Goal: Task Accomplishment & Management: Use online tool/utility

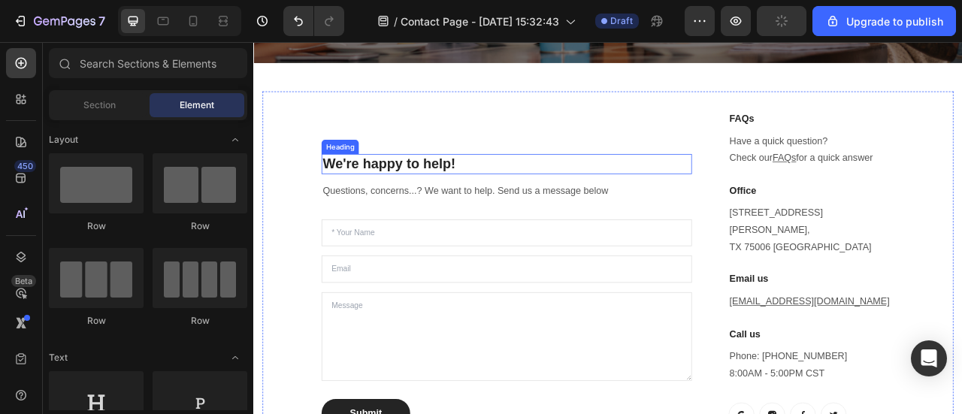
scroll to position [602, 0]
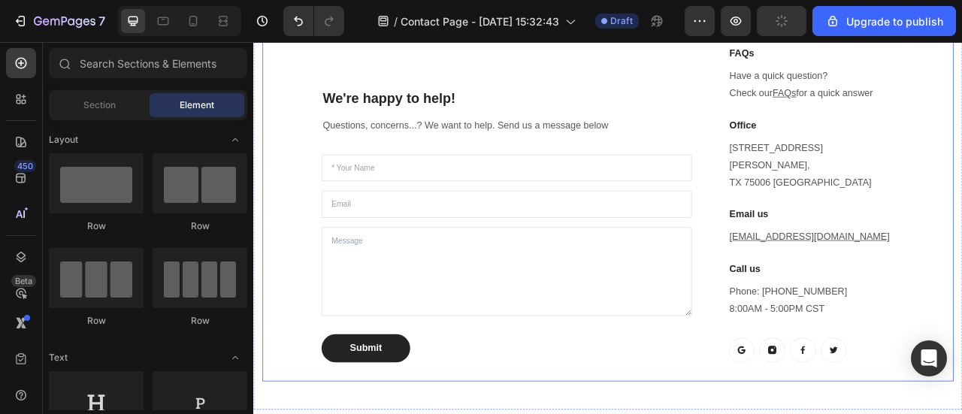
click at [562, 413] on div "We're happy to help! Heading Questions, concerns...? We want to help. Send us a…" at bounding box center [703, 247] width 879 height 451
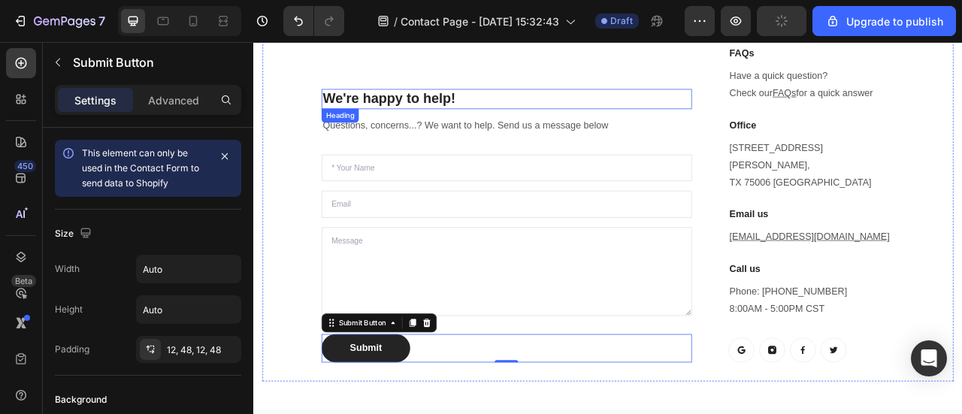
scroll to position [452, 0]
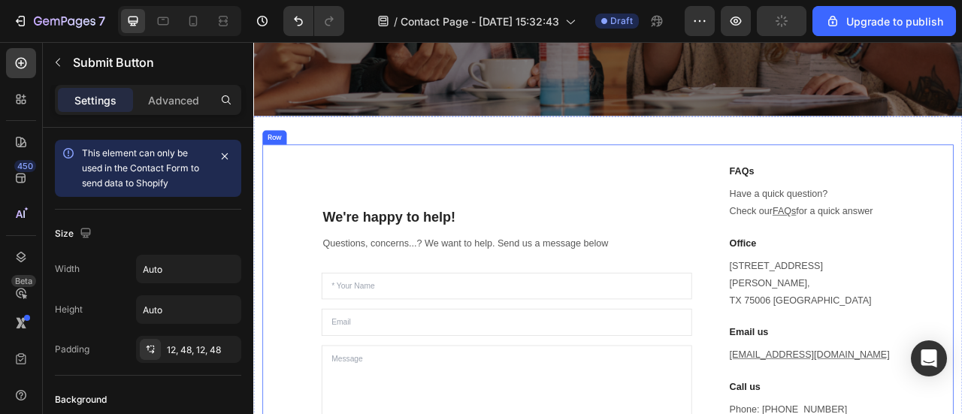
click at [364, 186] on div "We're happy to help! Heading Questions, concerns...? We want to help. Send us a…" at bounding box center [703, 397] width 879 height 451
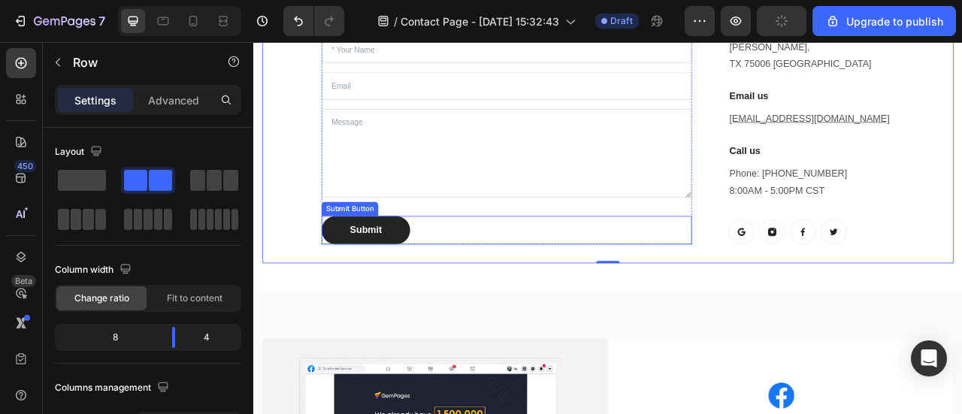
scroll to position [678, 0]
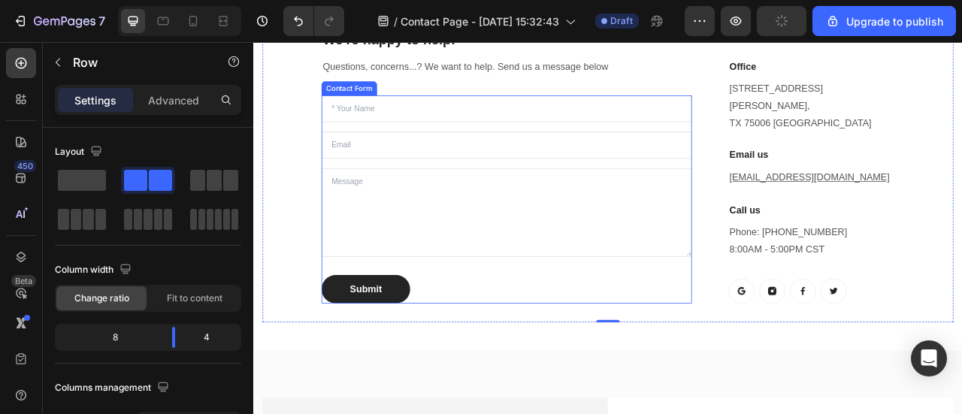
click at [628, 315] on div "Text Field Email Field Text Area Submit Submit Button Contact Form" at bounding box center [575, 242] width 471 height 264
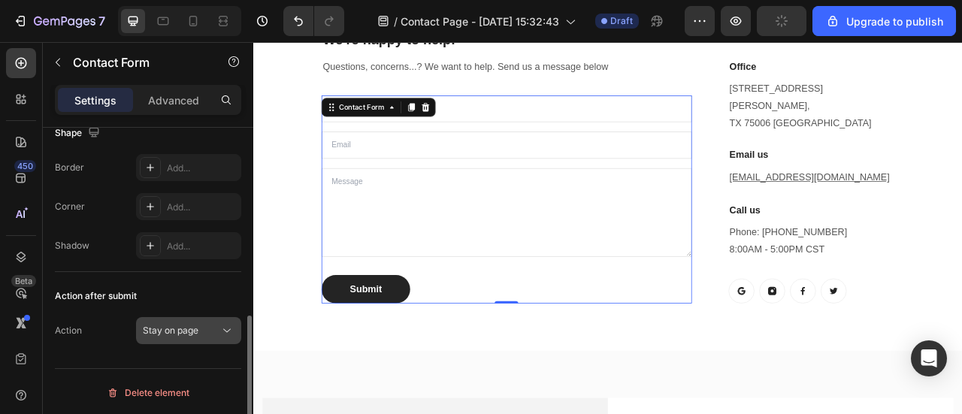
scroll to position [360, 0]
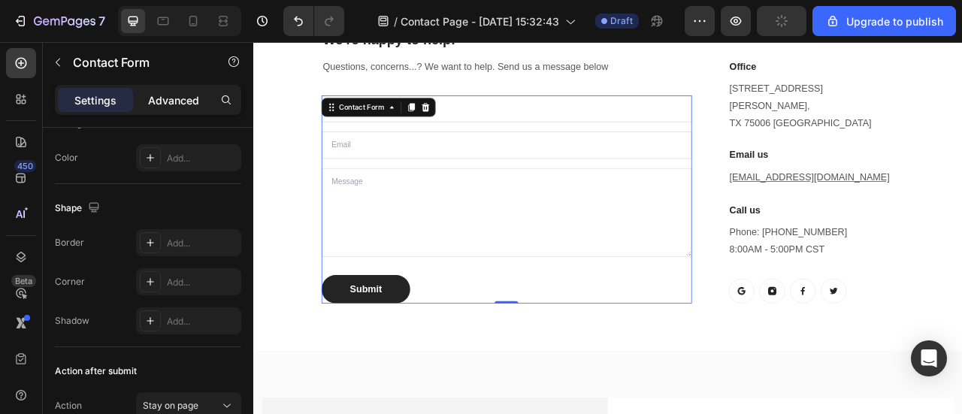
click at [177, 104] on p "Advanced" at bounding box center [173, 100] width 51 height 16
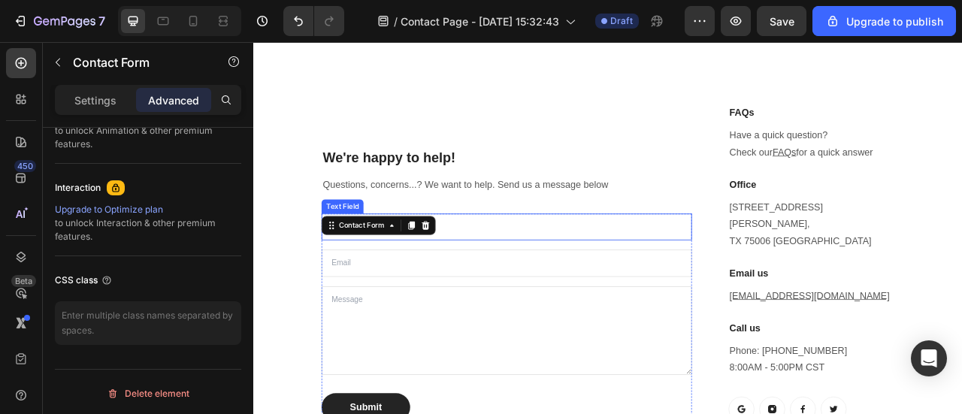
scroll to position [678, 0]
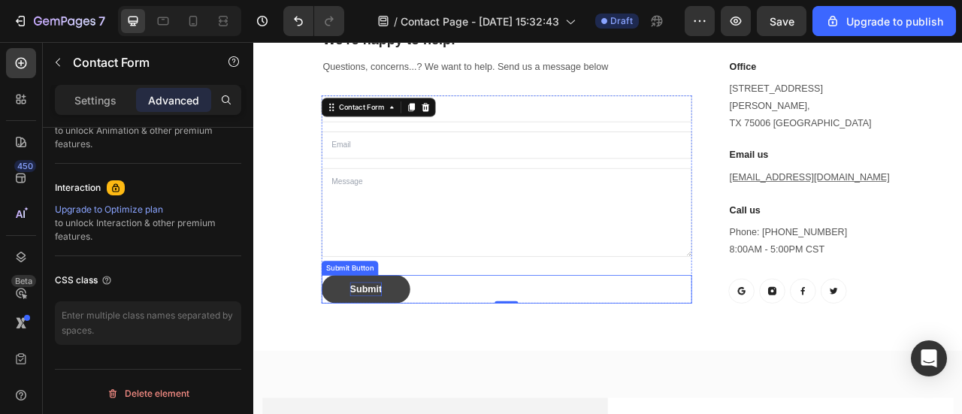
click at [408, 347] on div "Submit" at bounding box center [396, 356] width 41 height 18
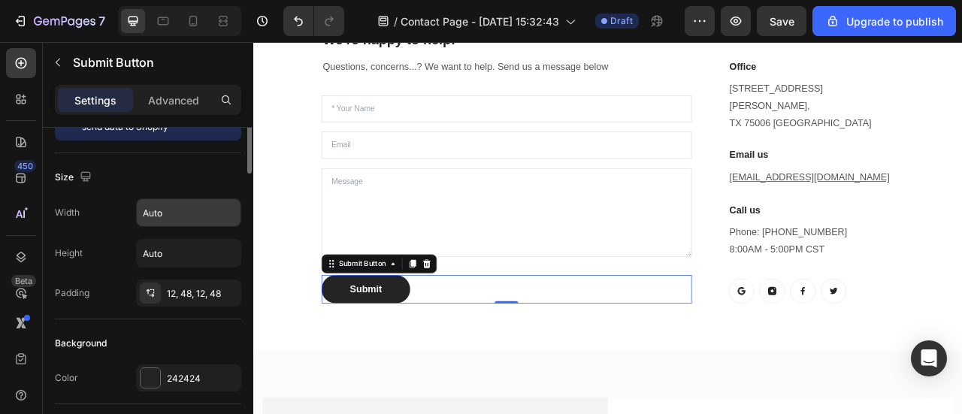
scroll to position [0, 0]
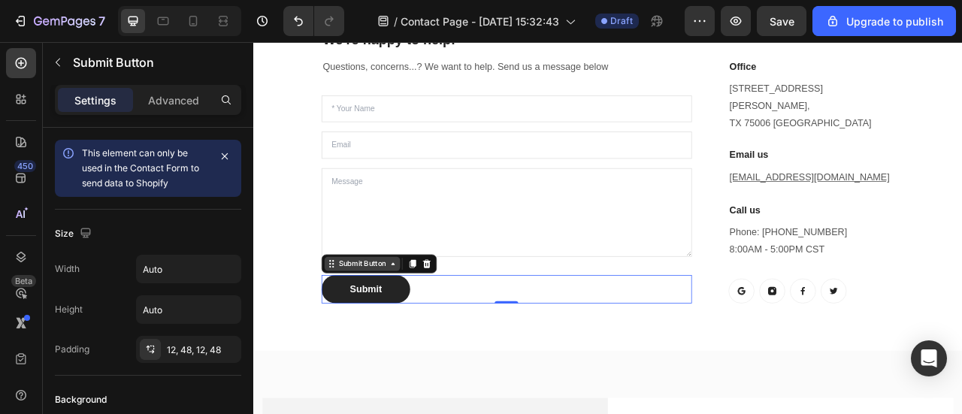
click at [367, 317] on div "Submit Button" at bounding box center [391, 324] width 66 height 14
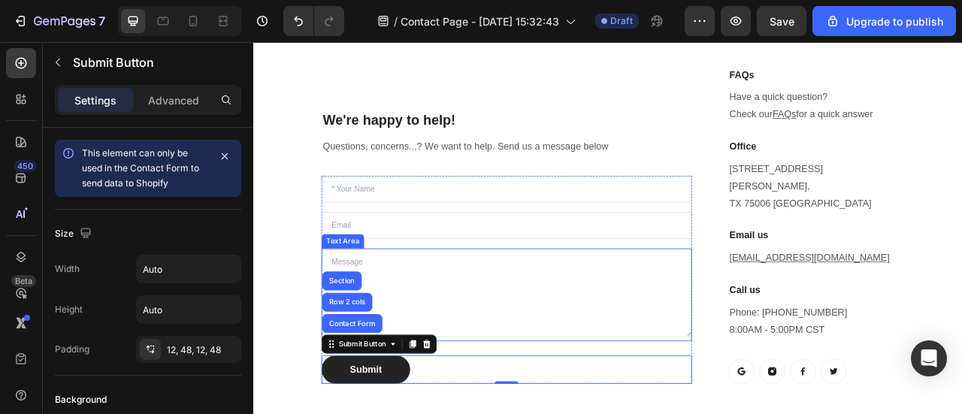
scroll to position [527, 0]
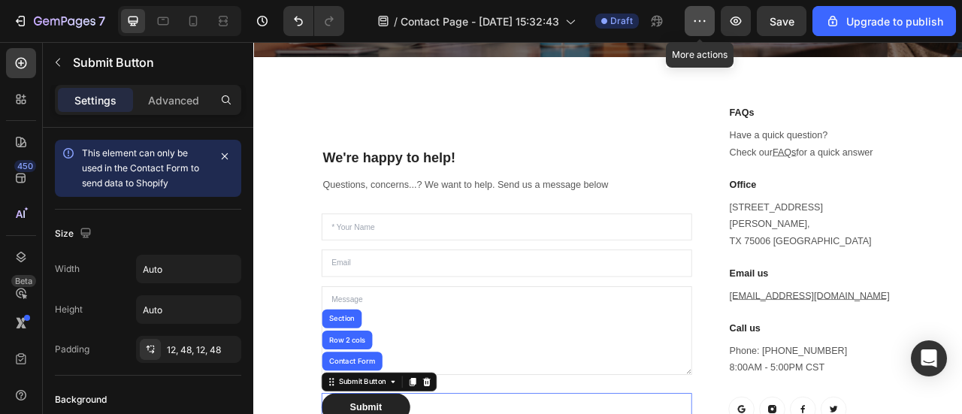
click at [696, 25] on icon "button" at bounding box center [699, 21] width 15 height 15
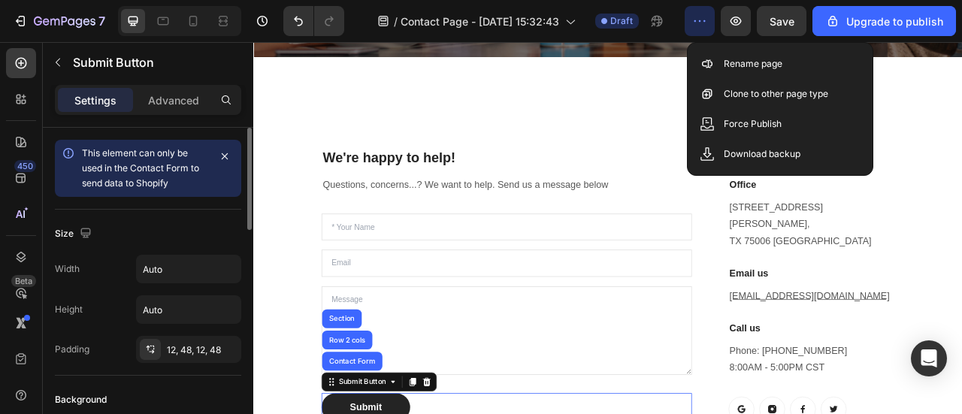
click at [198, 231] on div "Size" at bounding box center [148, 234] width 186 height 24
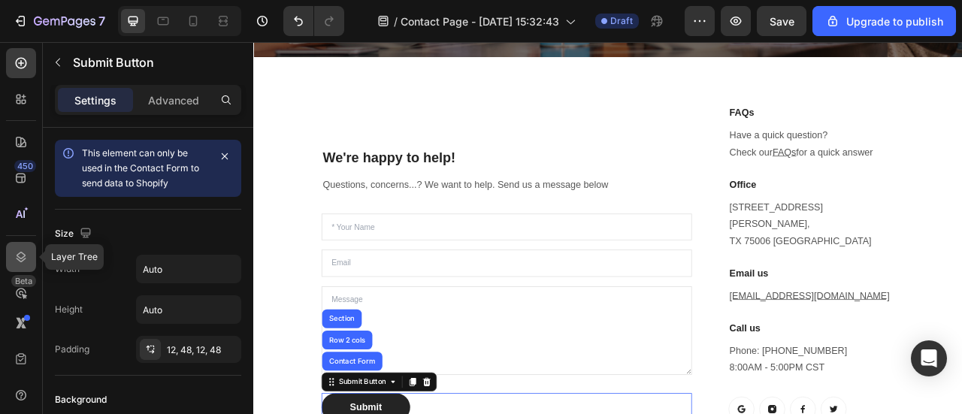
click at [27, 258] on icon at bounding box center [21, 256] width 15 height 15
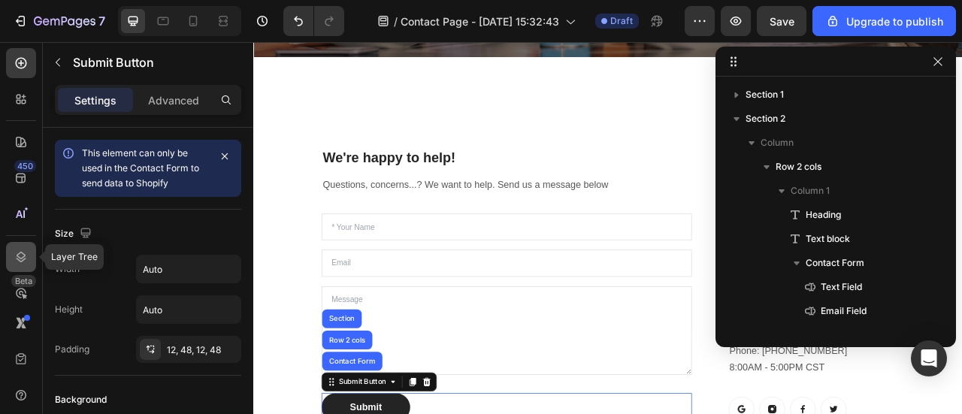
scroll to position [161, 0]
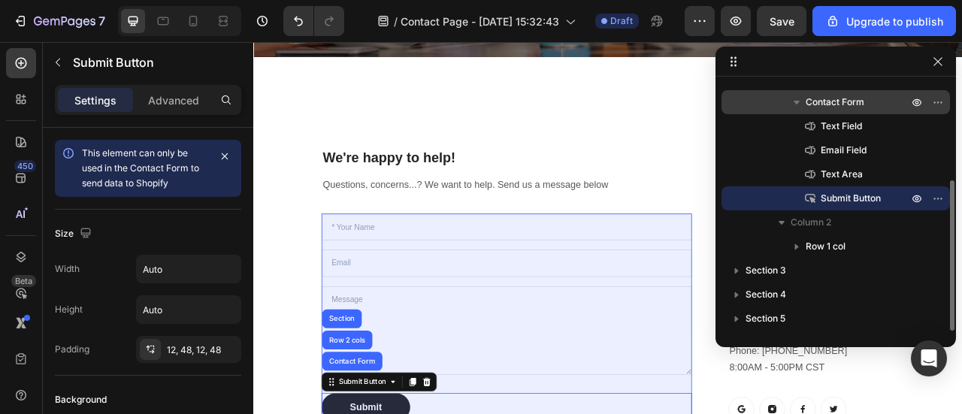
click at [870, 95] on p "Contact Form" at bounding box center [857, 102] width 105 height 15
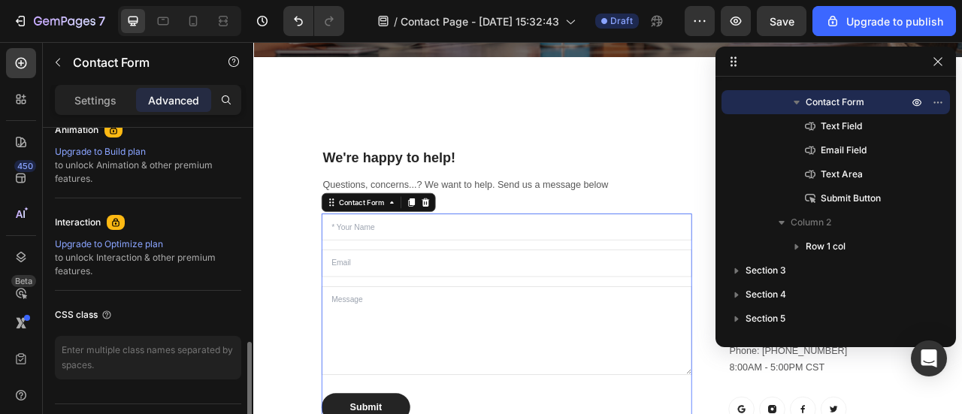
scroll to position [711, 0]
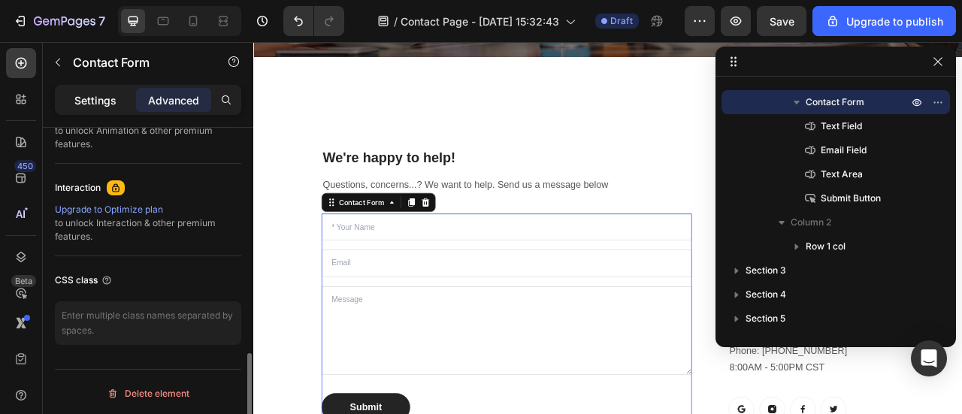
click at [108, 104] on p "Settings" at bounding box center [95, 100] width 42 height 16
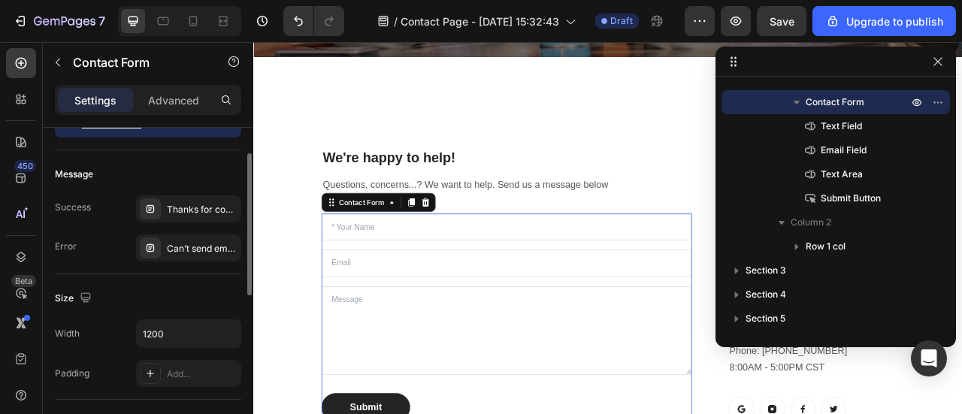
scroll to position [0, 0]
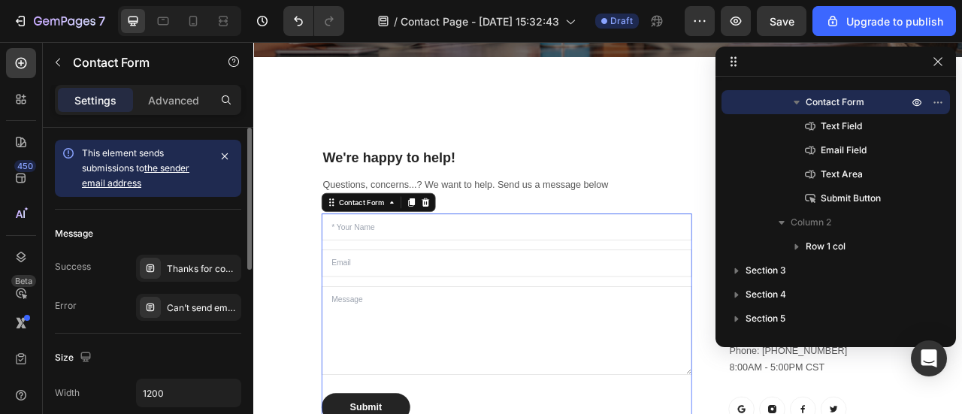
click at [177, 166] on link "the sender email address" at bounding box center [135, 175] width 107 height 26
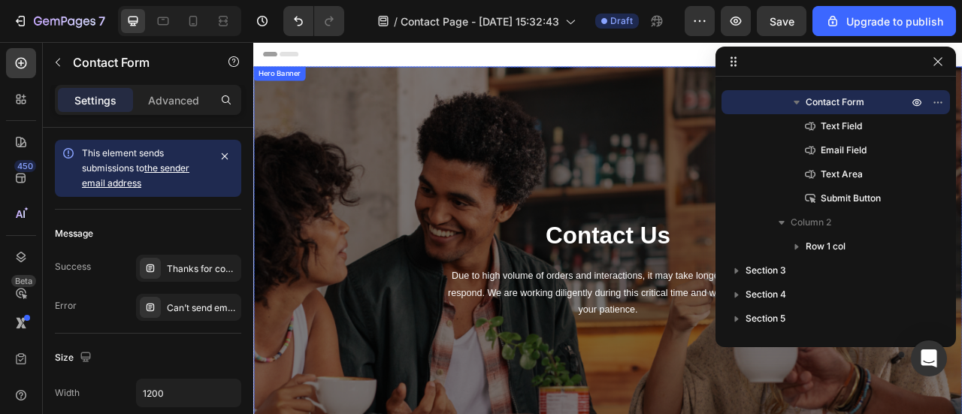
click at [574, 191] on div "Contact Us Heading Due to high volume of orders and interactions, it may take l…" at bounding box center [703, 330] width 879 height 467
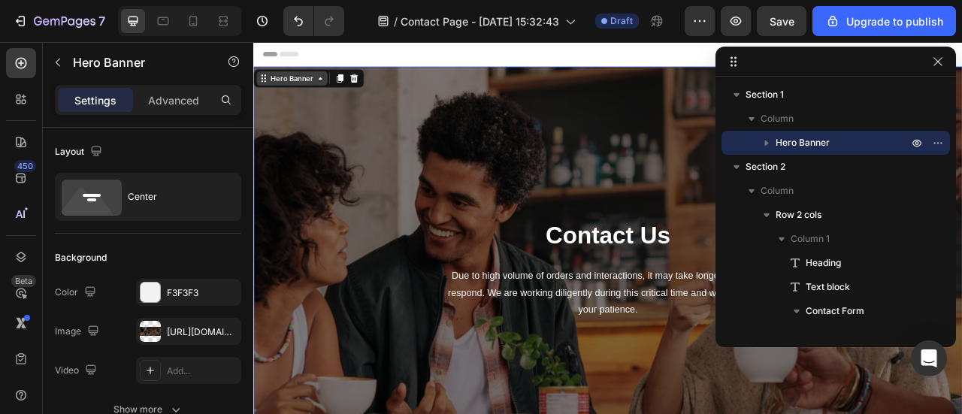
click at [293, 90] on div "Hero Banner" at bounding box center [302, 88] width 60 height 14
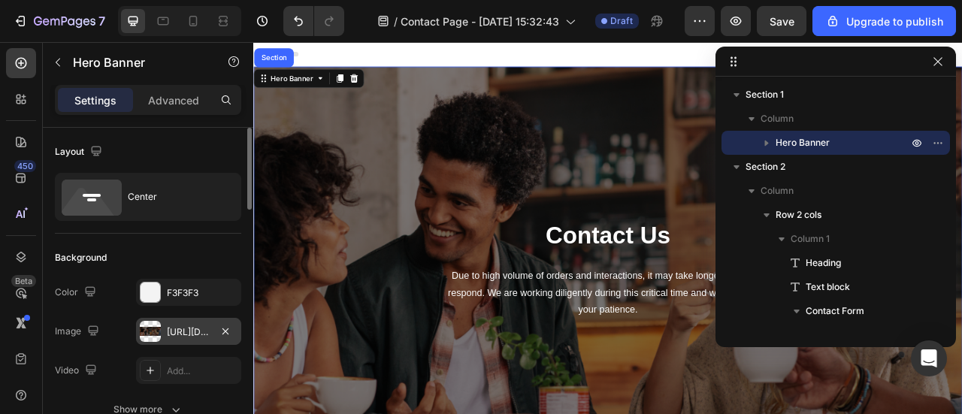
click at [150, 328] on div at bounding box center [150, 331] width 21 height 21
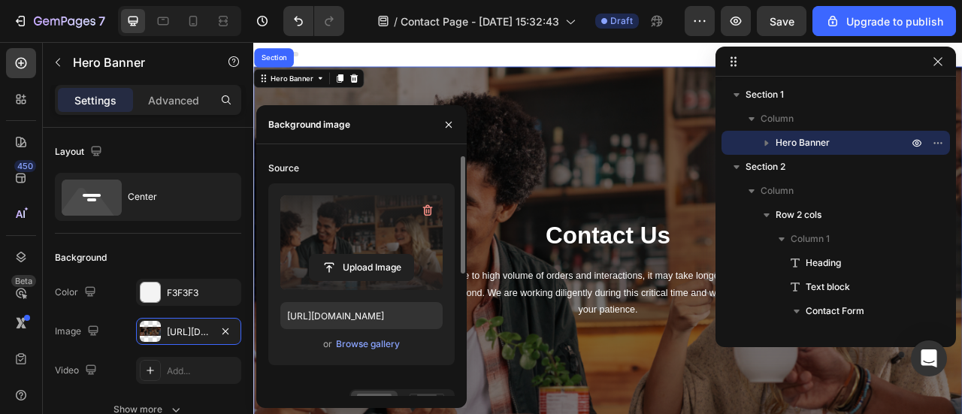
click at [385, 234] on label at bounding box center [361, 242] width 162 height 95
click at [385, 255] on input "file" at bounding box center [361, 268] width 104 height 26
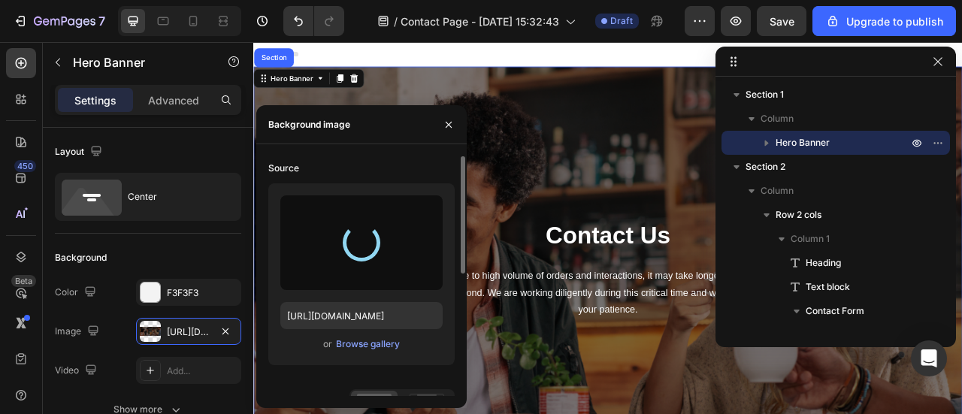
type input "[URL][DOMAIN_NAME]"
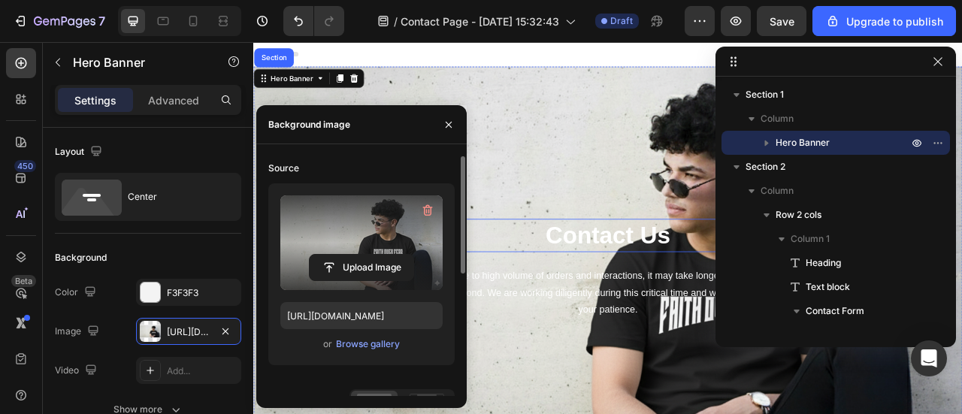
click at [690, 276] on p "Contact Us" at bounding box center [704, 287] width 876 height 39
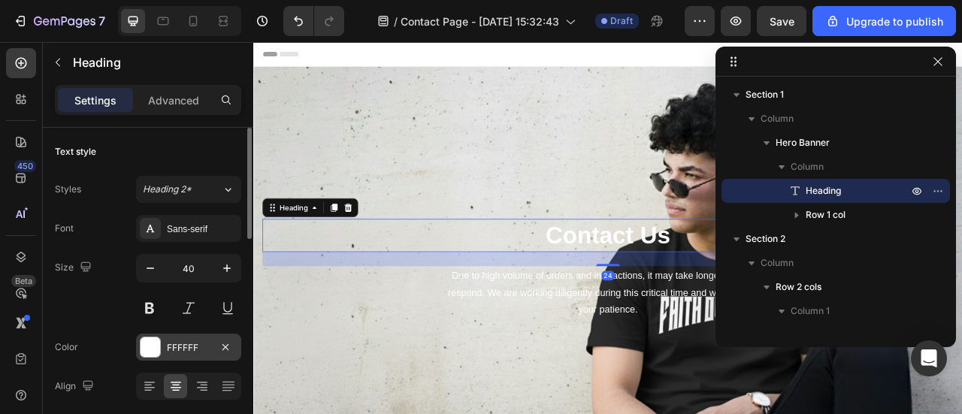
click at [143, 343] on div at bounding box center [150, 347] width 20 height 20
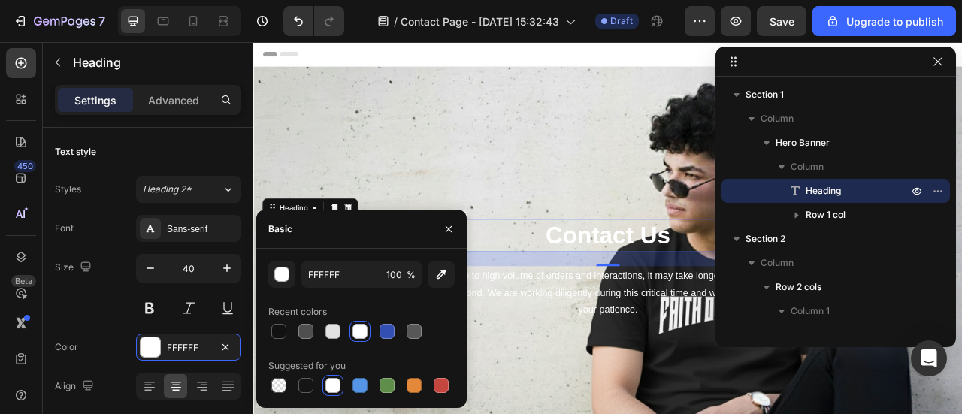
click at [267, 338] on div "FFFFFF 100 % Recent colors Suggested for you" at bounding box center [361, 328] width 210 height 135
click at [277, 333] on div at bounding box center [278, 331] width 15 height 15
type input "121212"
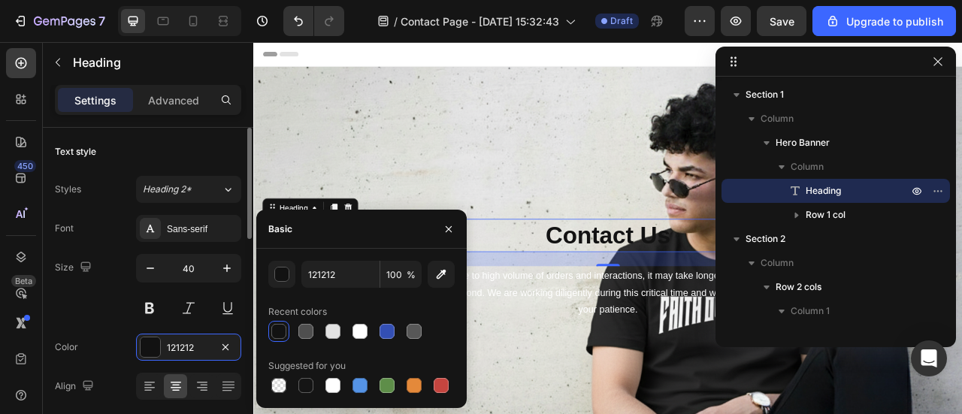
click at [113, 297] on div "Size 40" at bounding box center [148, 288] width 186 height 68
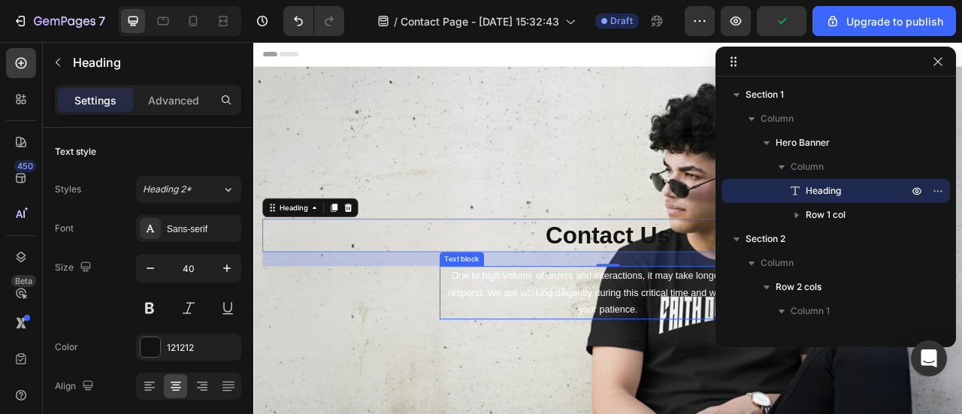
click at [503, 317] on div "Text block" at bounding box center [518, 318] width 50 height 14
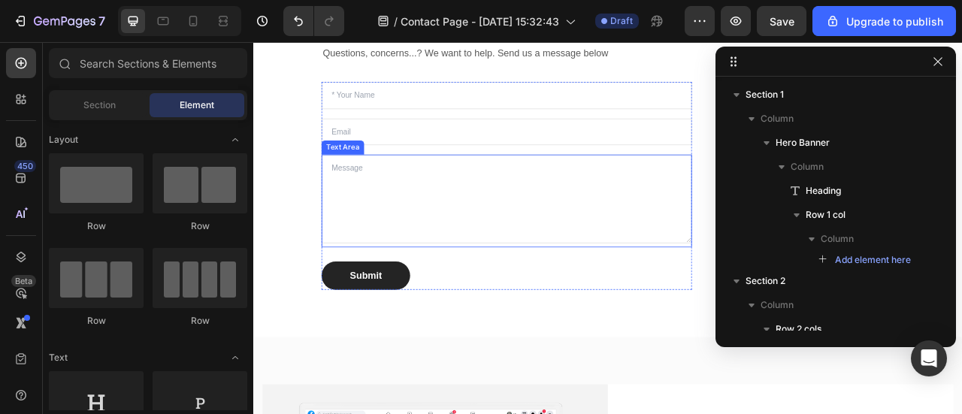
scroll to position [676, 0]
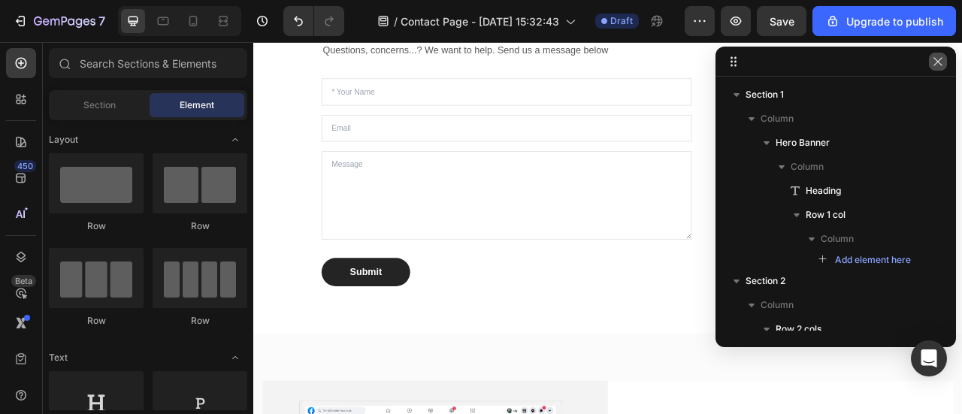
click at [940, 68] on button "button" at bounding box center [937, 62] width 18 height 18
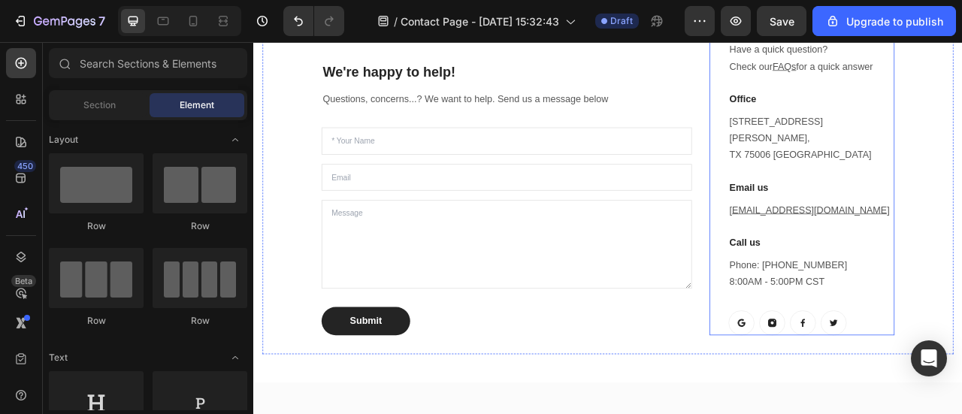
scroll to position [526, 0]
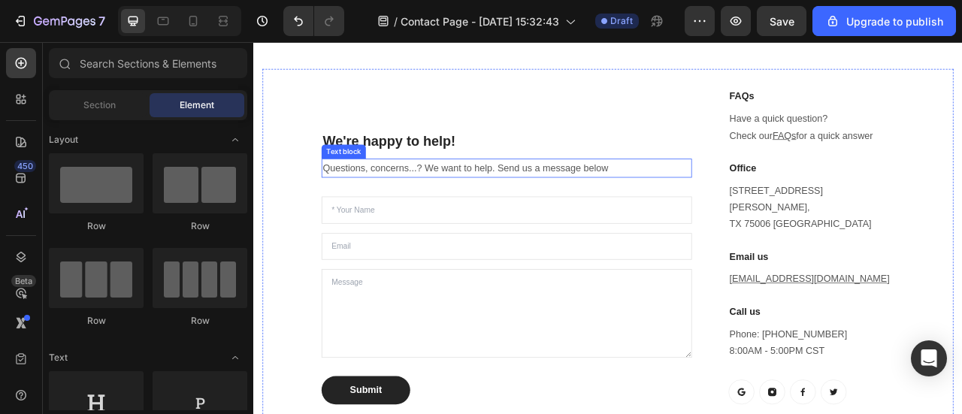
click at [679, 192] on p "Questions, concerns...? We want to help. Send us a message below" at bounding box center [575, 203] width 468 height 22
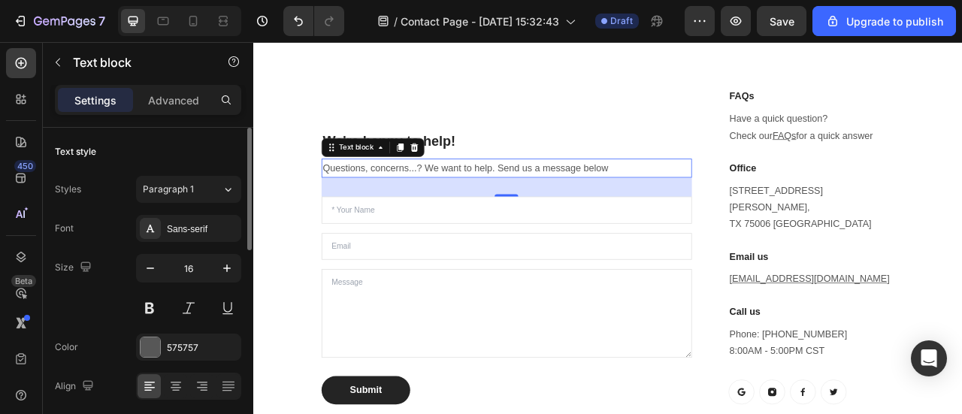
click at [204, 231] on div "Sans-serif" at bounding box center [202, 229] width 71 height 14
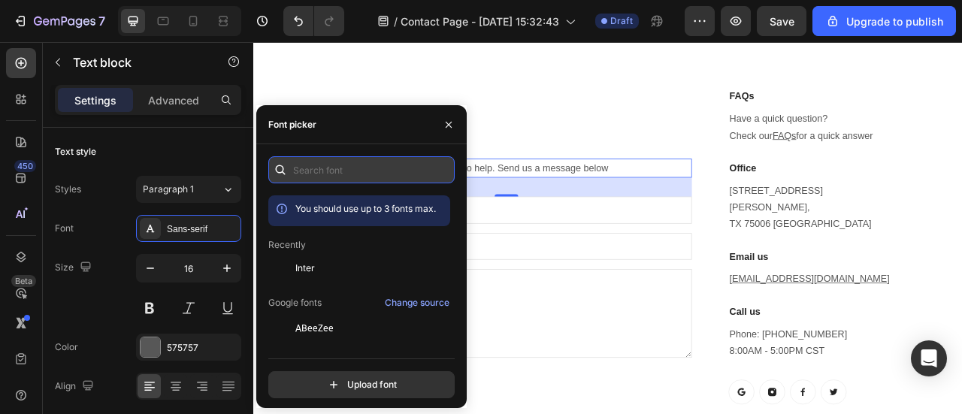
click at [350, 177] on input "text" at bounding box center [361, 169] width 186 height 27
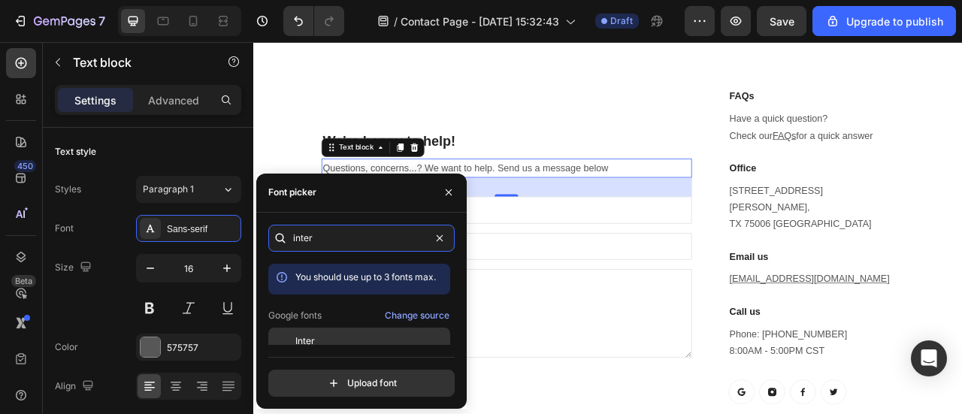
type input "inter"
click at [315, 337] on div "Inter" at bounding box center [371, 341] width 152 height 14
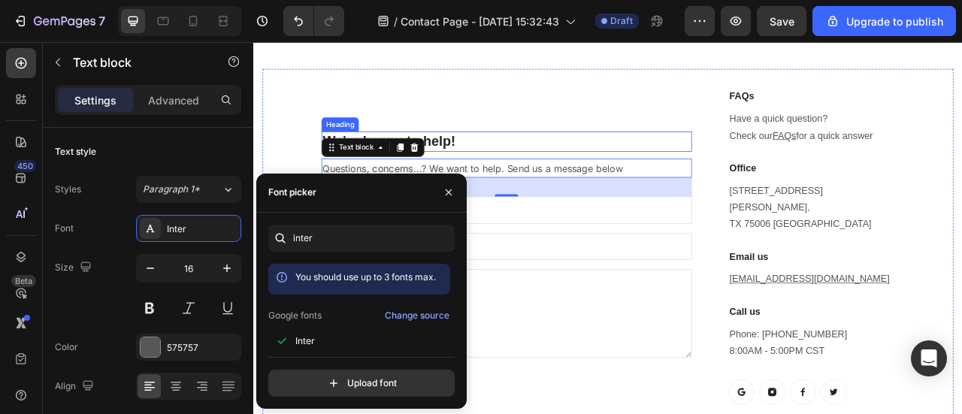
click at [617, 157] on p "We're happy to help!" at bounding box center [575, 168] width 468 height 23
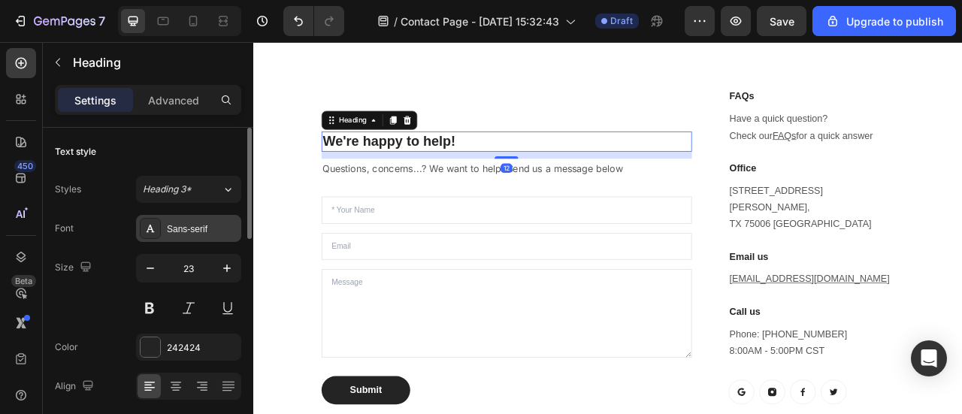
click at [187, 229] on div "Sans-serif" at bounding box center [202, 229] width 71 height 14
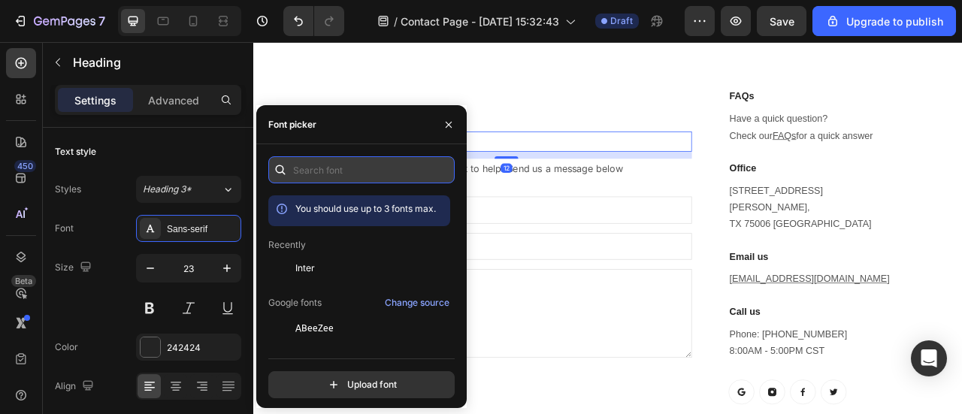
click at [349, 169] on input "text" at bounding box center [361, 169] width 186 height 27
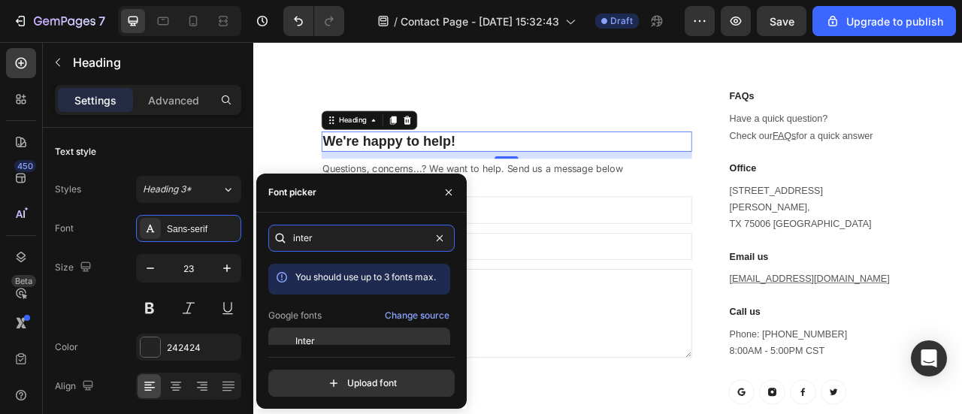
type input "inter"
click at [376, 341] on div "Inter" at bounding box center [371, 341] width 152 height 14
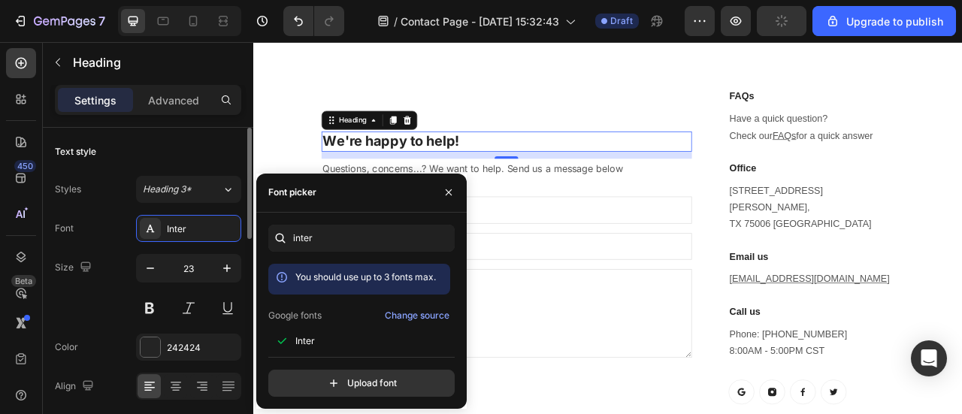
click at [206, 140] on div "Text style" at bounding box center [148, 152] width 186 height 24
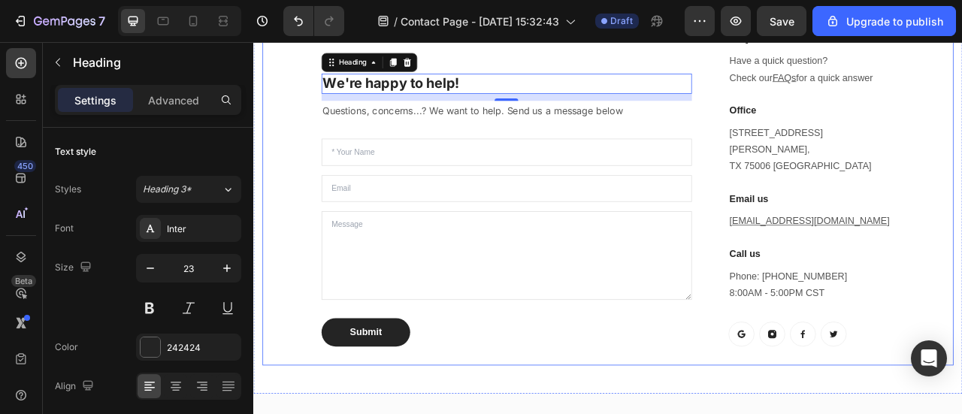
scroll to position [451, 0]
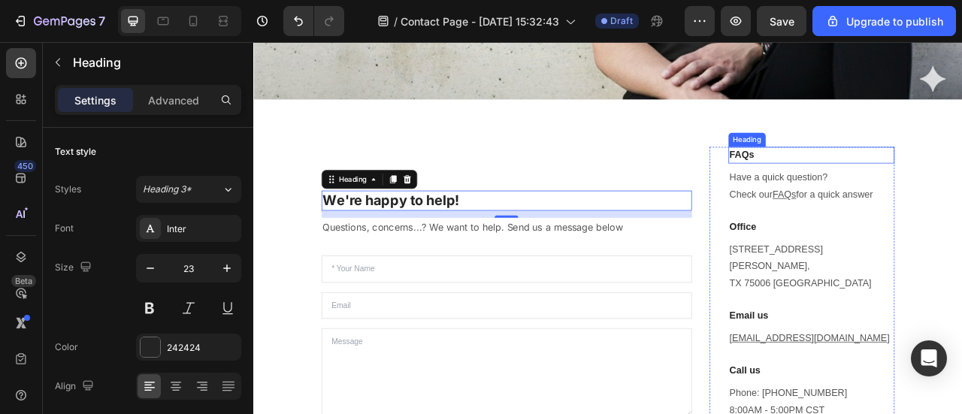
click at [889, 187] on p "FAQs" at bounding box center [963, 186] width 208 height 18
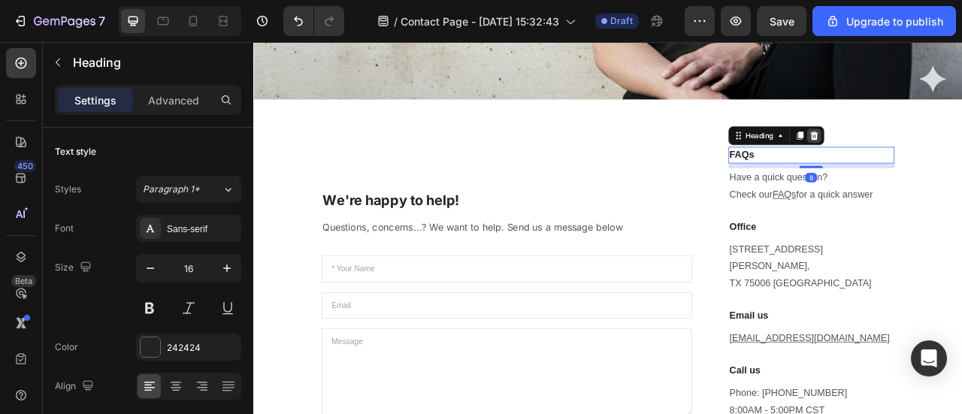
click at [960, 162] on icon at bounding box center [966, 161] width 12 height 12
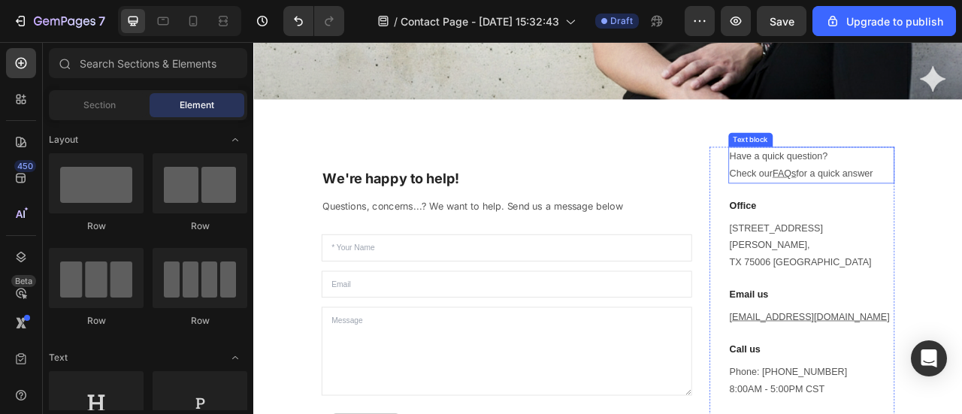
click at [961, 192] on p "Have a quick question? Check our FAQs for a quick answer" at bounding box center [963, 199] width 208 height 44
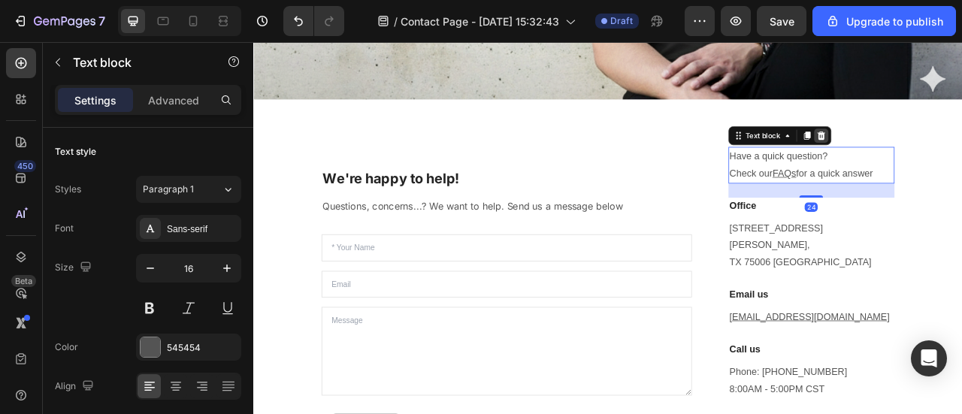
click at [961, 162] on icon at bounding box center [975, 160] width 10 height 11
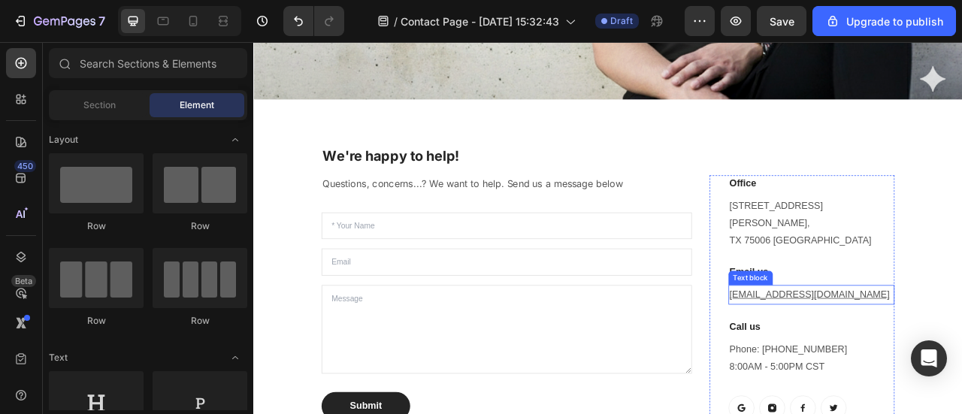
click at [961, 364] on p "[EMAIL_ADDRESS][DOMAIN_NAME]" at bounding box center [963, 363] width 208 height 22
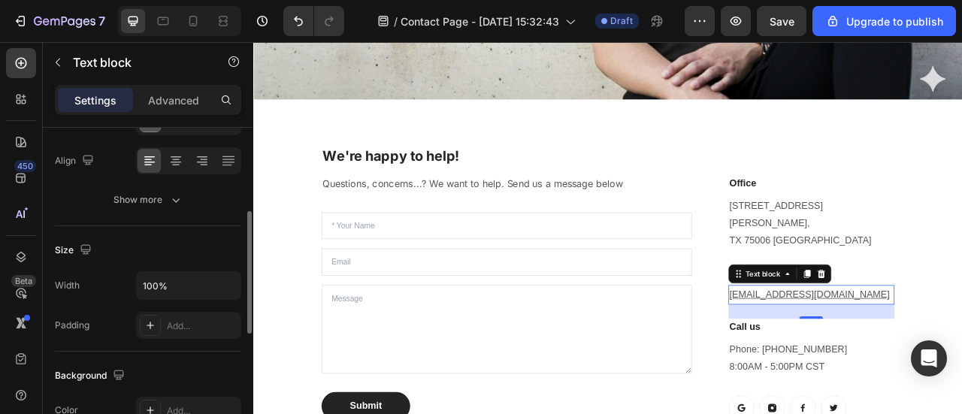
scroll to position [0, 0]
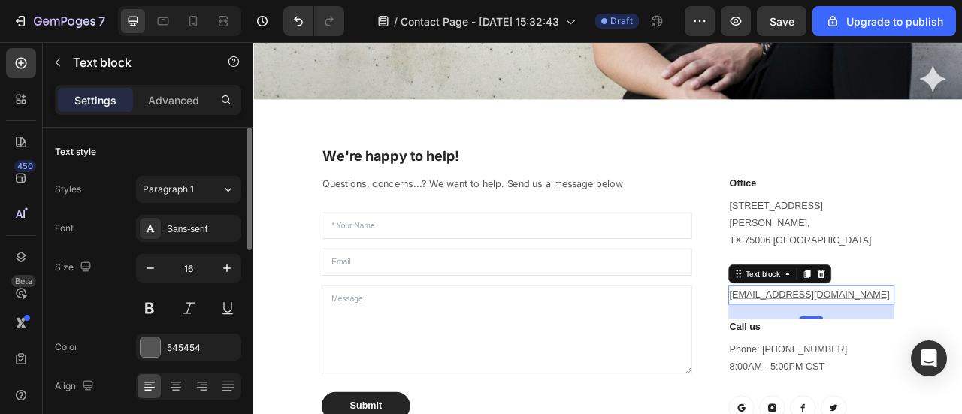
click at [923, 358] on u "[EMAIL_ADDRESS][DOMAIN_NAME]" at bounding box center [961, 362] width 204 height 13
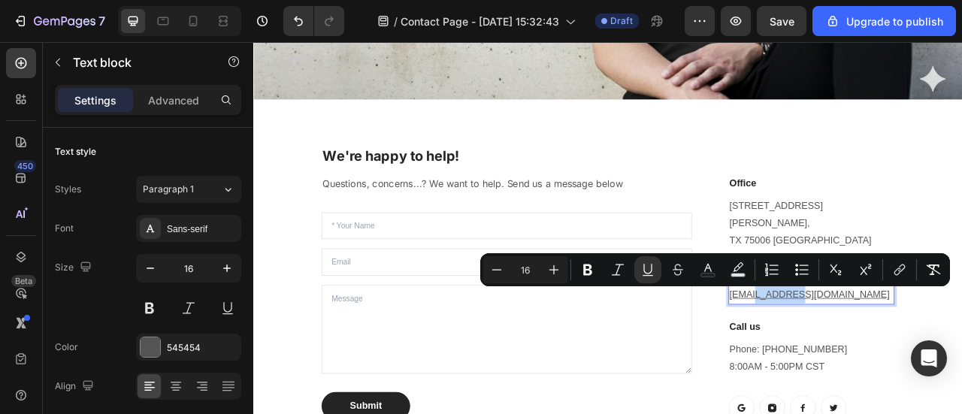
click at [961, 361] on p "[EMAIL_ADDRESS][DOMAIN_NAME]" at bounding box center [963, 363] width 208 height 22
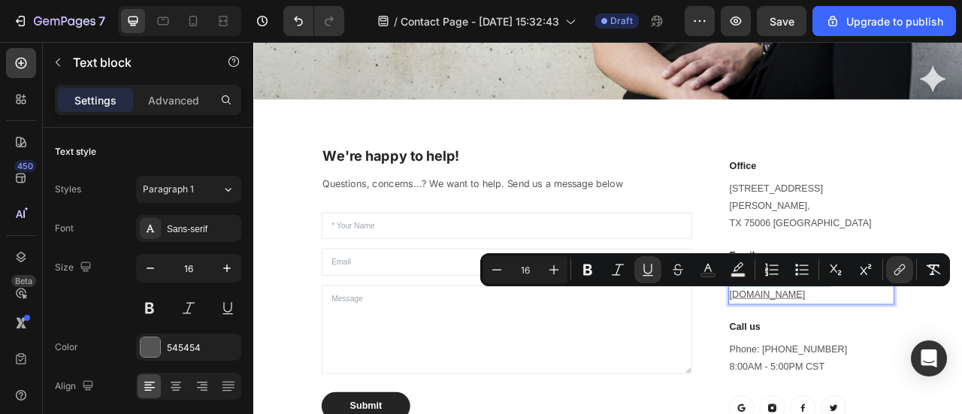
drag, startPoint x: 980, startPoint y: 358, endPoint x: 849, endPoint y: 373, distance: 132.3
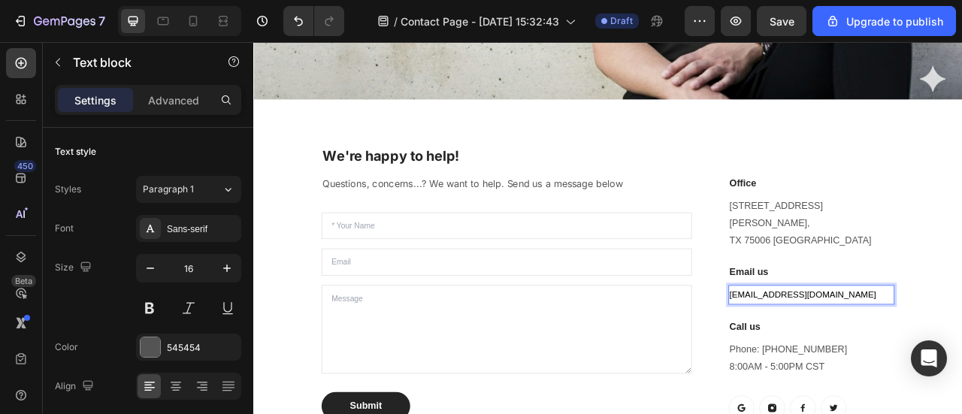
scroll to position [450, 0]
click at [919, 355] on p "[EMAIL_ADDRESS][DOMAIN_NAME]" at bounding box center [963, 364] width 208 height 22
click at [924, 359] on span "[EMAIL_ADDRESS][DOMAIN_NAME]" at bounding box center [952, 364] width 186 height 12
click at [925, 360] on span "[EMAIL_ADDRESS][DOMAIN_NAME]" at bounding box center [952, 364] width 186 height 12
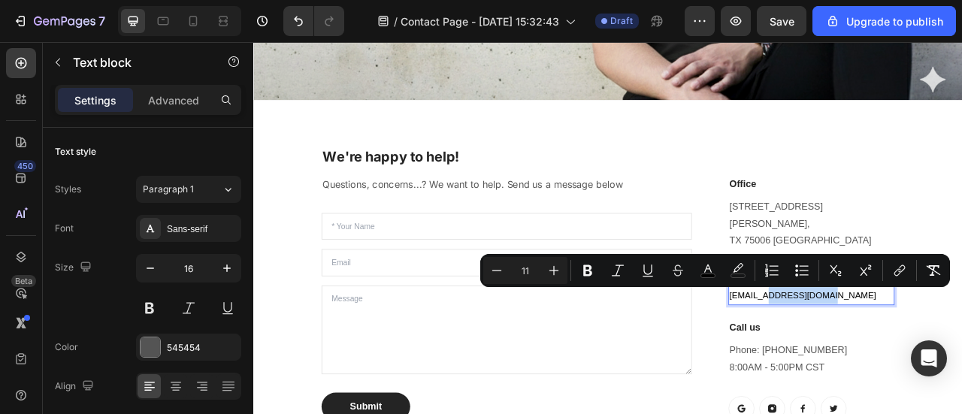
click at [916, 363] on span "[EMAIL_ADDRESS][DOMAIN_NAME]" at bounding box center [952, 364] width 186 height 12
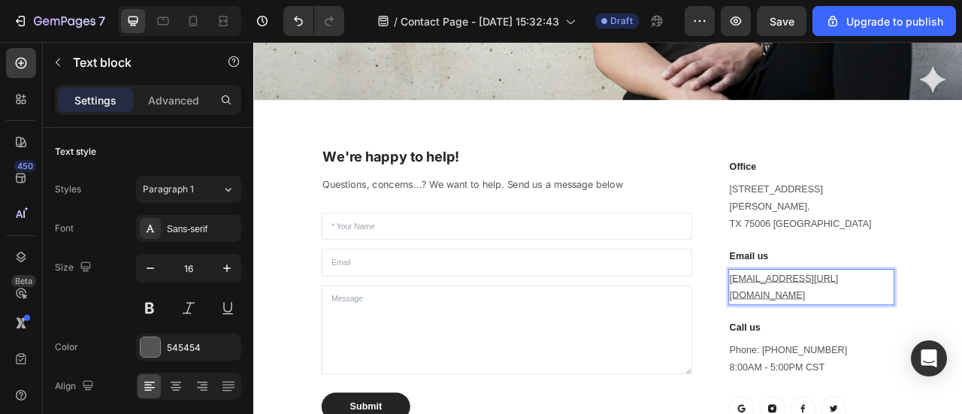
scroll to position [451, 0]
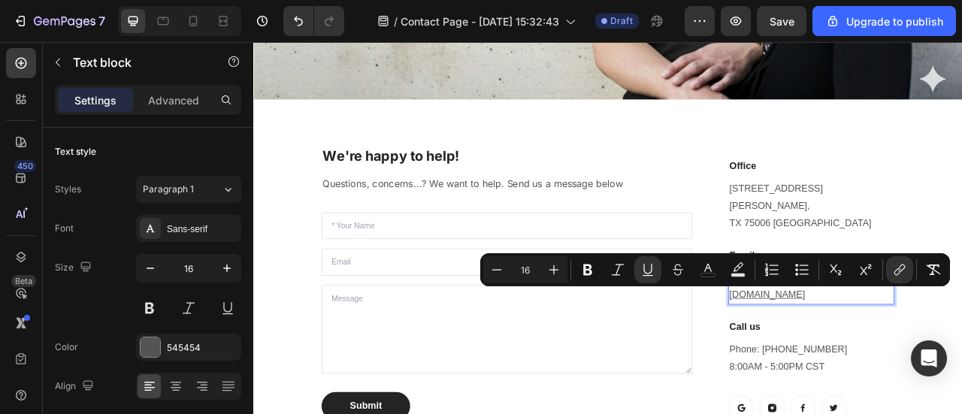
click at [895, 367] on u "[EMAIL_ADDRESS][URL][DOMAIN_NAME]" at bounding box center [928, 352] width 138 height 35
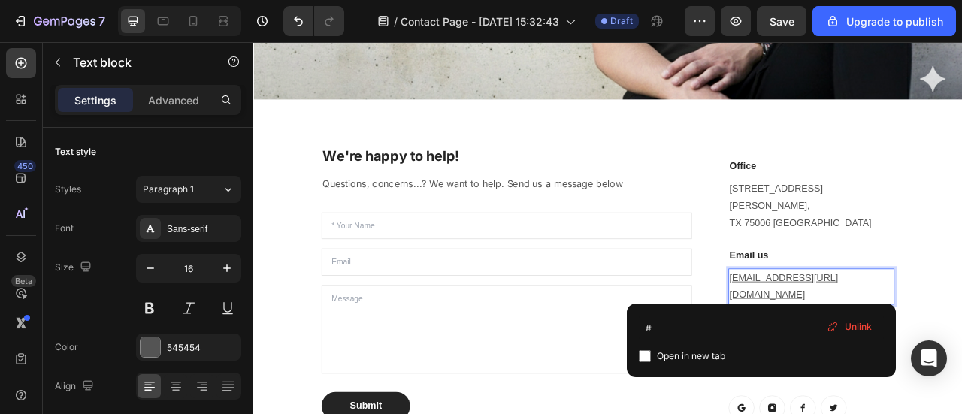
click at [895, 367] on u "[EMAIL_ADDRESS][URL][DOMAIN_NAME]" at bounding box center [928, 352] width 138 height 35
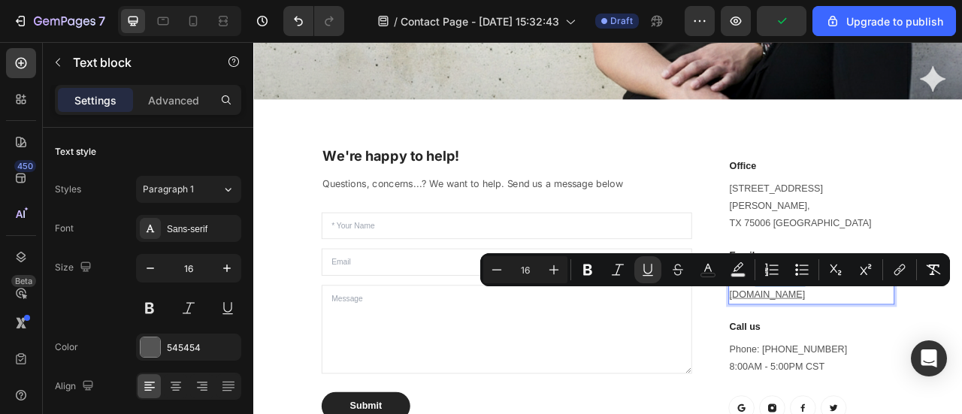
click at [902, 361] on u "[EMAIL_ADDRESS][URL][DOMAIN_NAME]" at bounding box center [928, 352] width 138 height 35
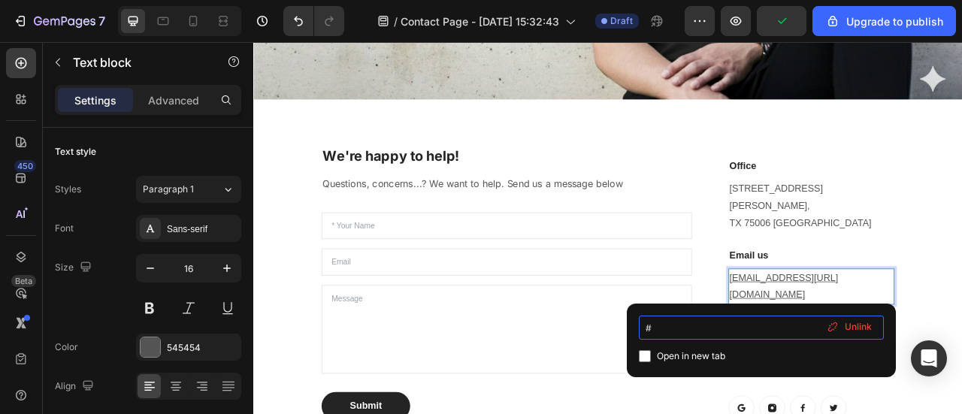
click at [738, 331] on input "#" at bounding box center [760, 327] width 245 height 24
paste input "[EMAIL_ADDRESS][DOMAIN_NAME]"
type input "mailto:[EMAIL_ADDRESS][DOMAIN_NAME]"
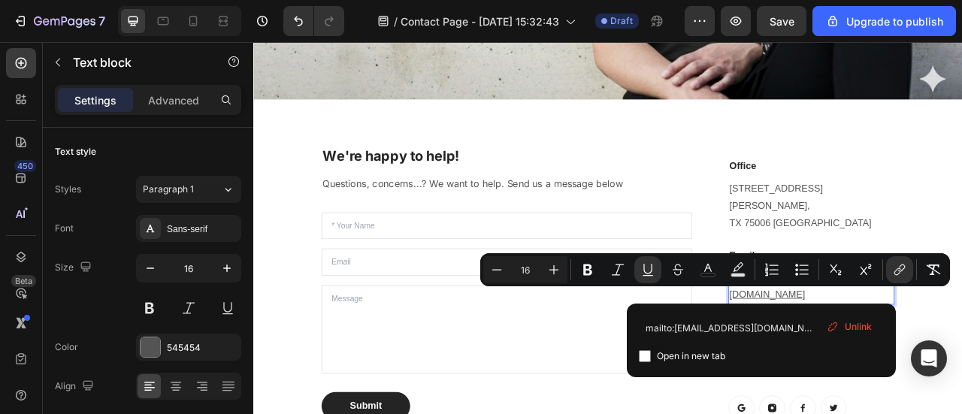
click at [961, 362] on p "[EMAIL_ADDRESS][URL][DOMAIN_NAME]" at bounding box center [963, 353] width 208 height 44
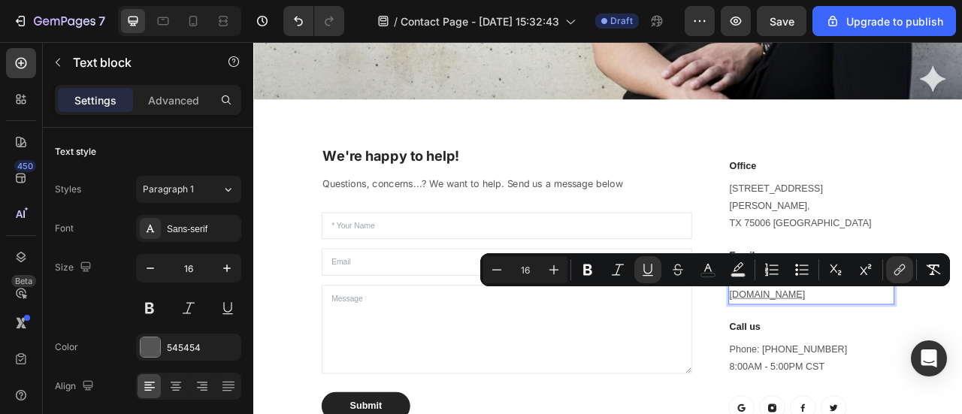
click at [961, 361] on p "[EMAIL_ADDRESS][URL][DOMAIN_NAME]" at bounding box center [963, 353] width 208 height 44
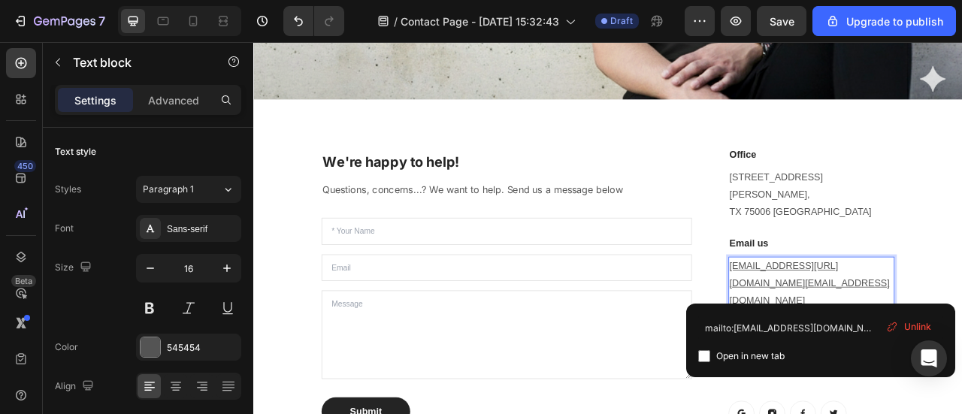
scroll to position [429, 0]
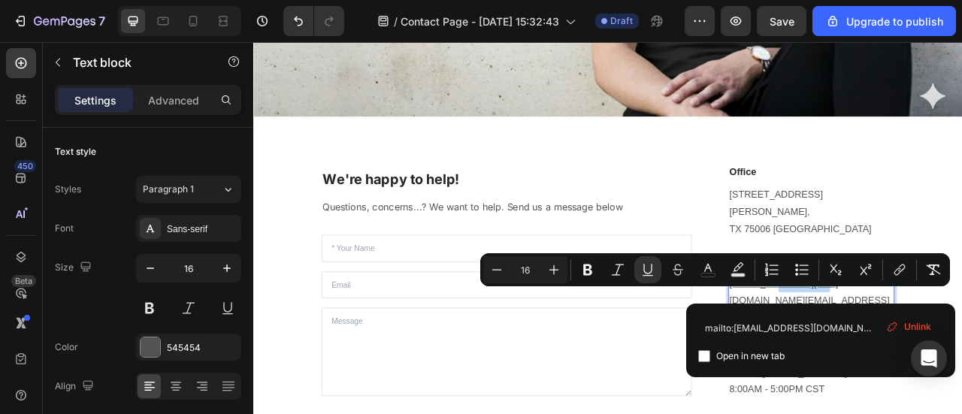
drag, startPoint x: 978, startPoint y: 357, endPoint x: 916, endPoint y: 365, distance: 62.9
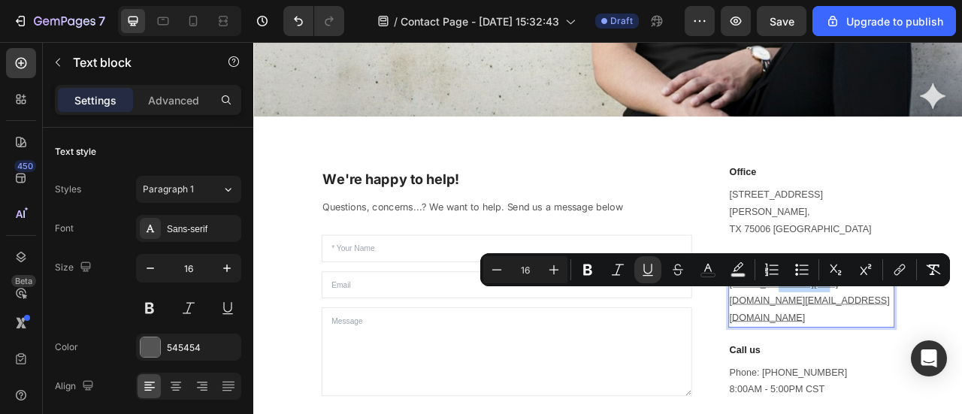
click at [948, 366] on u "[EMAIL_ADDRESS][URL][DOMAIN_NAME][EMAIL_ADDRESS][DOMAIN_NAME]" at bounding box center [961, 370] width 204 height 56
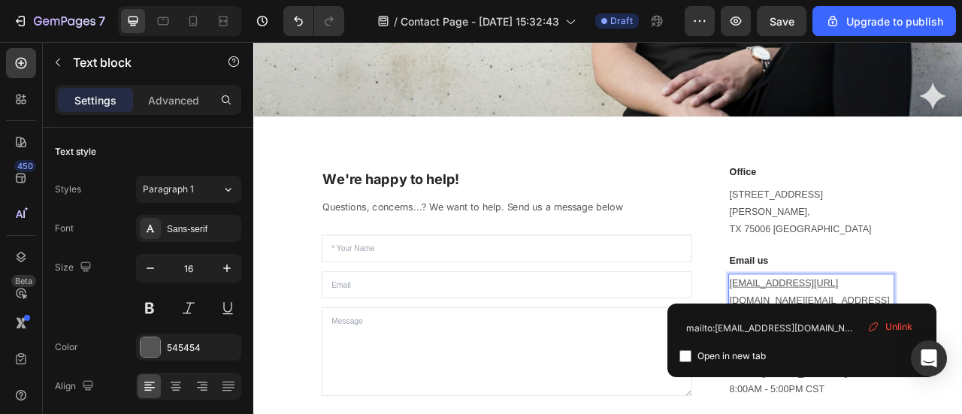
click at [961, 359] on u "[EMAIL_ADDRESS][URL][DOMAIN_NAME][EMAIL_ADDRESS][DOMAIN_NAME]" at bounding box center [961, 370] width 204 height 56
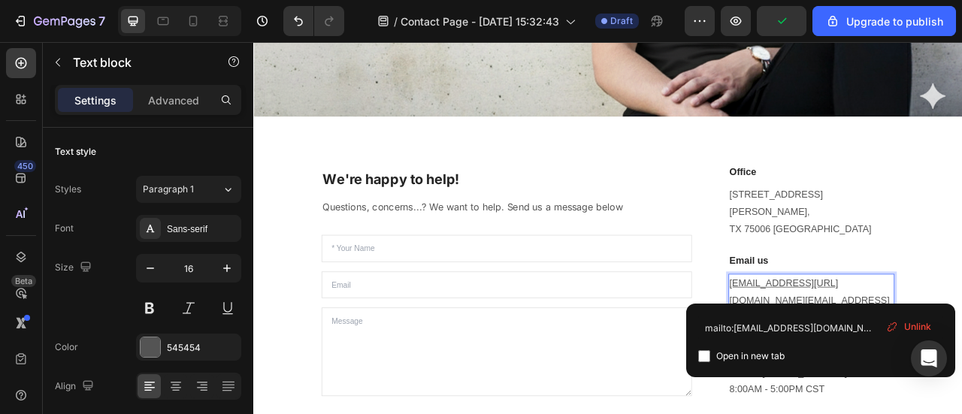
click at [961, 361] on u "[EMAIL_ADDRESS][URL][DOMAIN_NAME][EMAIL_ADDRESS][DOMAIN_NAME]" at bounding box center [961, 370] width 204 height 56
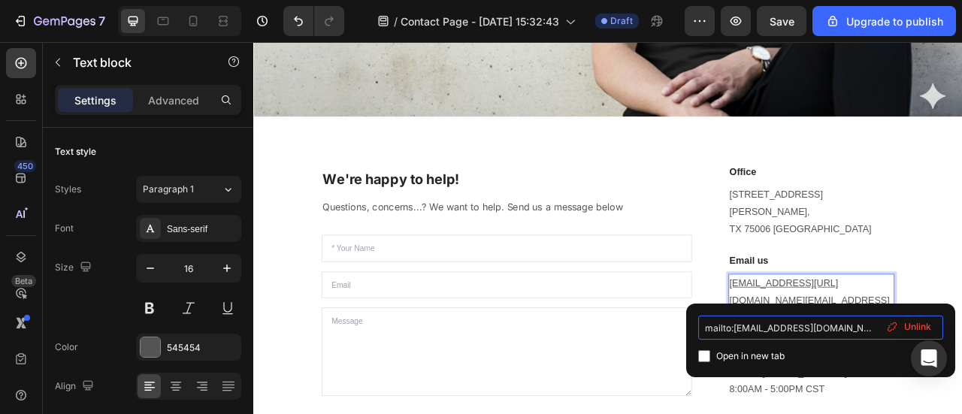
click at [862, 331] on input "mailto:[EMAIL_ADDRESS][DOMAIN_NAME]" at bounding box center [820, 327] width 245 height 24
type input "[EMAIL_ADDRESS][DOMAIN_NAME]"
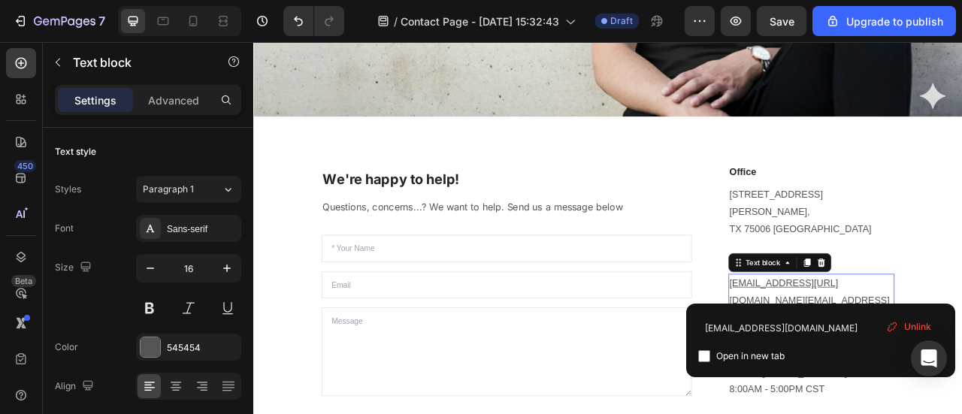
click at [961, 367] on u "[EMAIL_ADDRESS][URL][DOMAIN_NAME][EMAIL_ADDRESS][DOMAIN_NAME]" at bounding box center [961, 370] width 204 height 56
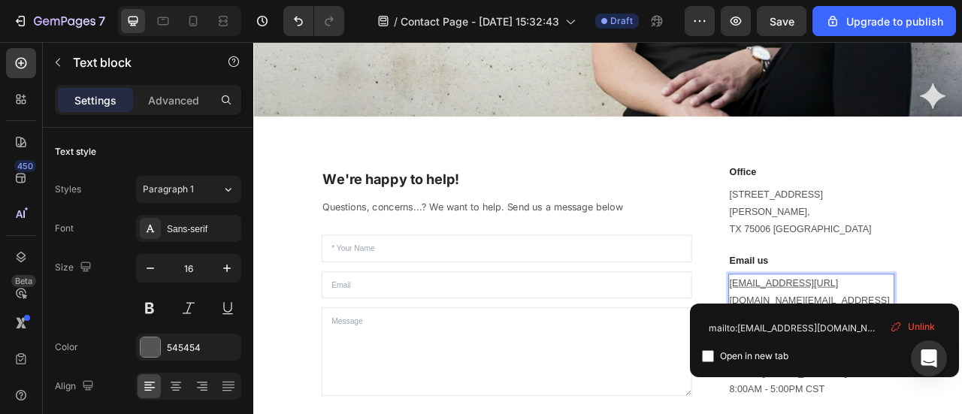
click at [961, 355] on u "[EMAIL_ADDRESS][URL][DOMAIN_NAME][EMAIL_ADDRESS][DOMAIN_NAME]" at bounding box center [961, 370] width 204 height 56
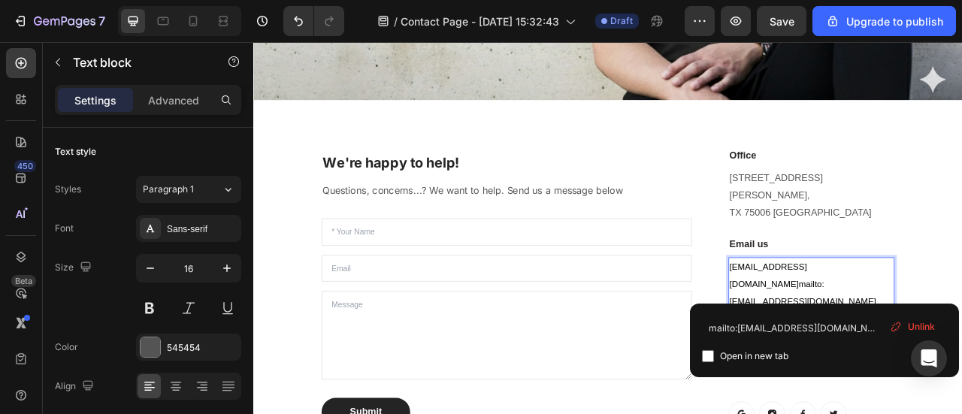
click at [957, 355] on span "[EMAIL_ADDRESS][DOMAIN_NAME]" at bounding box center [908, 339] width 98 height 34
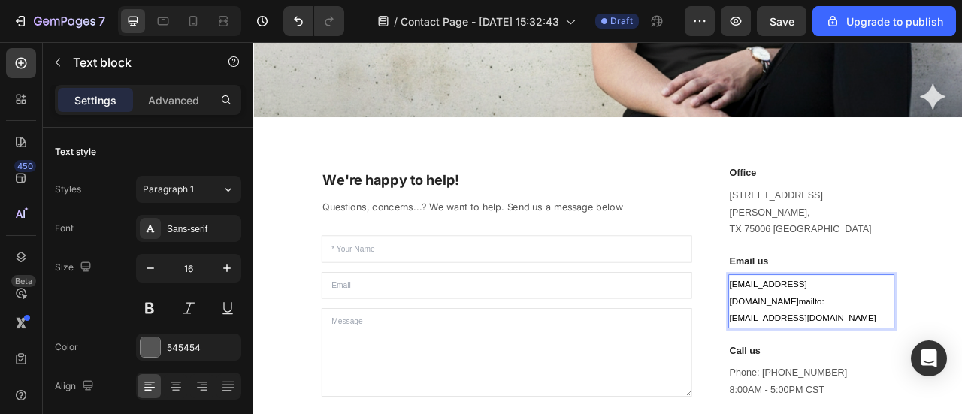
click at [961, 381] on p "[EMAIL_ADDRESS][DOMAIN_NAME] mailto:[EMAIL_ADDRESS][DOMAIN_NAME]" at bounding box center [963, 371] width 208 height 65
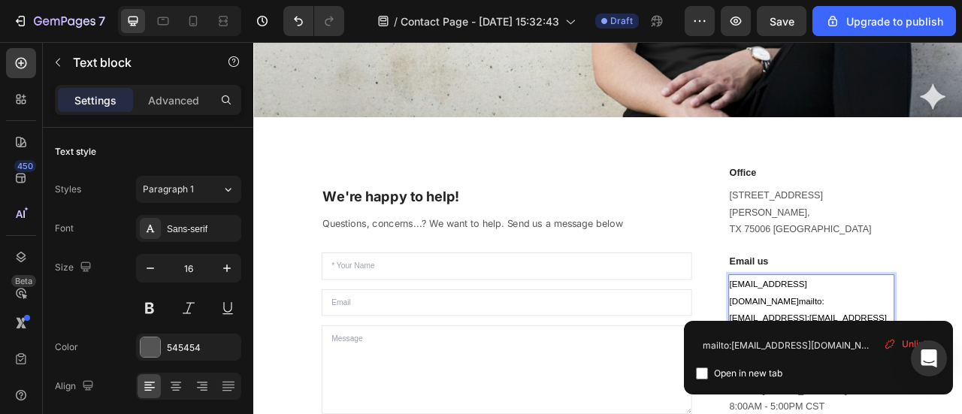
scroll to position [406, 0]
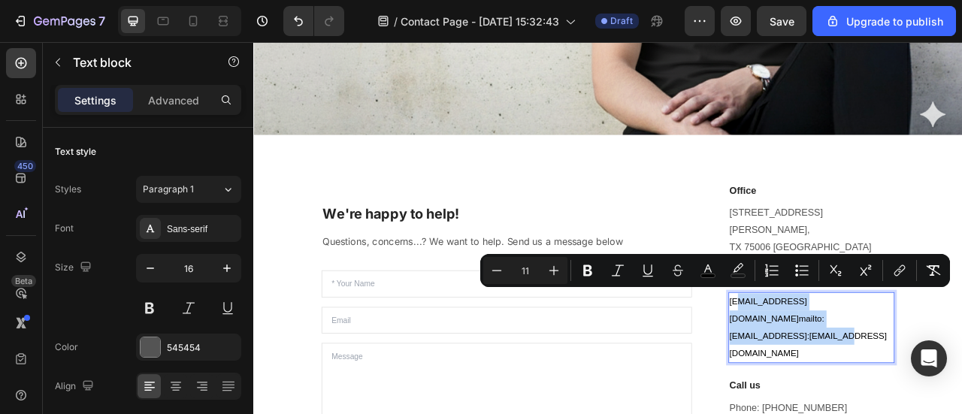
drag, startPoint x: 951, startPoint y: 385, endPoint x: 859, endPoint y: 367, distance: 93.3
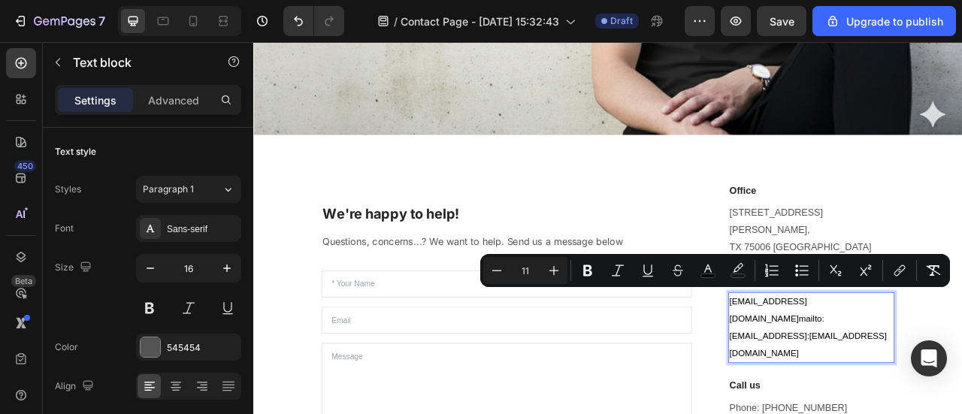
click at [952, 406] on p "[EMAIL_ADDRESS][DOMAIN_NAME] mailto:[EMAIL_ADDRESS]:[EMAIL_ADDRESS][DOMAIN_NAME]" at bounding box center [963, 404] width 208 height 86
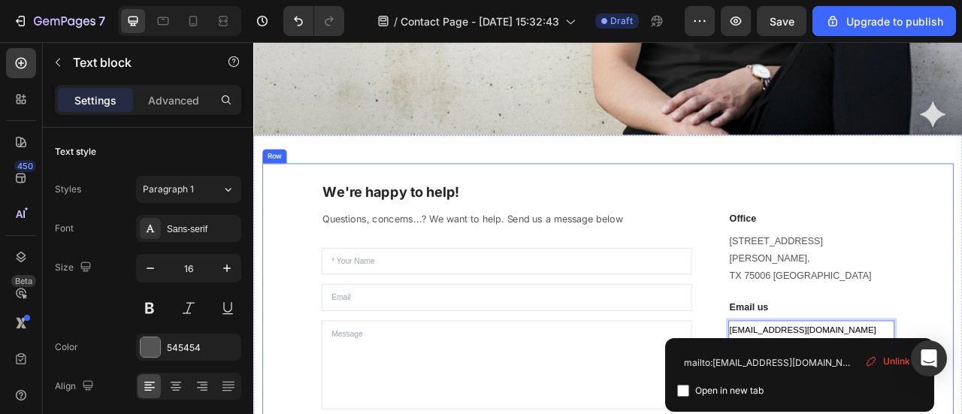
click at [961, 380] on div "We're happy to help! Heading Questions, concerns...? We want to help. Send us a…" at bounding box center [703, 394] width 879 height 396
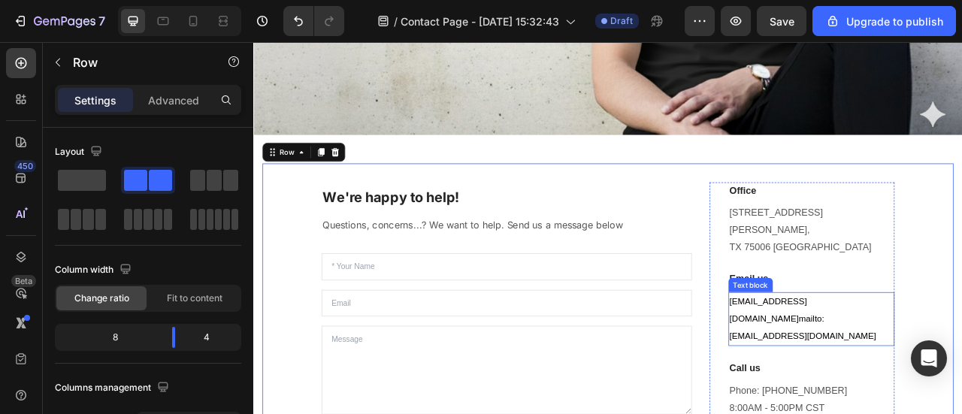
click at [957, 388] on span "[EMAIL_ADDRESS][DOMAIN_NAME]" at bounding box center [908, 383] width 98 height 34
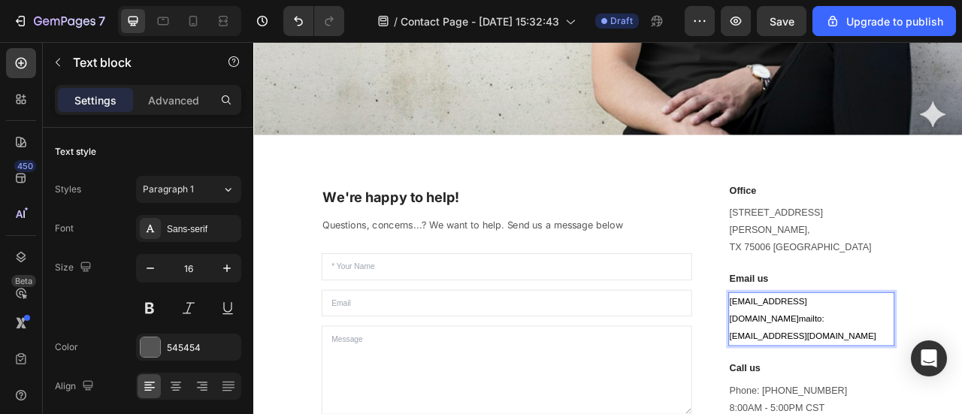
click at [933, 385] on span "[EMAIL_ADDRESS][DOMAIN_NAME]" at bounding box center [908, 383] width 98 height 34
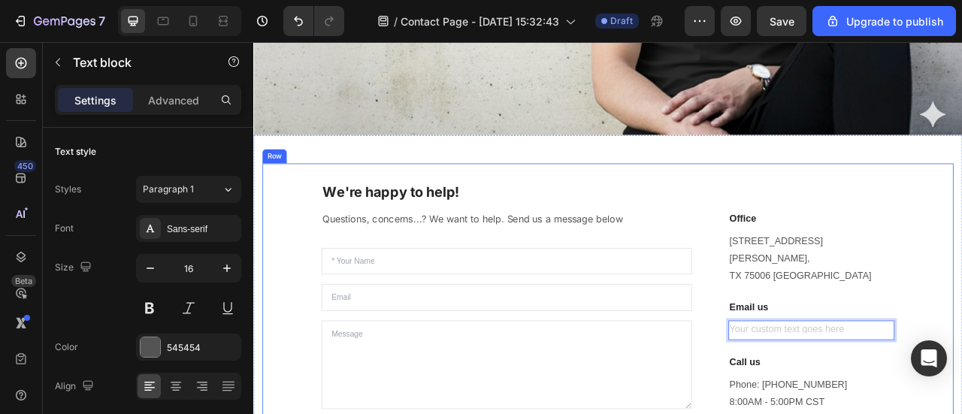
click at [961, 334] on div "We're happy to help! Heading Questions, concerns...? We want to help. Send us a…" at bounding box center [703, 394] width 879 height 396
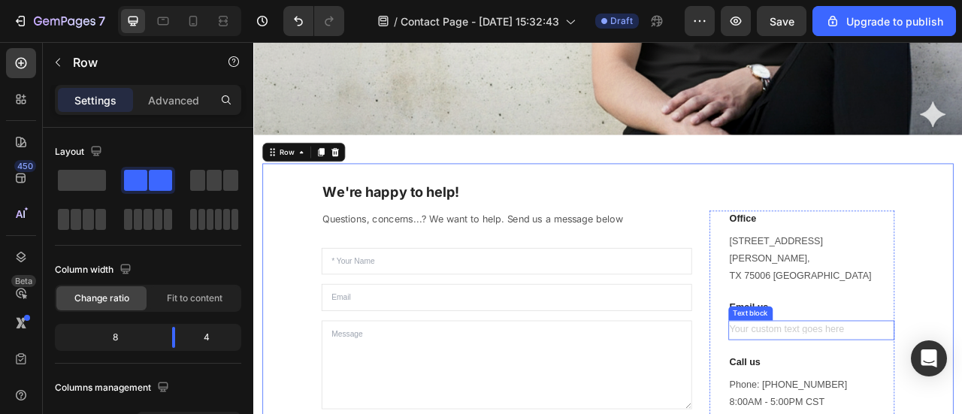
click at [961, 404] on div "Rich Text Editor. Editing area: main" at bounding box center [962, 408] width 211 height 25
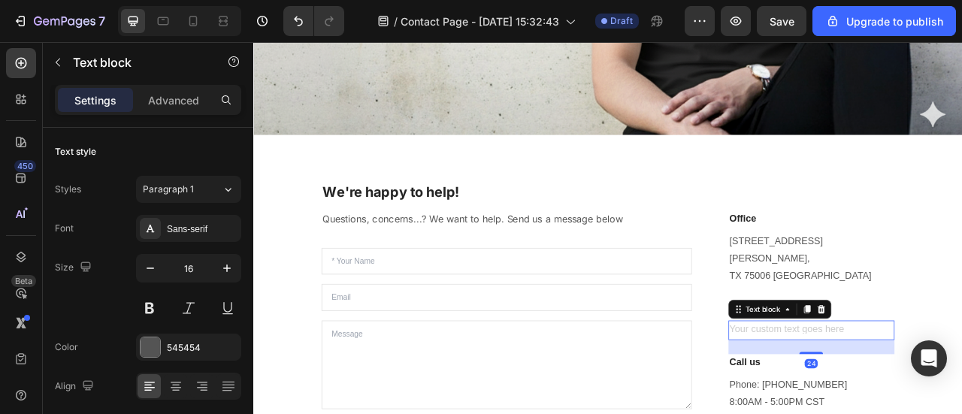
click at [901, 400] on div "Rich Text Editor. Editing area: main" at bounding box center [962, 408] width 211 height 25
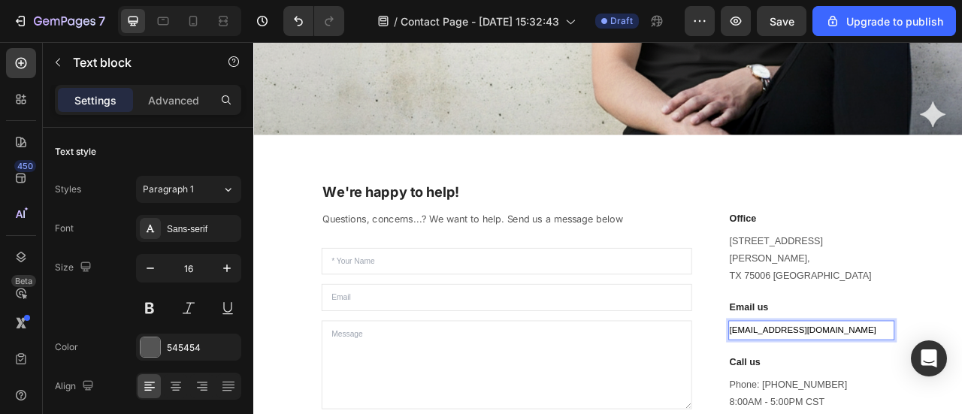
click at [961, 406] on span "[EMAIL_ADDRESS][DOMAIN_NAME]" at bounding box center [952, 408] width 186 height 12
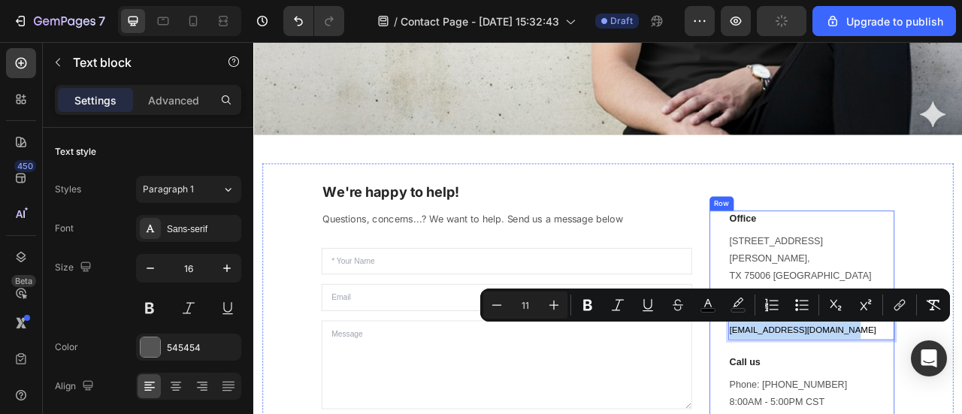
drag, startPoint x: 985, startPoint y: 407, endPoint x: 849, endPoint y: 409, distance: 136.0
click at [857, 409] on div "[EMAIL_ADDRESS][DOMAIN_NAME]" at bounding box center [962, 408] width 211 height 25
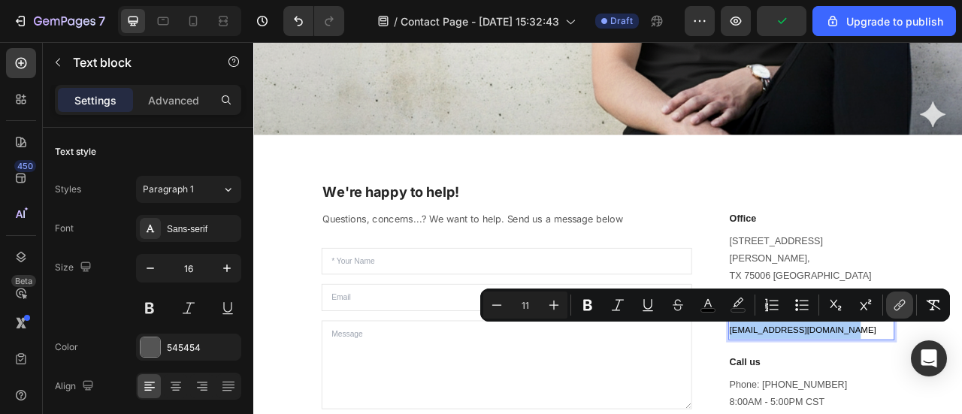
click at [900, 301] on icon "Editor contextual toolbar" at bounding box center [901, 304] width 7 height 8
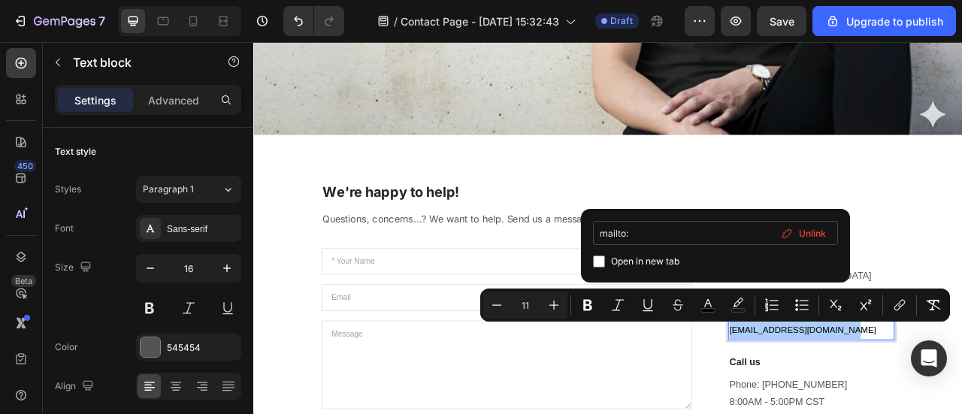
type input "mailto:[EMAIL_ADDRESS][DOMAIN_NAME]"
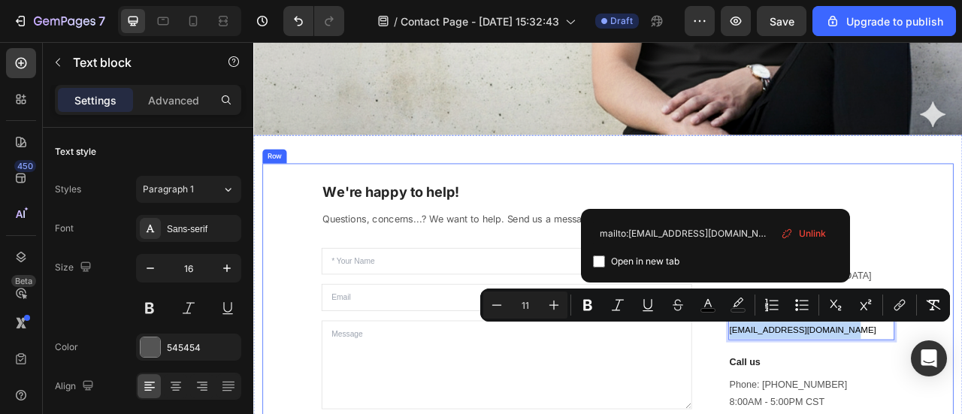
click at [961, 293] on div "We're happy to help! Heading Questions, concerns...? We want to help. Send us a…" at bounding box center [703, 394] width 879 height 396
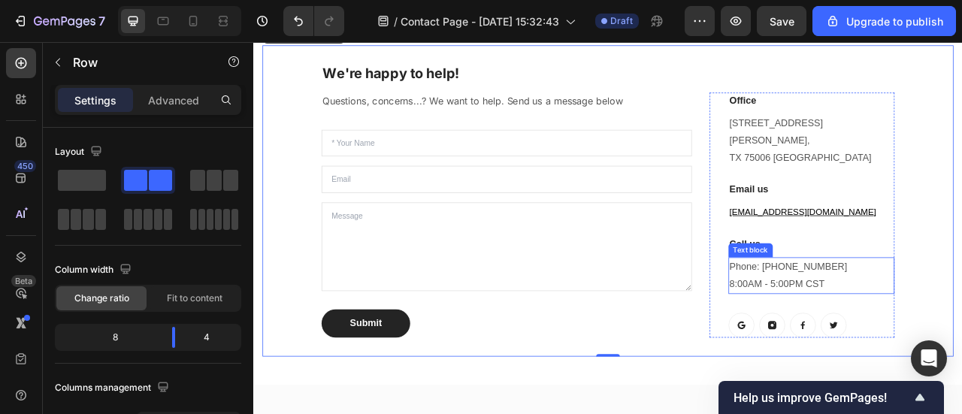
scroll to position [631, 0]
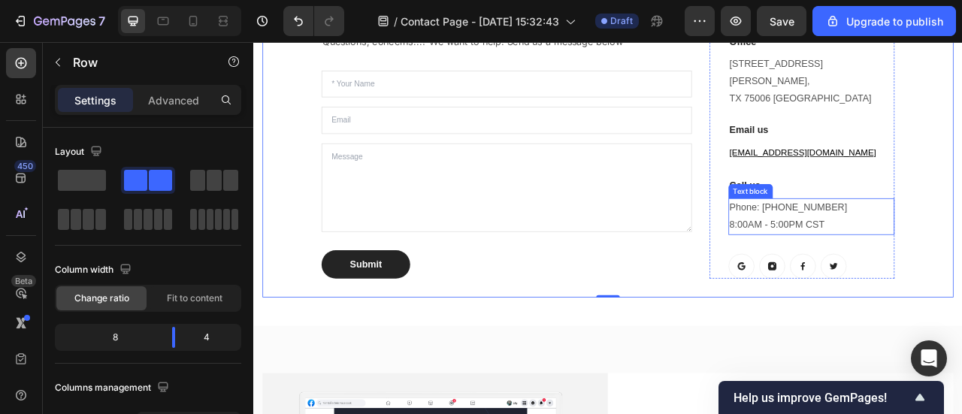
click at [952, 259] on p "Phone: [PHONE_NUMBER] 8:00AM - 5:00PM CST" at bounding box center [963, 264] width 208 height 44
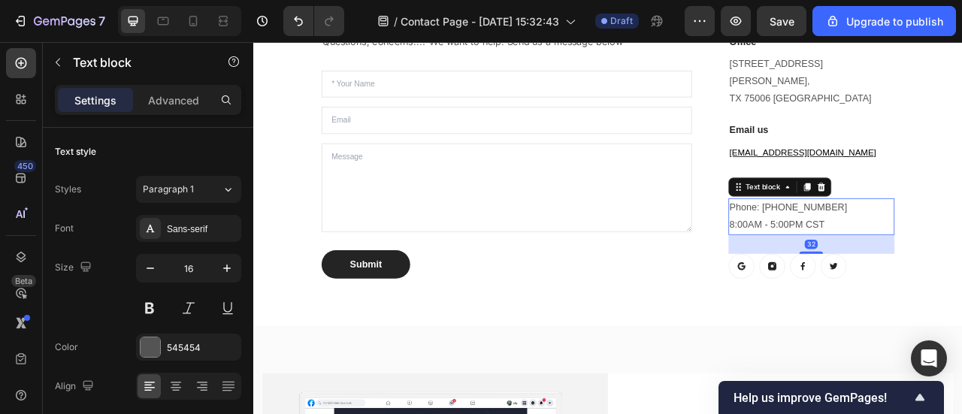
click at [961, 263] on p "Phone: [PHONE_NUMBER] 8:00AM - 5:00PM CST" at bounding box center [963, 264] width 208 height 44
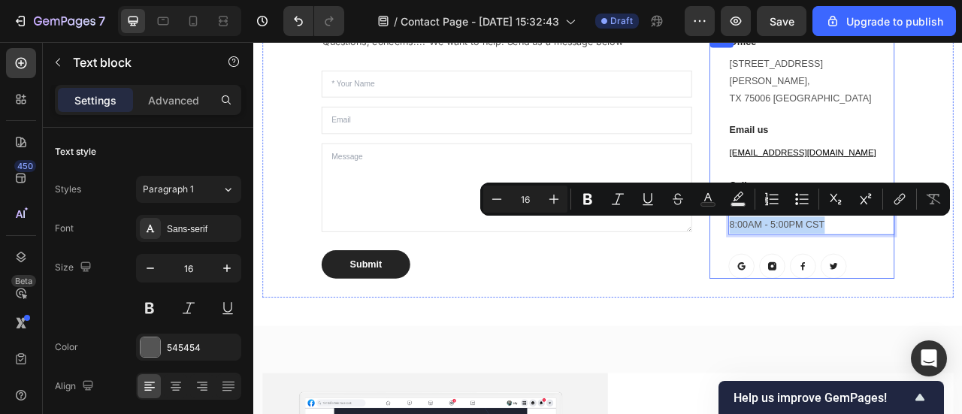
drag, startPoint x: 974, startPoint y: 267, endPoint x: 838, endPoint y: 282, distance: 136.9
click at [838, 282] on div "Office Heading [STREET_ADDRESS][PERSON_NAME] Text block Email us Heading [EMAIL…" at bounding box center [950, 187] width 235 height 312
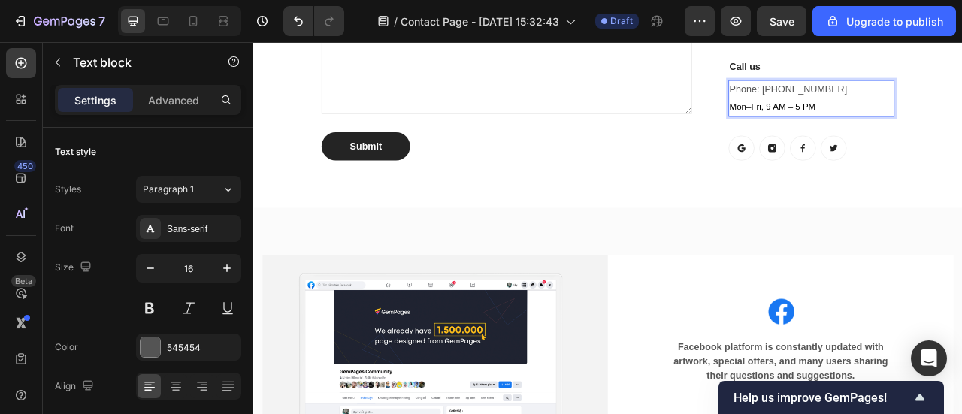
scroll to position [706, 0]
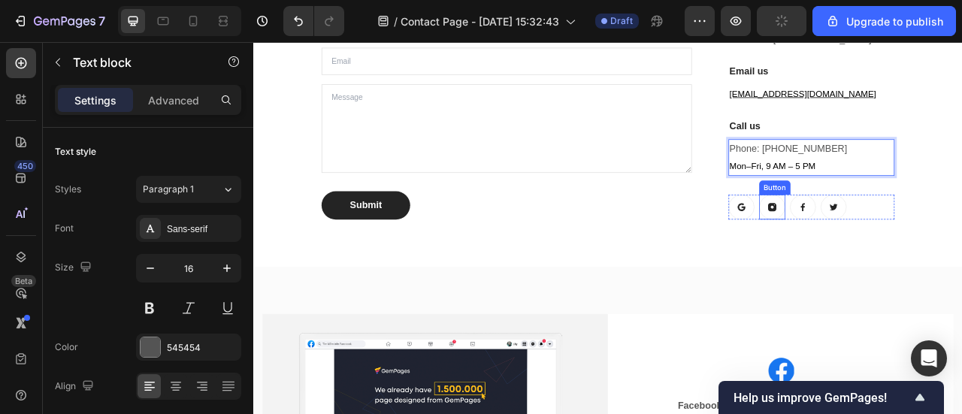
click at [907, 247] on icon at bounding box center [912, 251] width 11 height 11
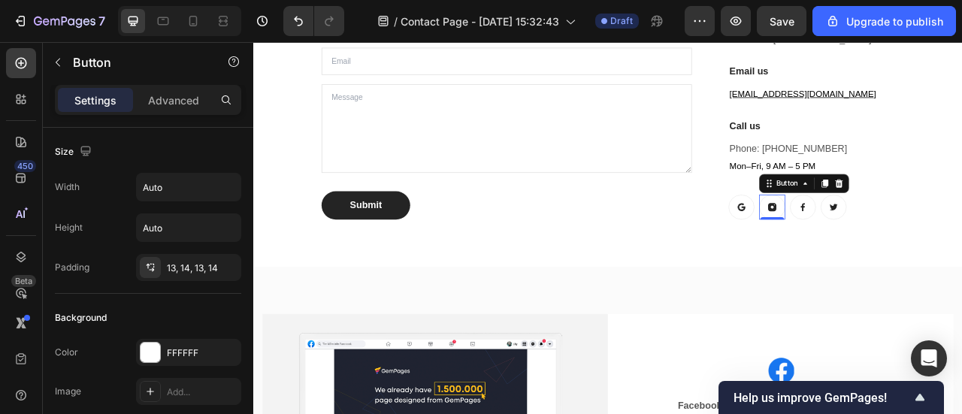
click at [907, 251] on icon at bounding box center [912, 251] width 11 height 11
click at [916, 222] on div "Button" at bounding box center [932, 222] width 34 height 14
click at [907, 249] on icon at bounding box center [912, 251] width 11 height 11
click at [907, 250] on icon at bounding box center [912, 251] width 11 height 11
click at [909, 243] on link at bounding box center [912, 252] width 33 height 32
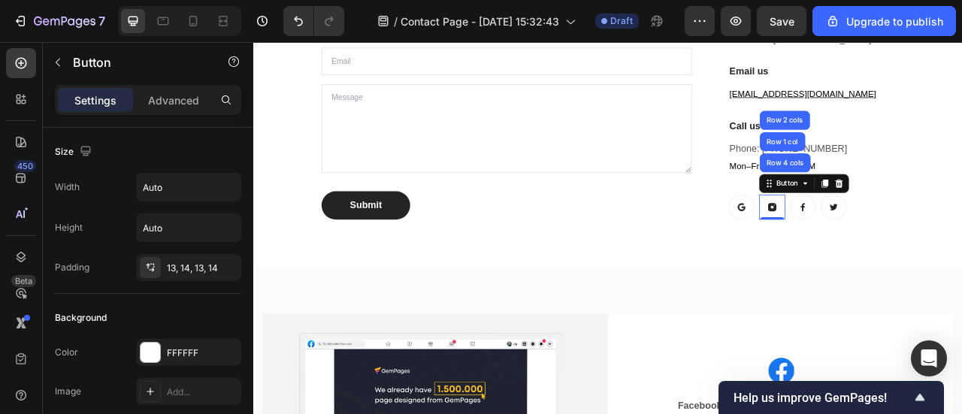
click at [907, 254] on icon at bounding box center [912, 251] width 11 height 11
click at [936, 225] on div "Button" at bounding box center [932, 222] width 34 height 14
click at [938, 223] on div "Button" at bounding box center [932, 222] width 34 height 14
click at [949, 225] on icon at bounding box center [955, 222] width 12 height 12
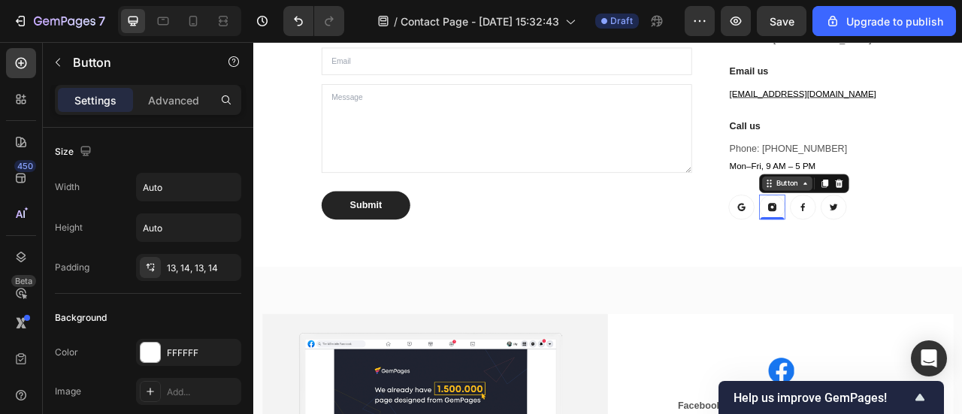
click at [940, 225] on div "Button" at bounding box center [932, 222] width 64 height 18
click at [915, 228] on div "Button" at bounding box center [932, 222] width 64 height 18
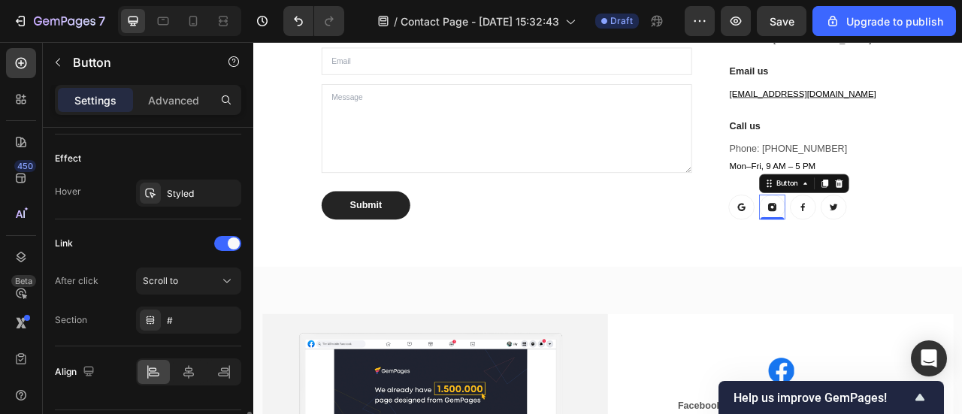
scroll to position [940, 0]
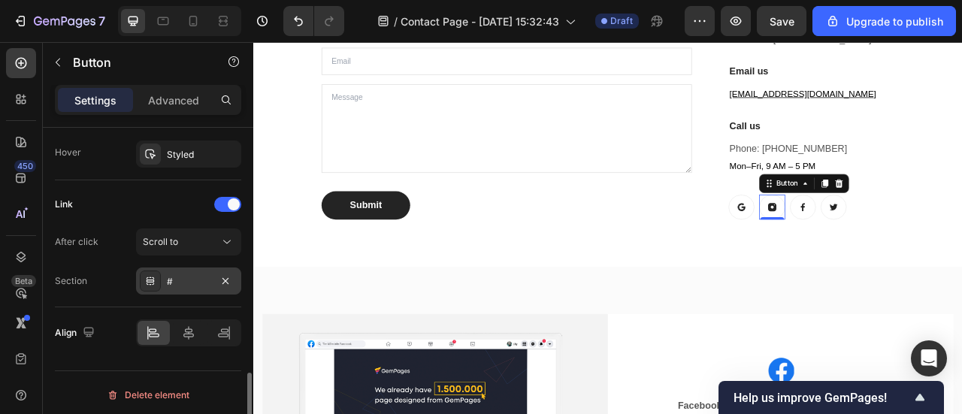
click at [194, 276] on div "#" at bounding box center [189, 282] width 44 height 14
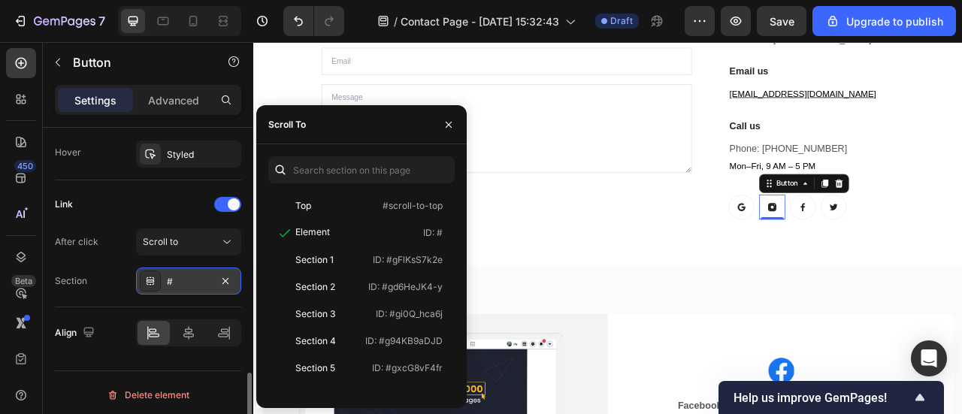
click at [194, 276] on div "#" at bounding box center [189, 282] width 44 height 14
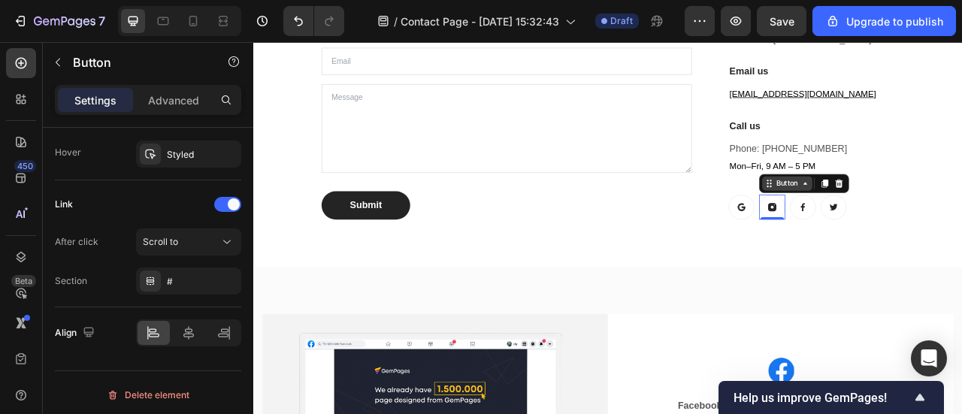
click at [932, 222] on div "Button" at bounding box center [932, 222] width 34 height 14
click at [907, 255] on icon at bounding box center [913, 252] width 12 height 12
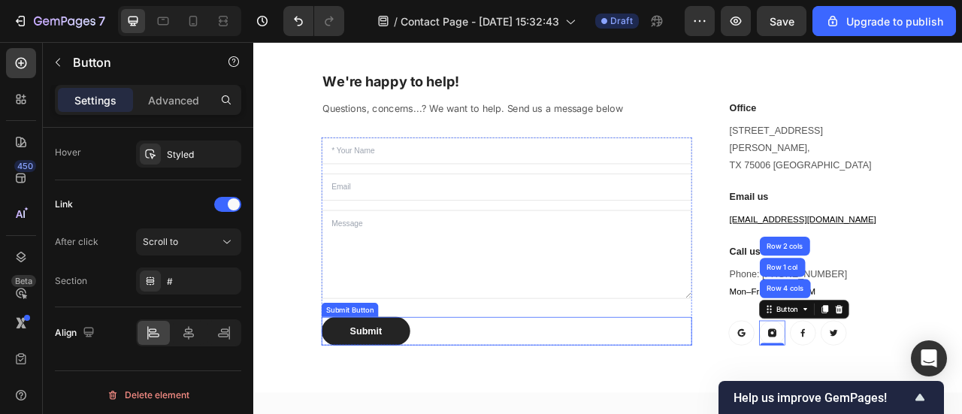
scroll to position [631, 0]
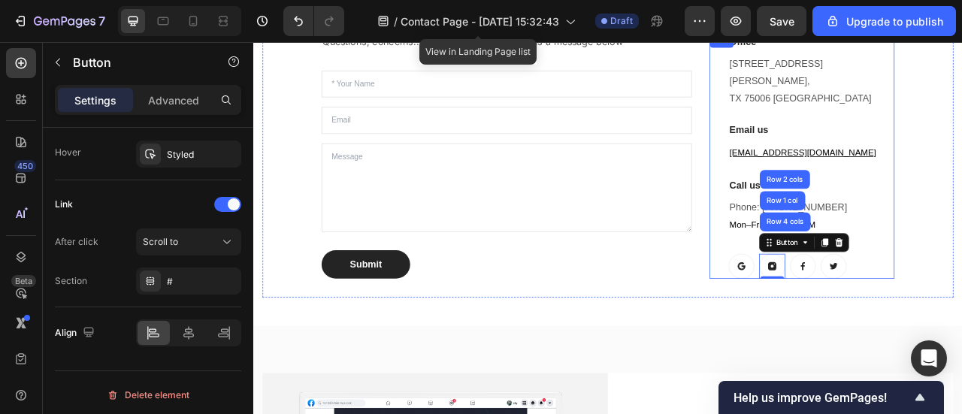
click at [961, 240] on div "Phone: [PHONE_NUMBER] Mon–Fri, 9 AM – 5 PM" at bounding box center [962, 263] width 211 height 47
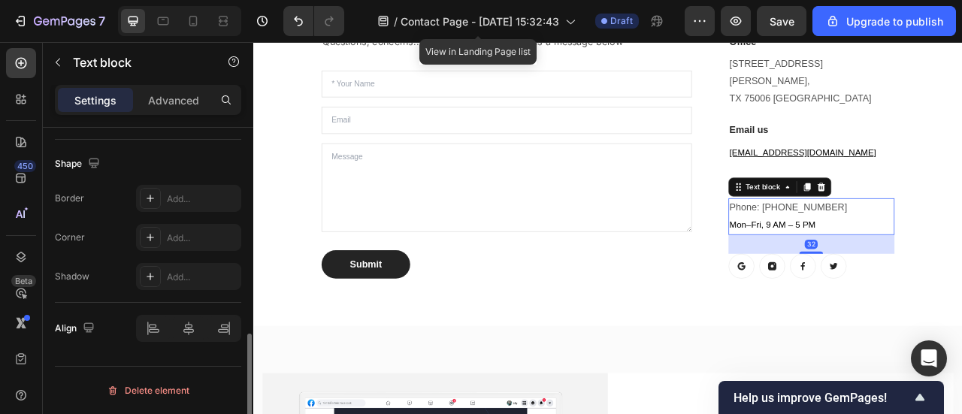
scroll to position [0, 0]
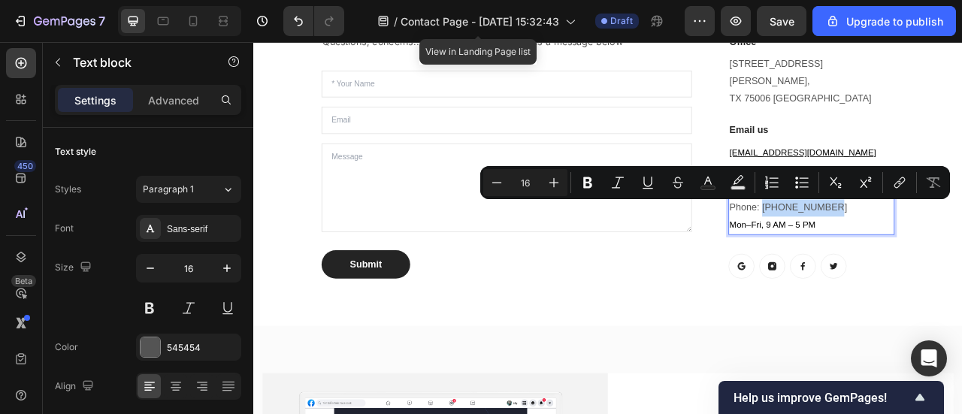
drag, startPoint x: 972, startPoint y: 246, endPoint x: 895, endPoint y: 254, distance: 77.8
click at [895, 254] on p "Phone: [PHONE_NUMBER] Mon–Fri, 9 AM – 5 PM" at bounding box center [963, 264] width 208 height 44
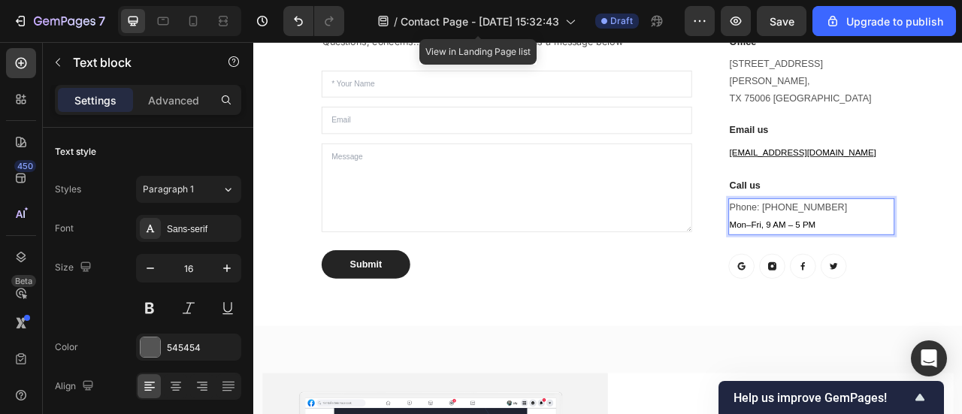
click at [899, 251] on p "Phone: [PHONE_NUMBER] Mon–Fri, 9 AM – 5 PM" at bounding box center [963, 264] width 208 height 44
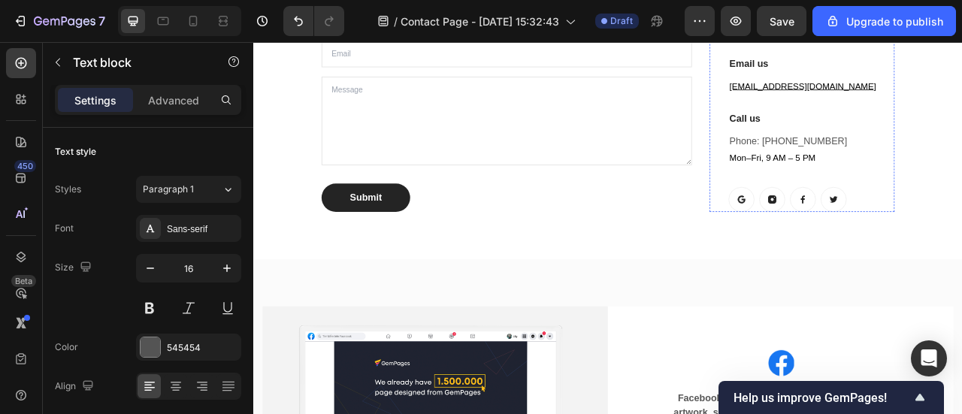
scroll to position [781, 0]
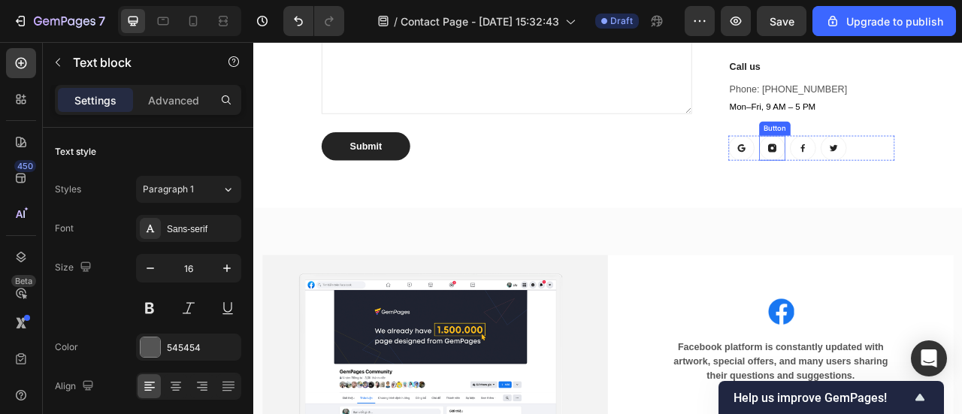
click at [907, 173] on icon at bounding box center [912, 176] width 11 height 11
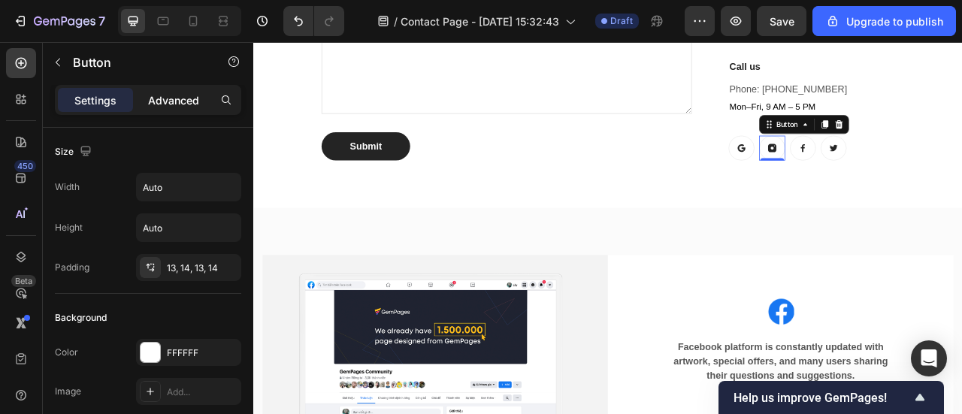
click at [182, 101] on p "Advanced" at bounding box center [173, 100] width 51 height 16
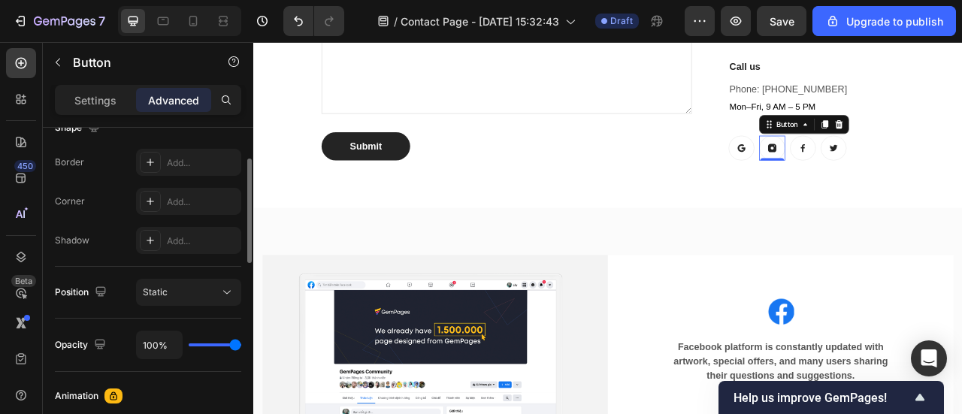
scroll to position [335, 0]
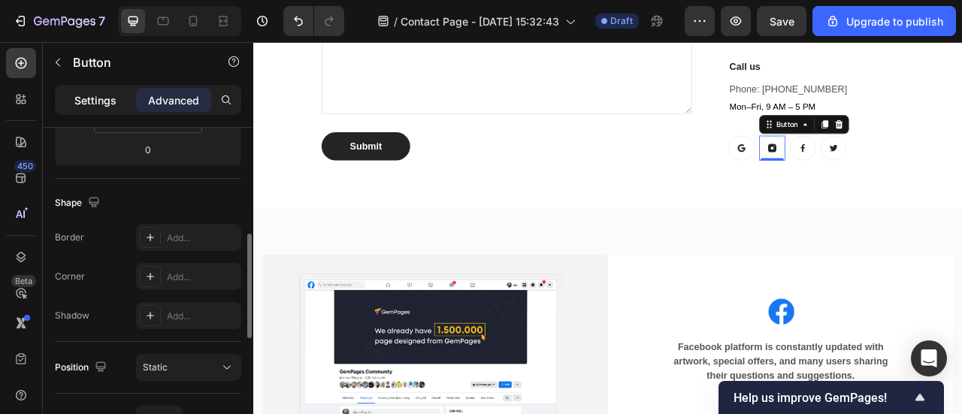
click at [96, 97] on p "Settings" at bounding box center [95, 100] width 42 height 16
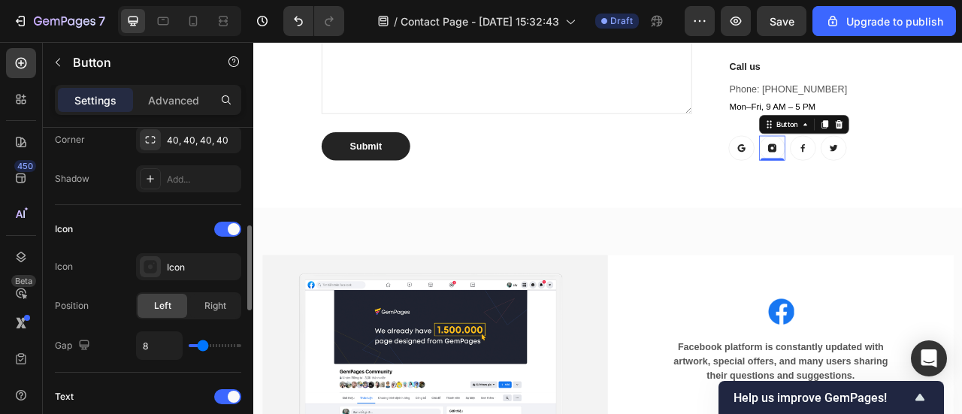
scroll to position [451, 0]
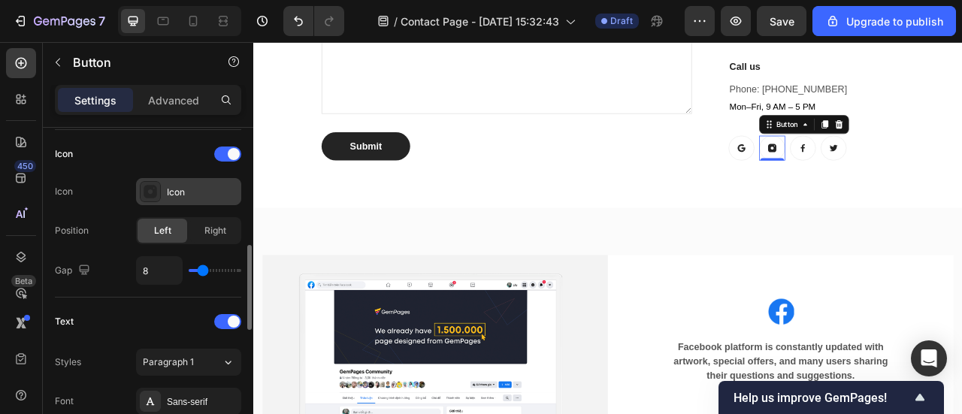
click at [189, 189] on div "Icon" at bounding box center [202, 193] width 71 height 14
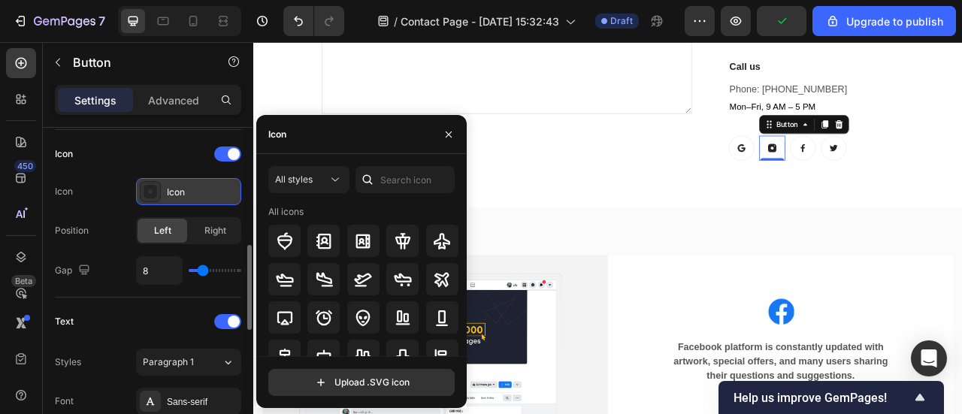
click at [189, 189] on div "Icon" at bounding box center [202, 193] width 71 height 14
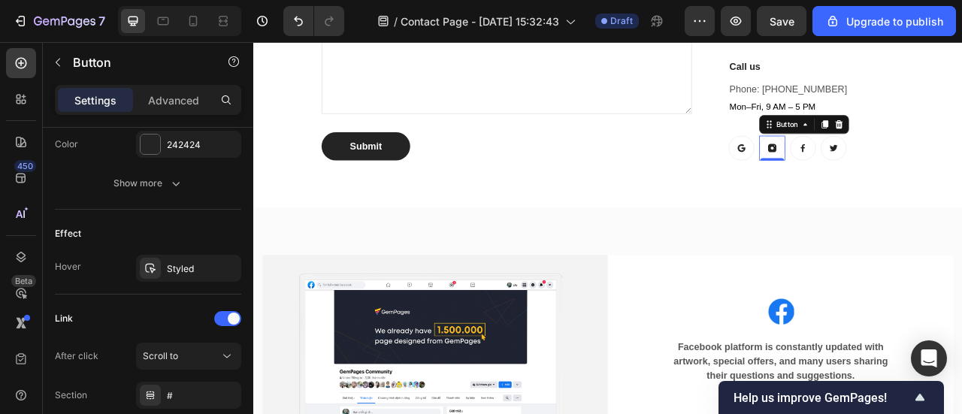
scroll to position [901, 0]
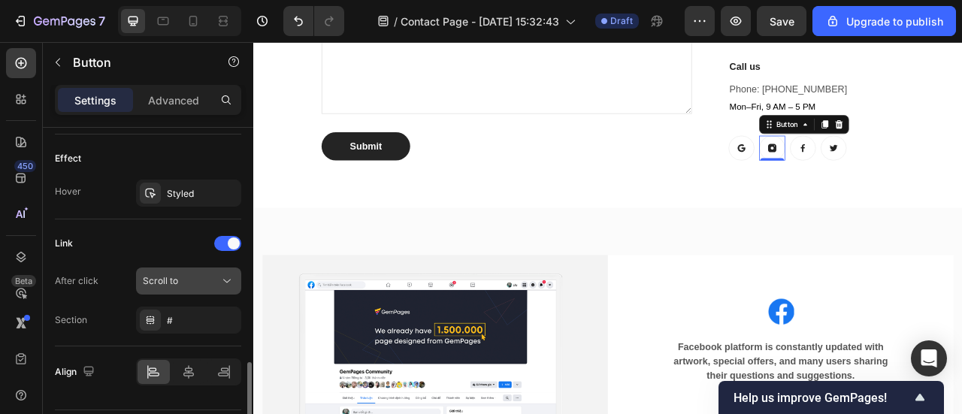
click at [229, 273] on icon at bounding box center [226, 280] width 15 height 15
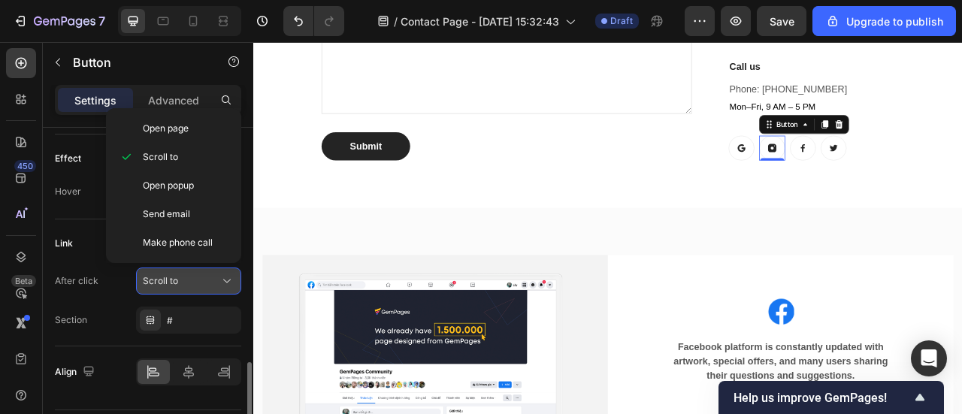
click at [229, 273] on icon at bounding box center [226, 280] width 15 height 15
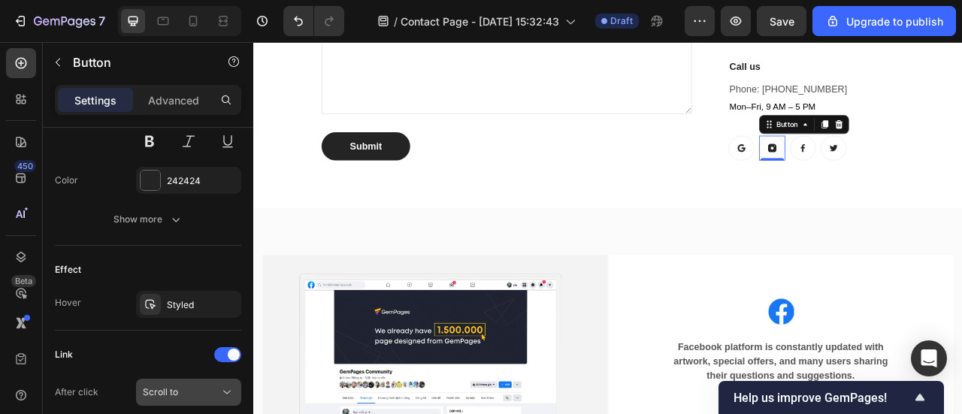
scroll to position [940, 0]
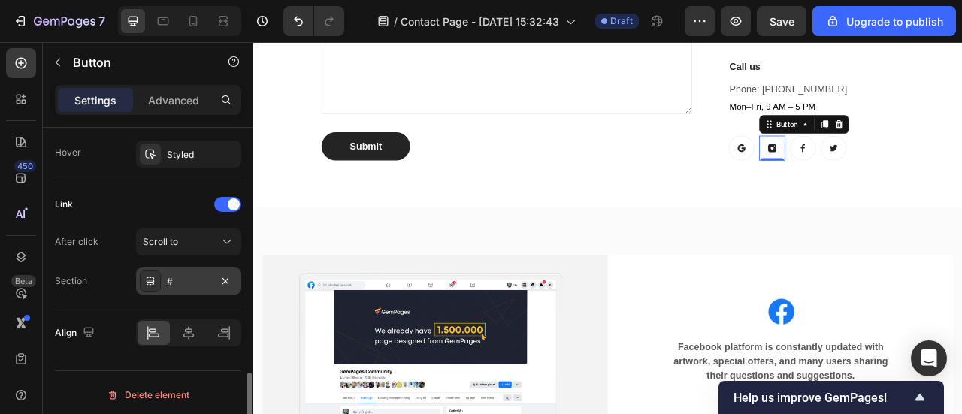
click at [203, 276] on div "#" at bounding box center [189, 282] width 44 height 14
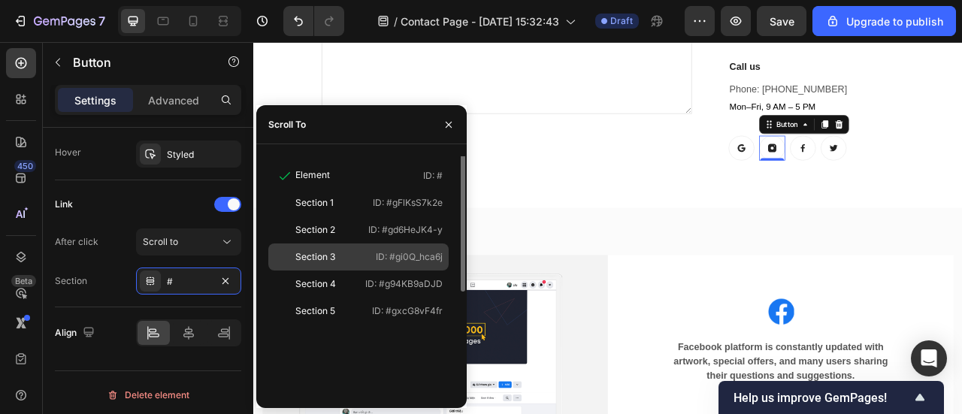
scroll to position [0, 0]
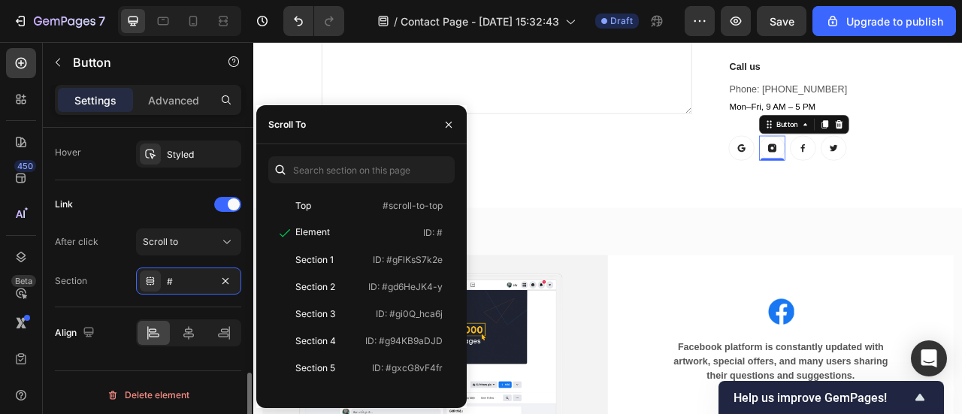
click at [122, 282] on div "Section #" at bounding box center [148, 280] width 186 height 27
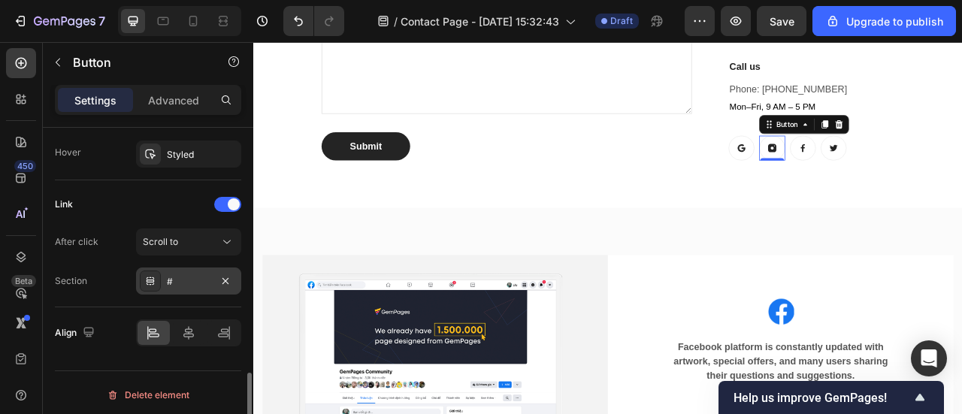
click at [182, 275] on div "#" at bounding box center [189, 282] width 44 height 14
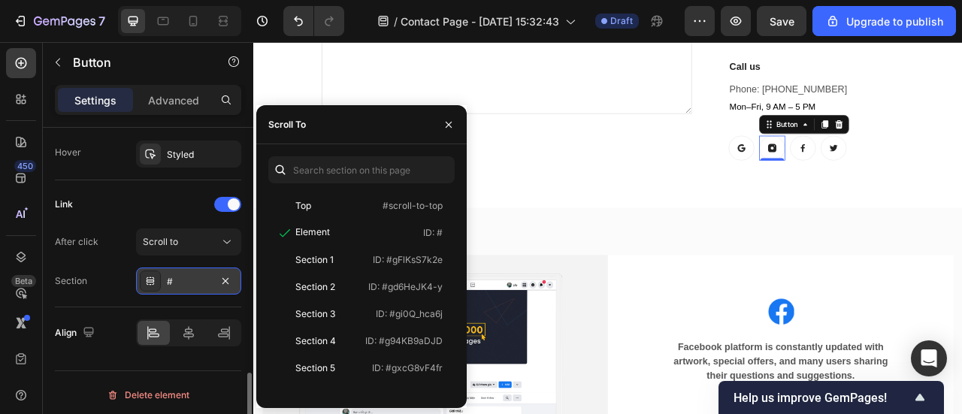
click at [182, 275] on div "#" at bounding box center [189, 282] width 44 height 14
click at [183, 275] on div "#" at bounding box center [189, 282] width 44 height 14
click at [112, 277] on div "Section #" at bounding box center [148, 280] width 186 height 27
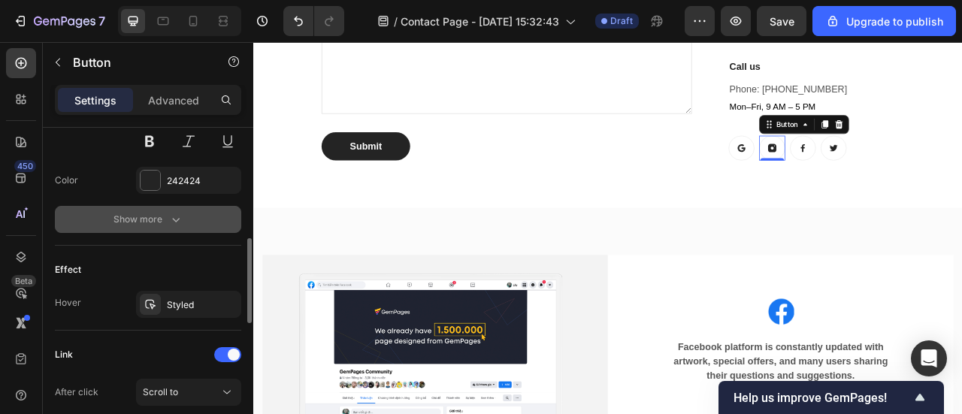
scroll to position [715, 0]
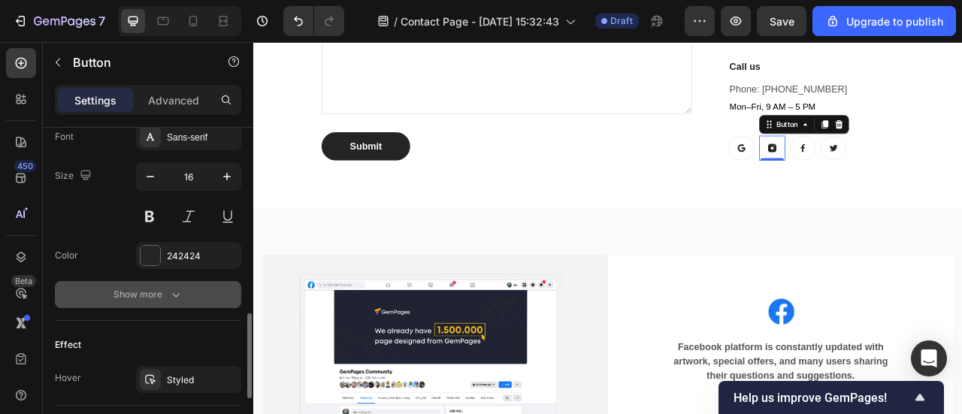
click at [122, 291] on div "Show more" at bounding box center [148, 294] width 70 height 15
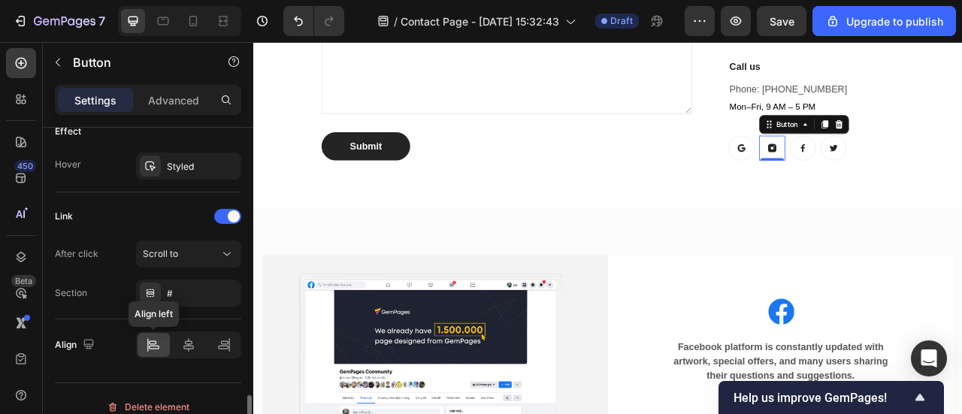
scroll to position [1138, 0]
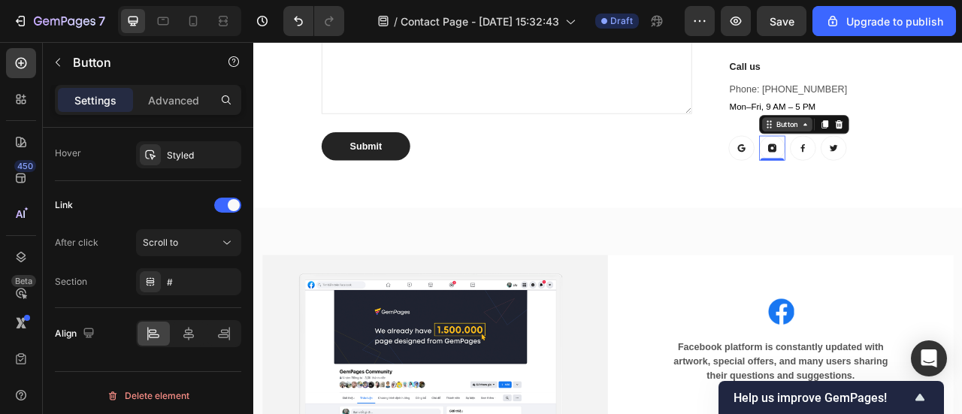
click at [931, 146] on div "Button" at bounding box center [932, 147] width 34 height 14
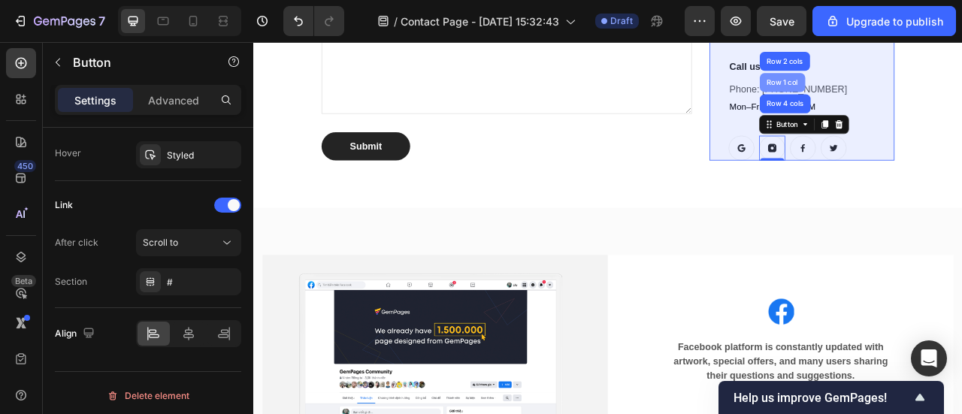
click at [918, 90] on div "Row 1 col" at bounding box center [926, 93] width 46 height 9
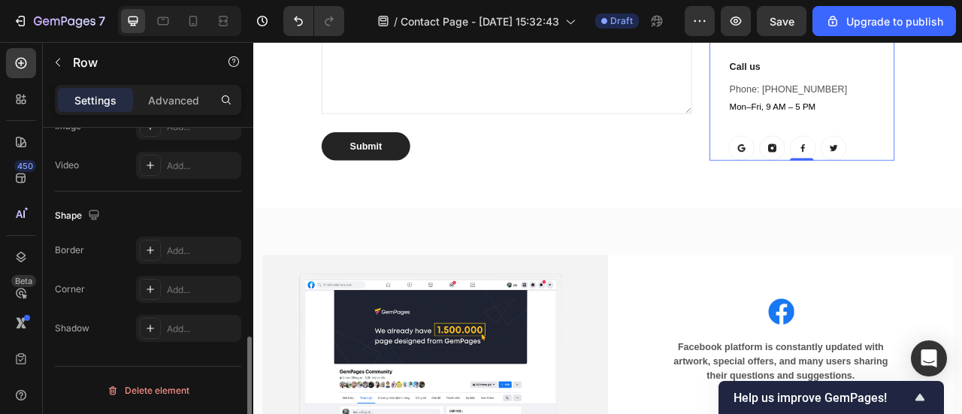
scroll to position [0, 0]
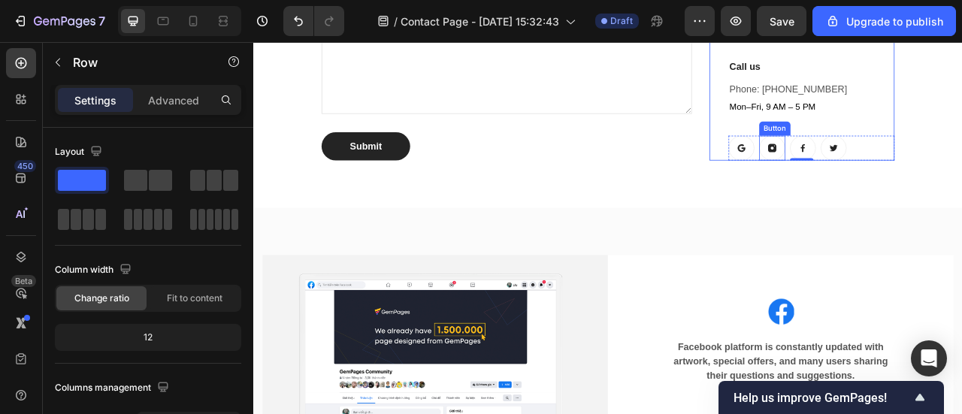
click at [907, 171] on icon at bounding box center [912, 176] width 11 height 11
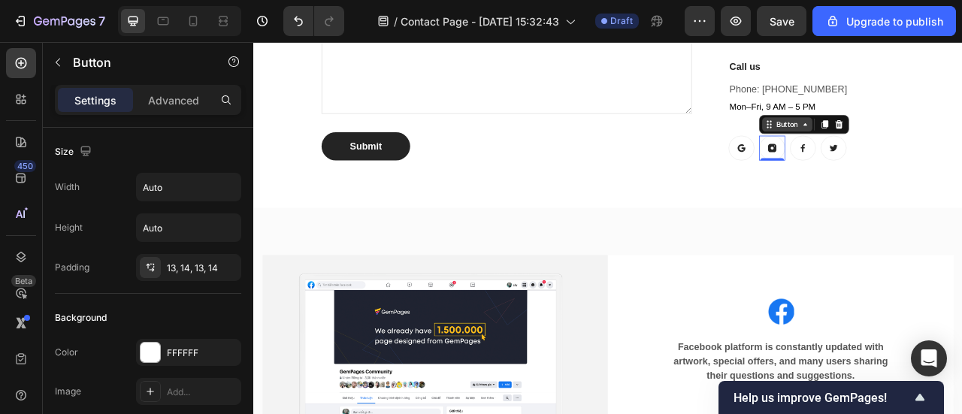
click at [921, 144] on div "Button" at bounding box center [932, 147] width 34 height 14
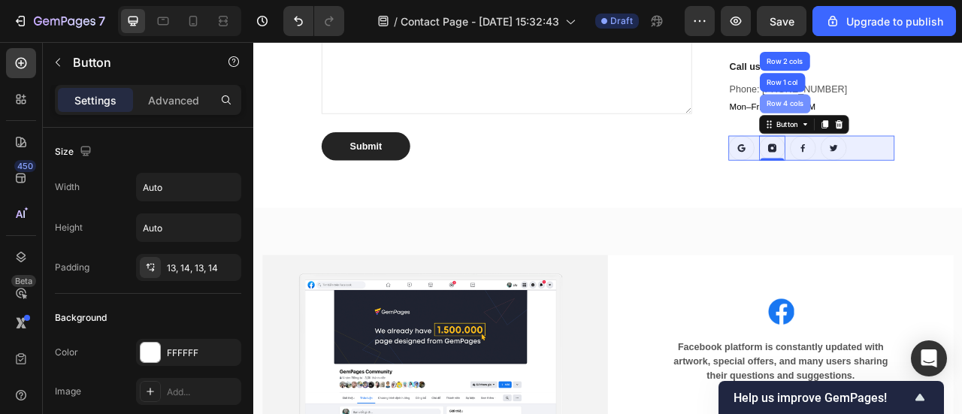
click at [928, 109] on div "Row 4 cols" at bounding box center [929, 120] width 65 height 24
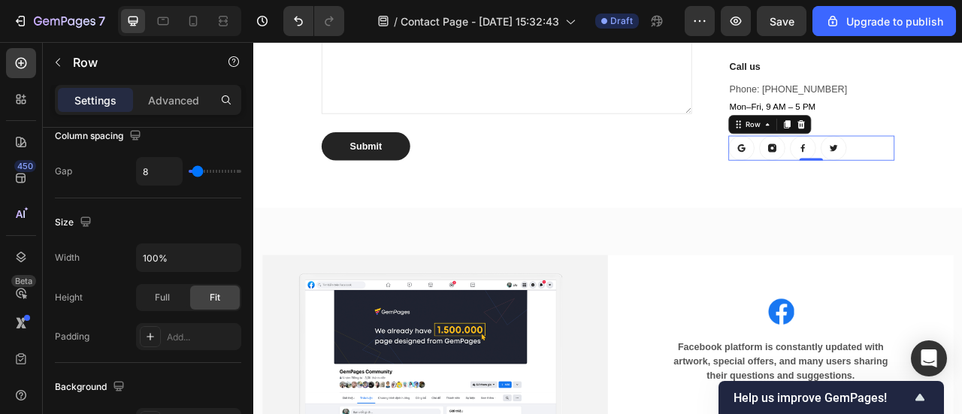
scroll to position [676, 0]
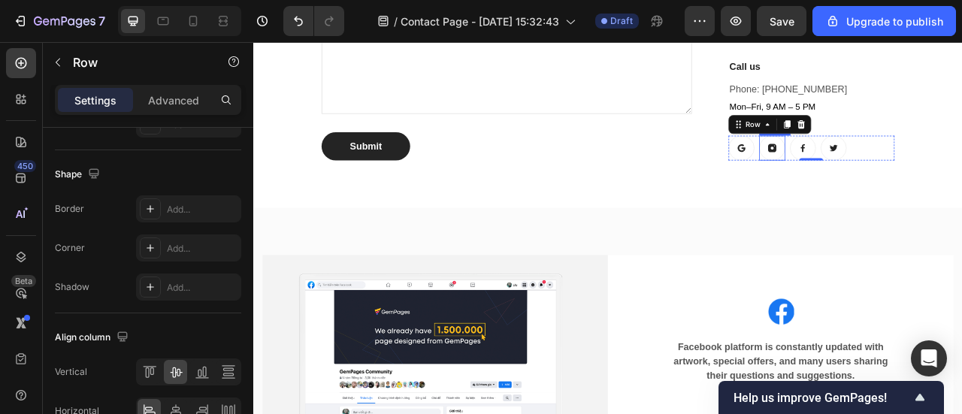
click at [907, 171] on icon at bounding box center [912, 176] width 11 height 11
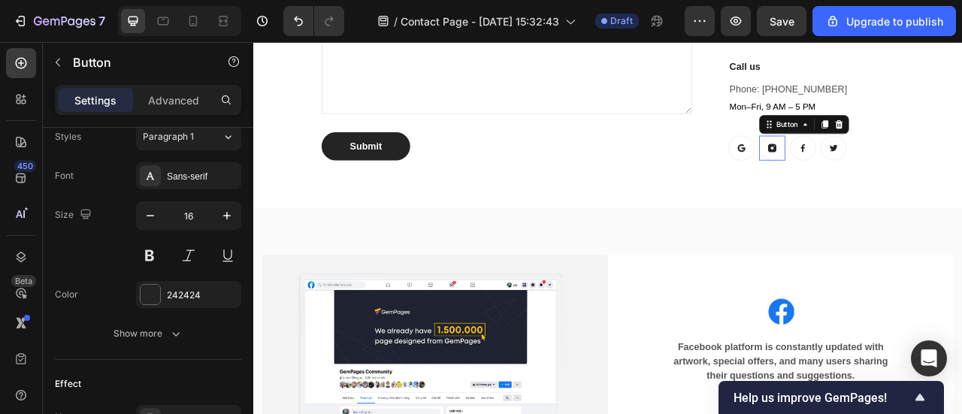
click at [907, 171] on icon at bounding box center [912, 176] width 11 height 11
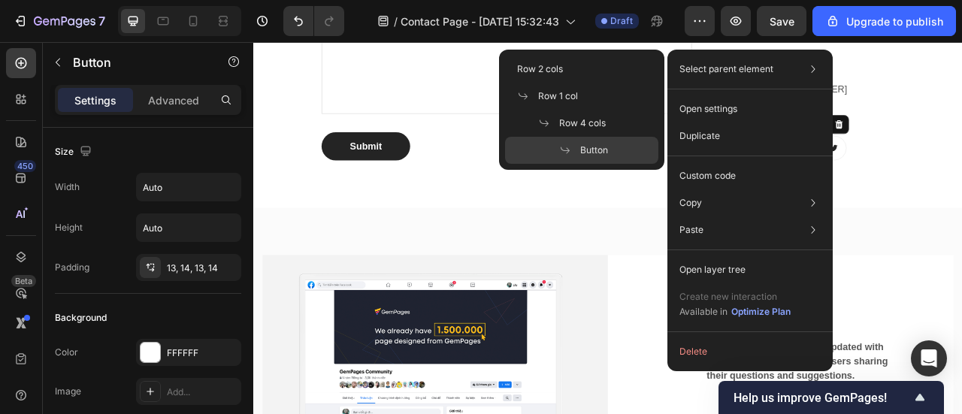
click at [574, 145] on span at bounding box center [569, 150] width 21 height 12
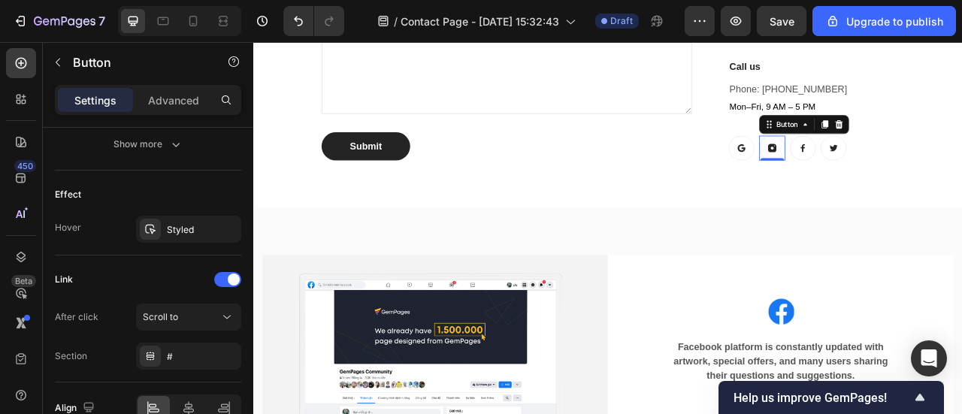
scroll to position [940, 0]
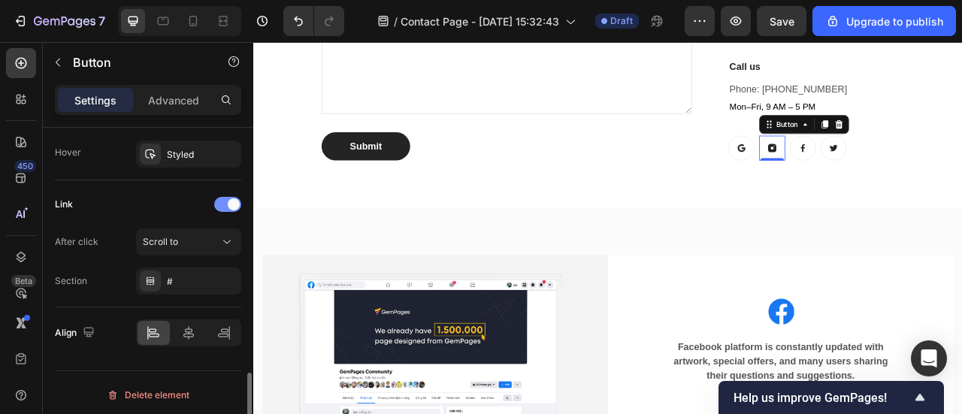
click at [231, 198] on span at bounding box center [234, 204] width 12 height 12
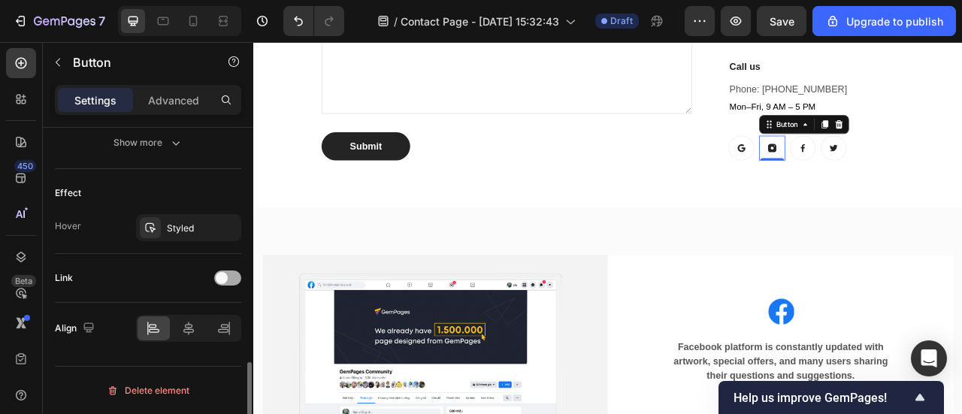
scroll to position [862, 0]
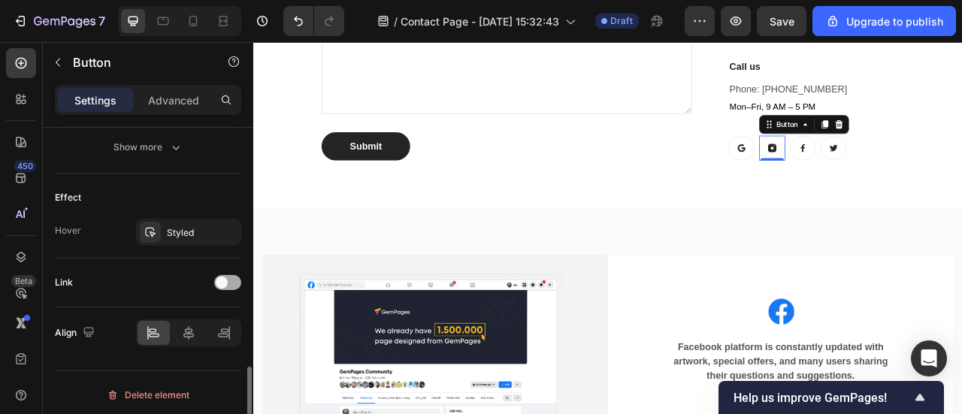
click at [222, 278] on span at bounding box center [222, 282] width 12 height 12
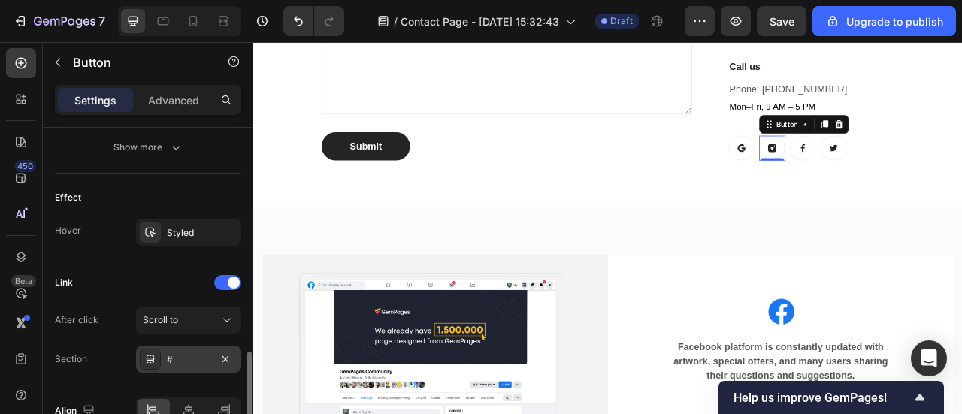
click at [162, 348] on div "#" at bounding box center [188, 359] width 105 height 27
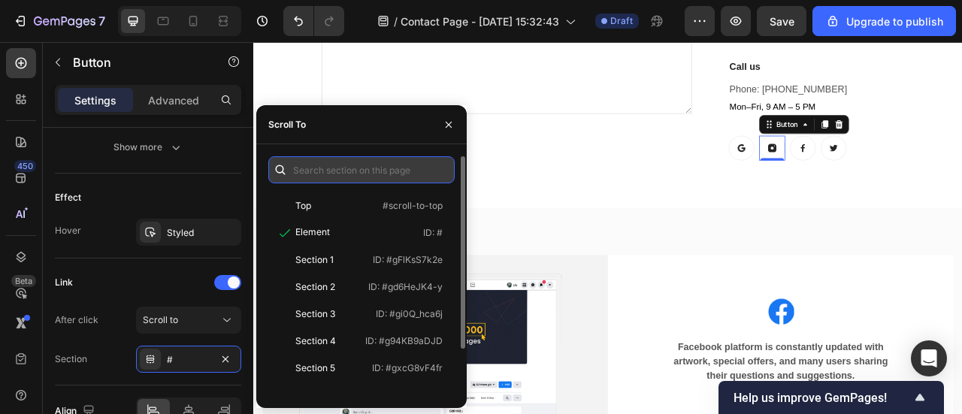
click at [397, 172] on input "text" at bounding box center [361, 169] width 186 height 27
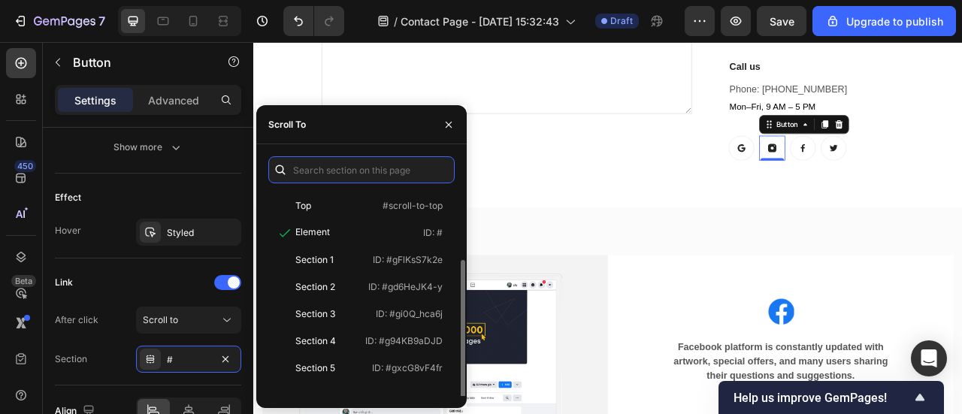
scroll to position [57, 0]
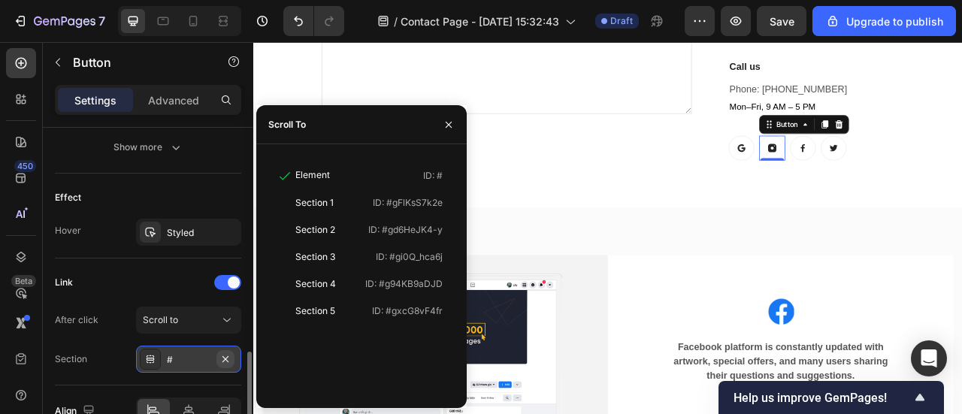
click at [225, 353] on icon "button" at bounding box center [225, 359] width 12 height 12
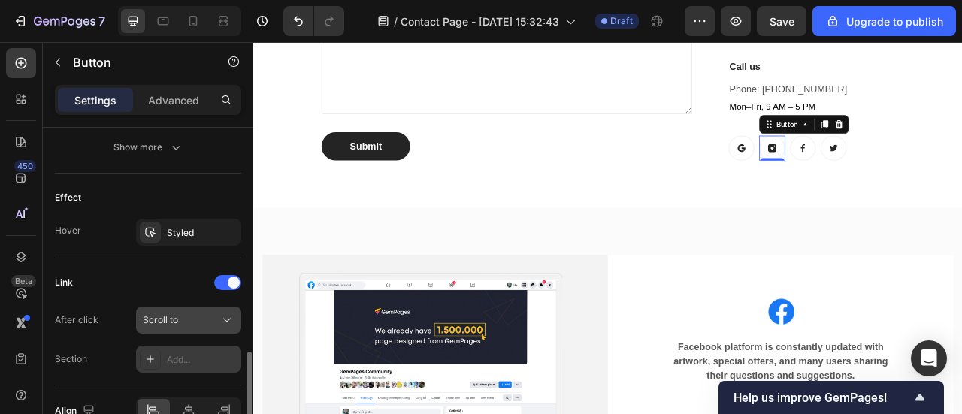
click at [179, 319] on div "Scroll to" at bounding box center [181, 320] width 77 height 14
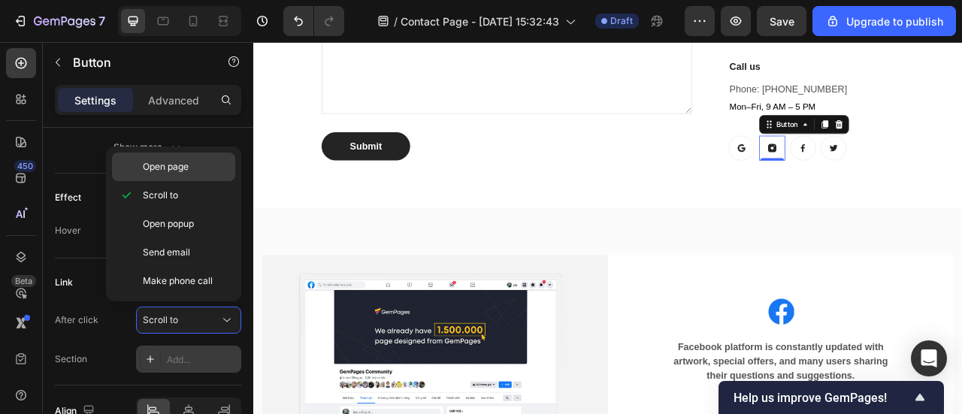
click at [168, 172] on span "Open page" at bounding box center [166, 167] width 46 height 14
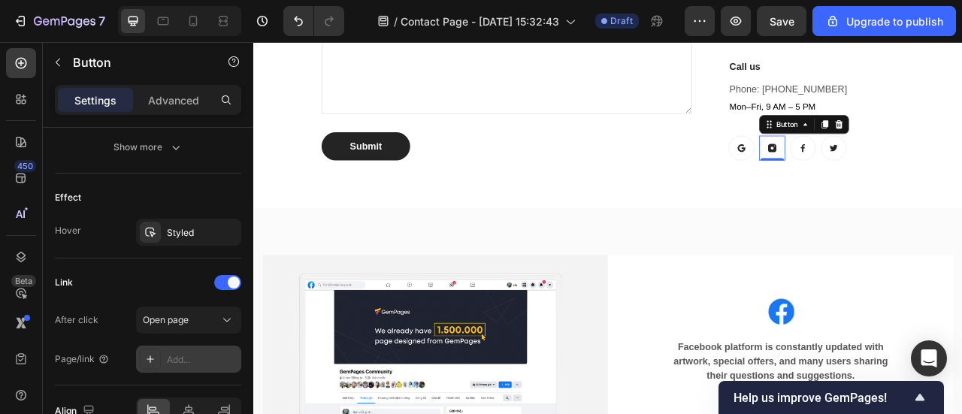
click at [177, 357] on div "Add..." at bounding box center [202, 360] width 71 height 14
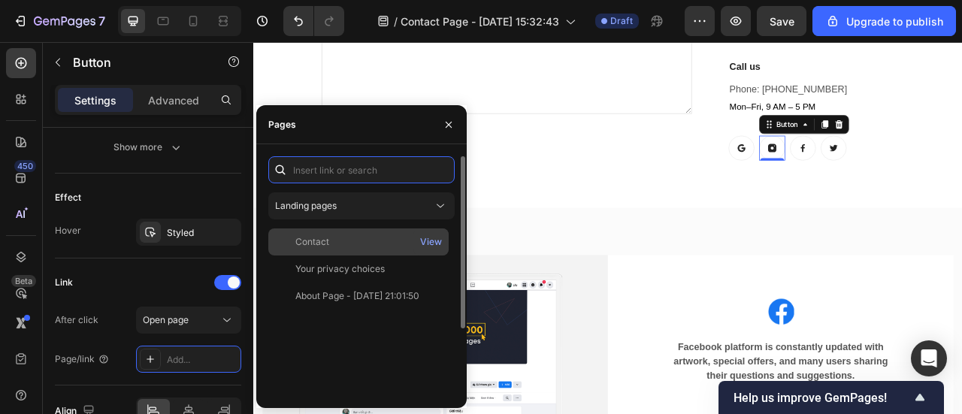
paste input "[URL][DOMAIN_NAME][DOMAIN_NAME]"
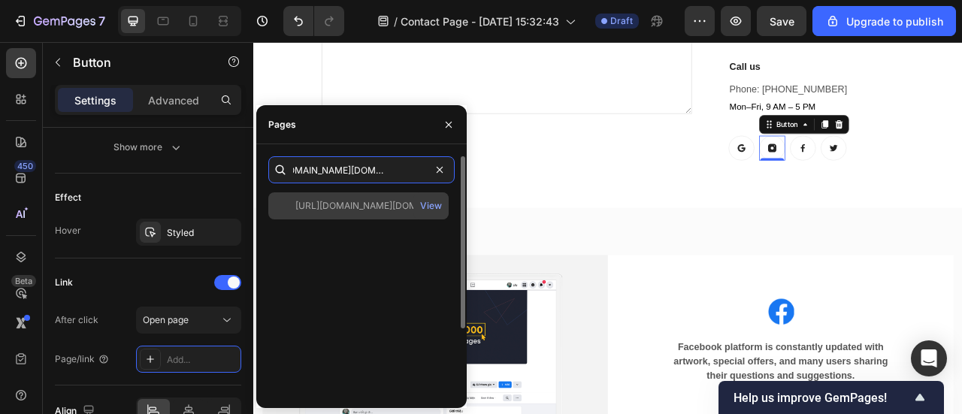
type input "[URL][DOMAIN_NAME][DOMAIN_NAME]"
click at [378, 211] on div "[URL][DOMAIN_NAME][DOMAIN_NAME]" at bounding box center [367, 206] width 144 height 14
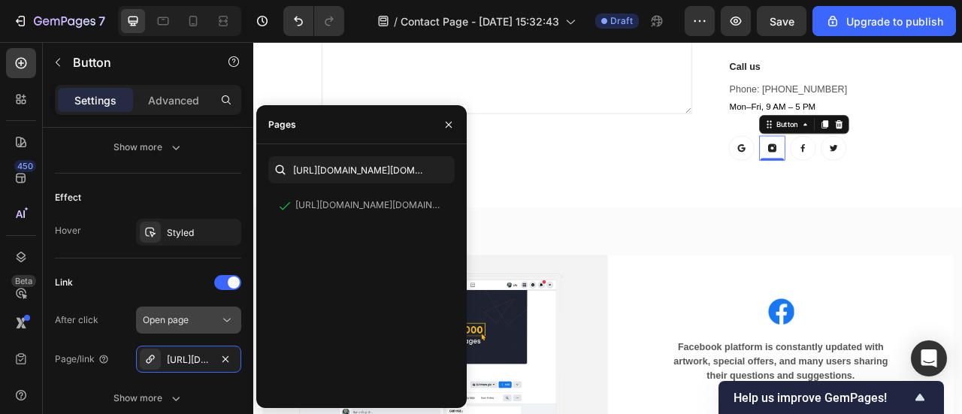
scroll to position [980, 0]
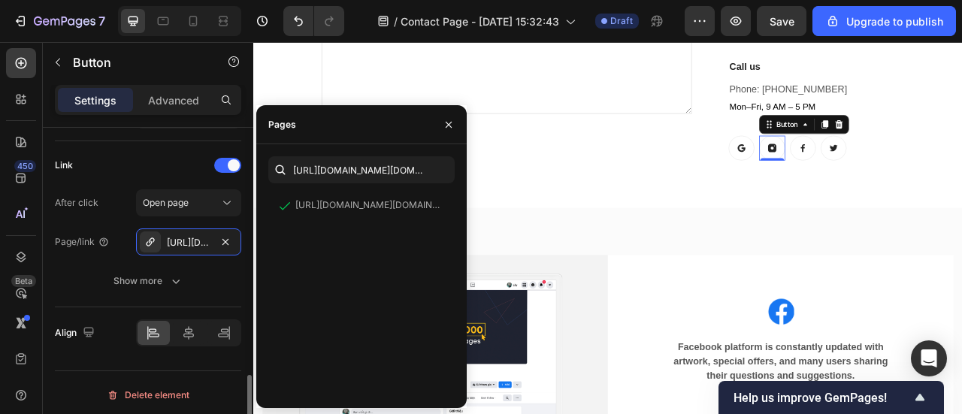
click at [148, 160] on div "Link" at bounding box center [148, 165] width 186 height 24
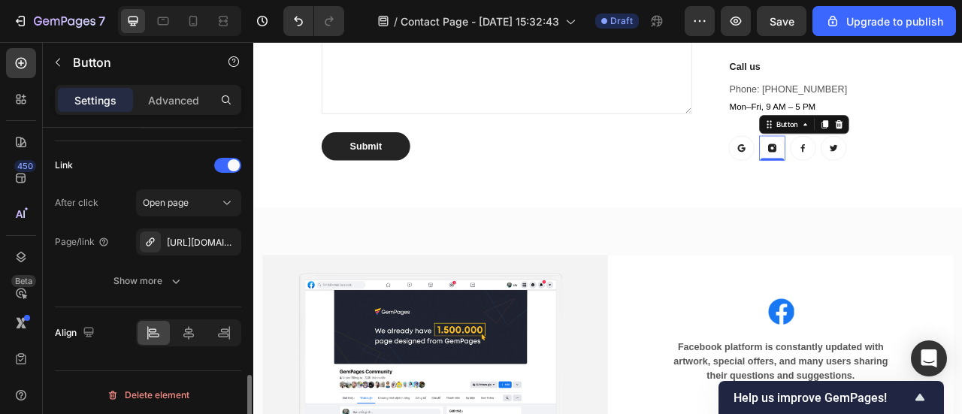
click at [144, 167] on div "Link" at bounding box center [148, 165] width 186 height 24
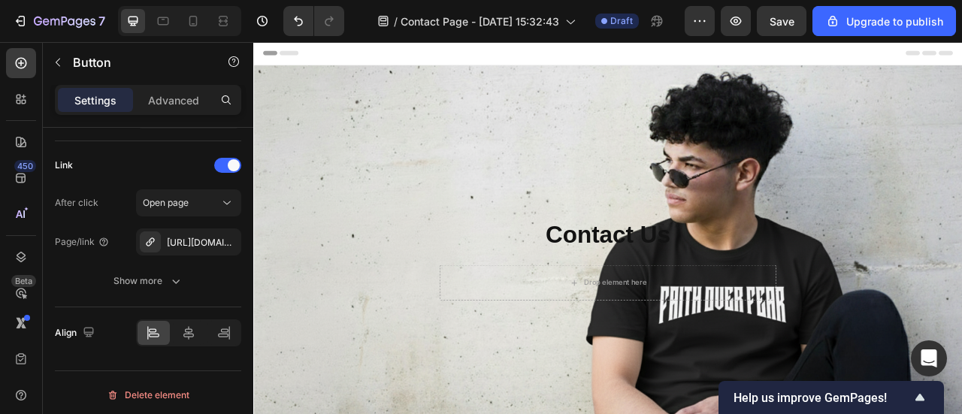
scroll to position [0, 0]
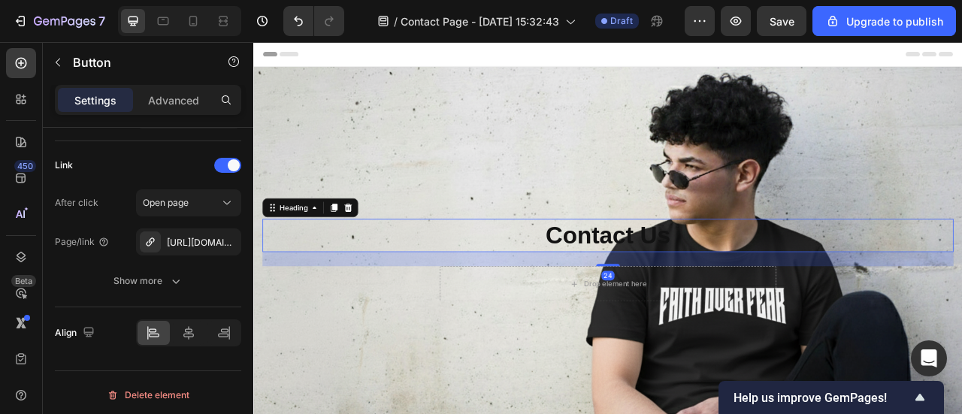
click at [762, 285] on p "Contact Us" at bounding box center [704, 287] width 876 height 39
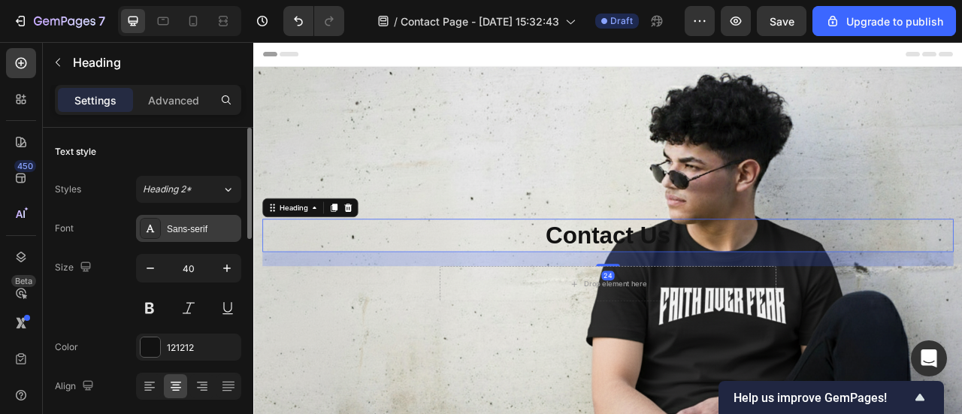
click at [204, 231] on div "Sans-serif" at bounding box center [202, 229] width 71 height 14
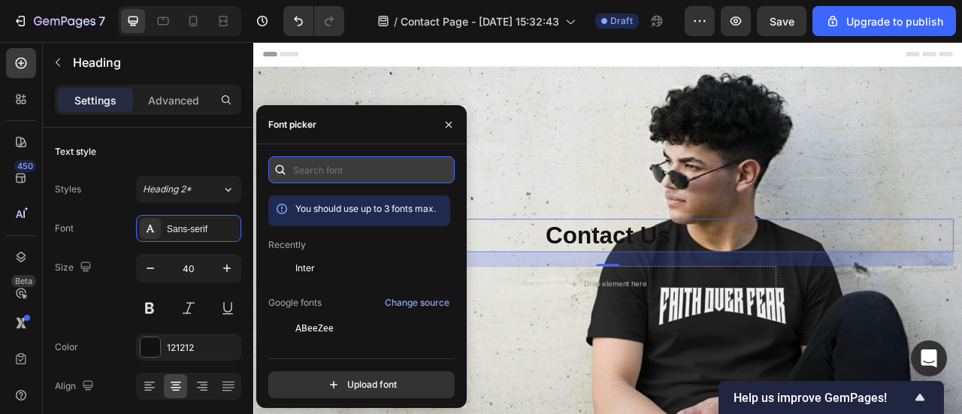
click at [371, 176] on input "text" at bounding box center [361, 169] width 186 height 27
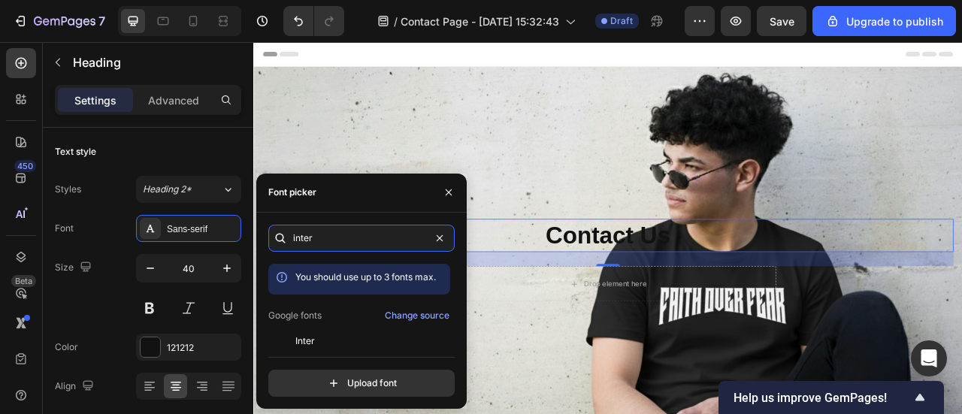
type input "inter"
click at [343, 352] on div "inter You should use up to 3 fonts max. Google fonts Change source Inter Inter …" at bounding box center [361, 311] width 186 height 172
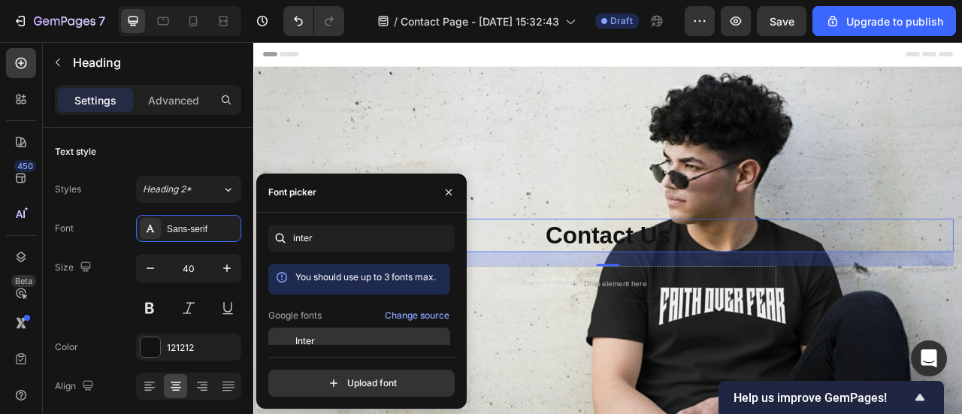
click at [340, 335] on div "Inter" at bounding box center [371, 341] width 152 height 14
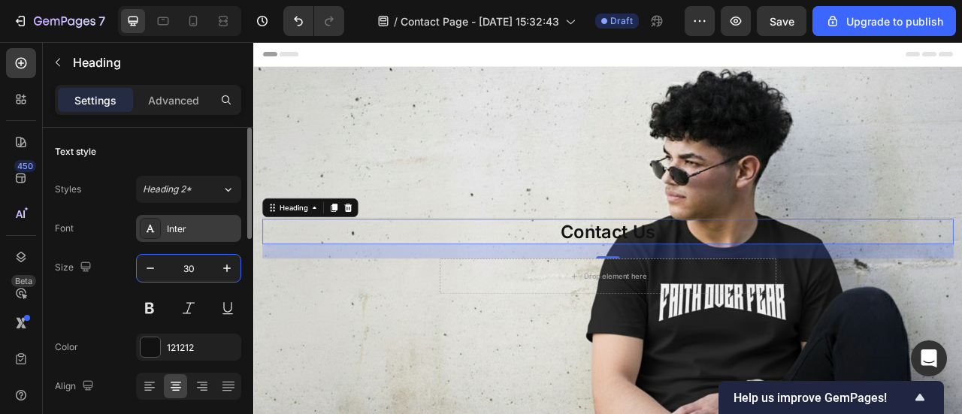
type input "30"
click at [191, 225] on div "Inter" at bounding box center [202, 229] width 71 height 14
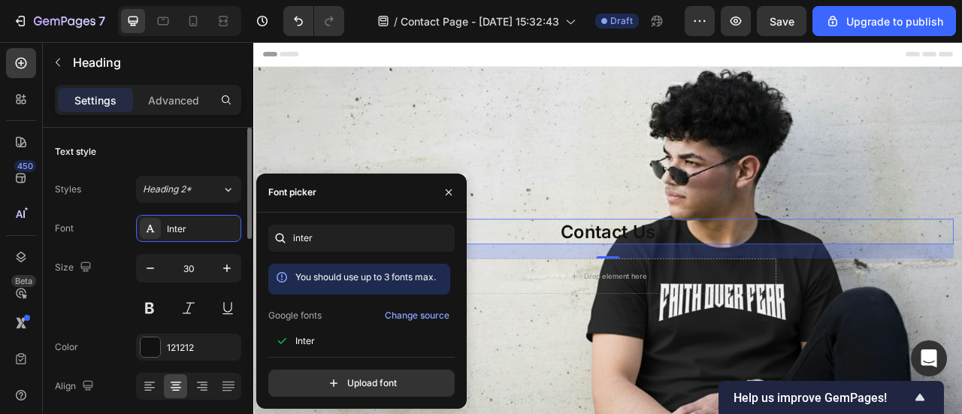
click at [112, 216] on div "Font Inter" at bounding box center [148, 228] width 186 height 27
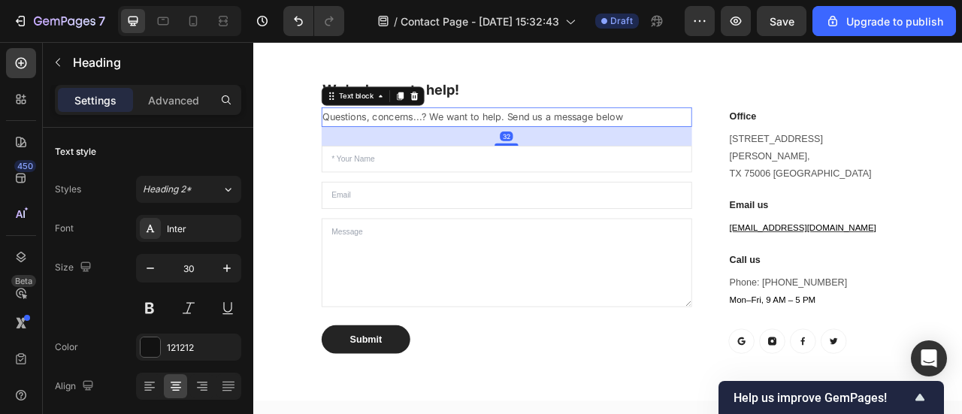
click at [728, 134] on p "Questions, concerns...? We want to help. Send us a message below" at bounding box center [575, 137] width 468 height 22
click at [665, 134] on p "Questions, concerns...? We want to help. Send us a message below" at bounding box center [575, 137] width 468 height 22
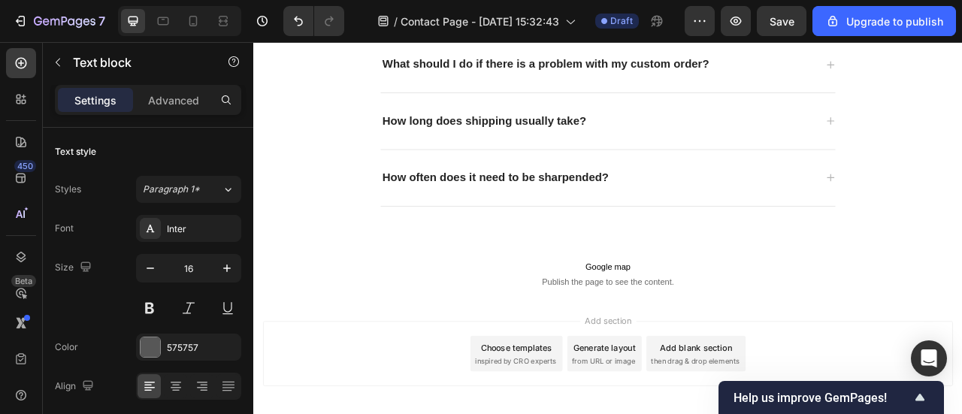
scroll to position [1962, 0]
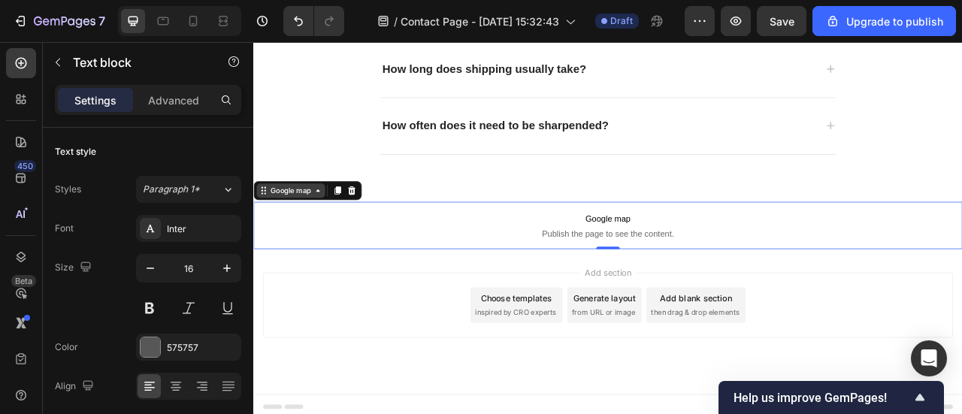
click at [303, 233] on div "Google map" at bounding box center [300, 231] width 87 height 18
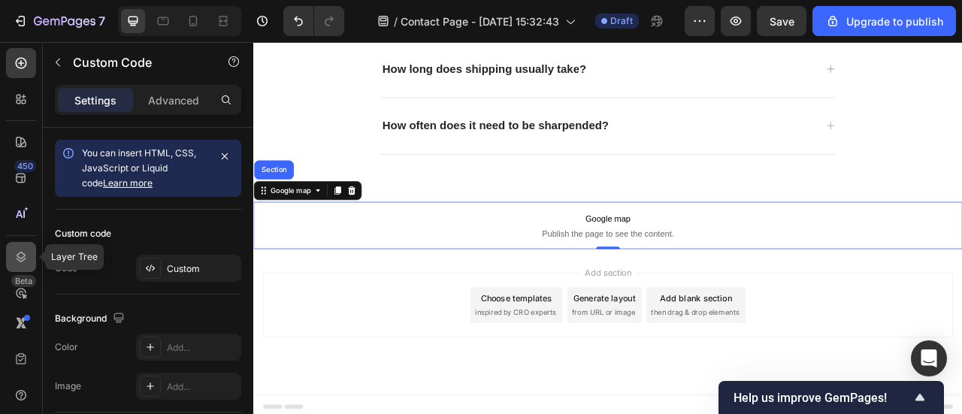
click at [14, 258] on icon at bounding box center [21, 256] width 15 height 15
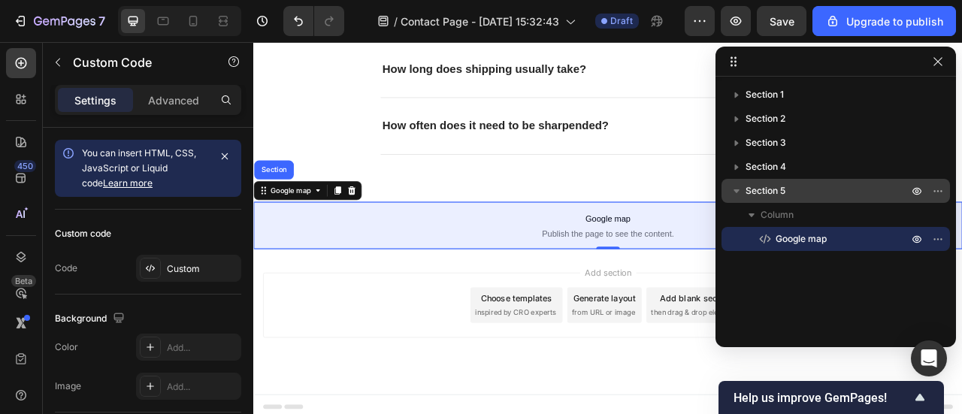
click at [778, 191] on span "Section 5" at bounding box center [765, 190] width 40 height 15
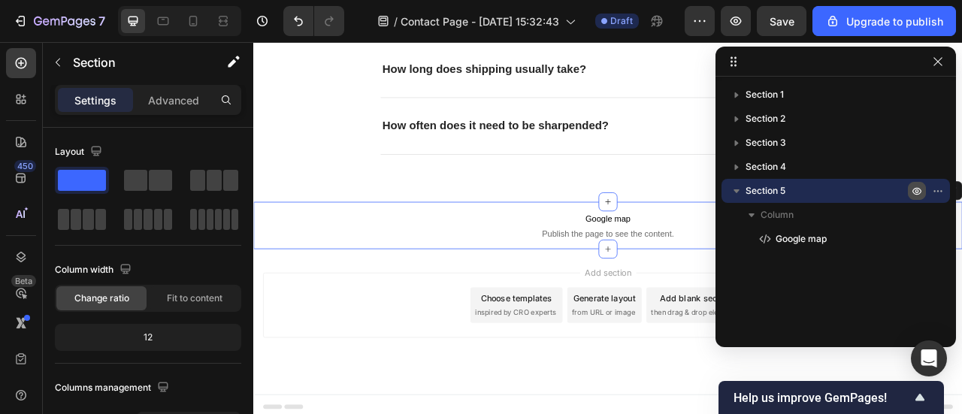
click at [919, 189] on icon "button" at bounding box center [916, 192] width 9 height 8
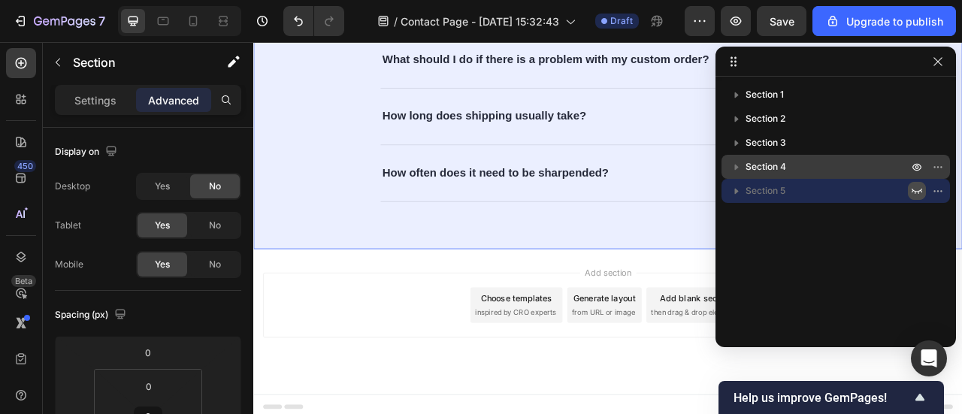
click at [900, 168] on p "Section 4" at bounding box center [827, 166] width 165 height 15
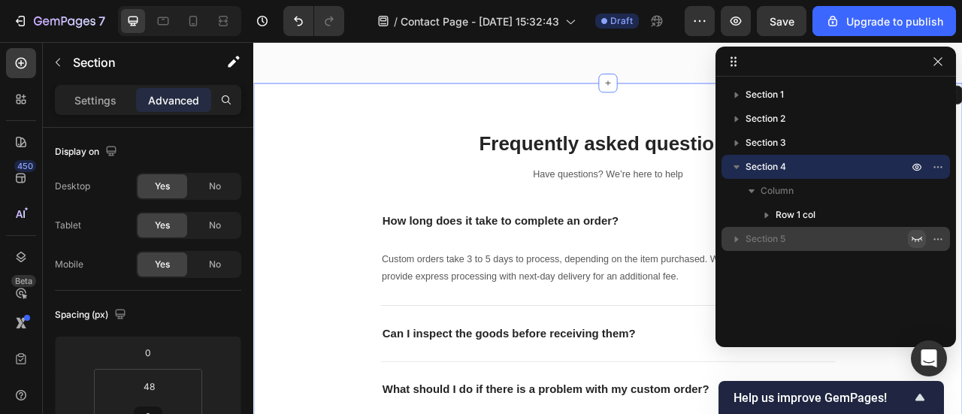
scroll to position [1481, 0]
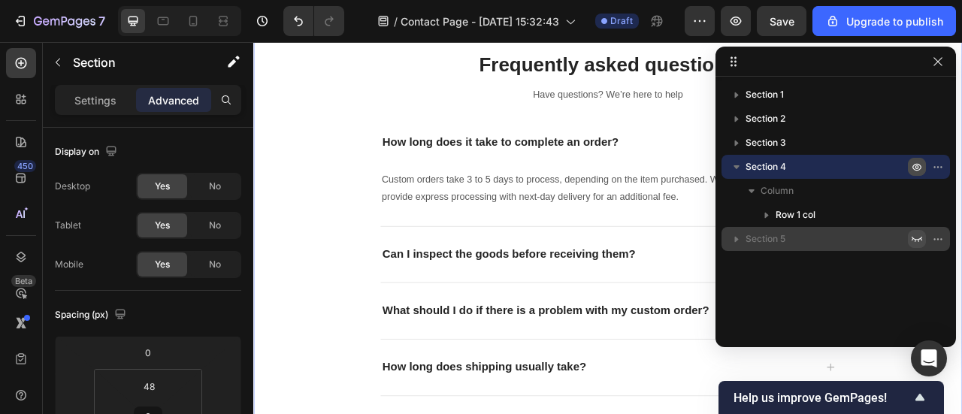
click at [914, 166] on icon "button" at bounding box center [916, 167] width 12 height 12
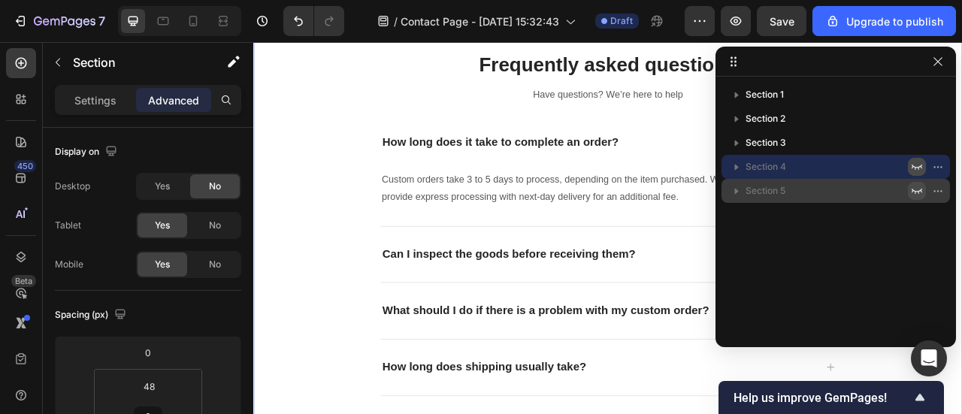
scroll to position [1275, 0]
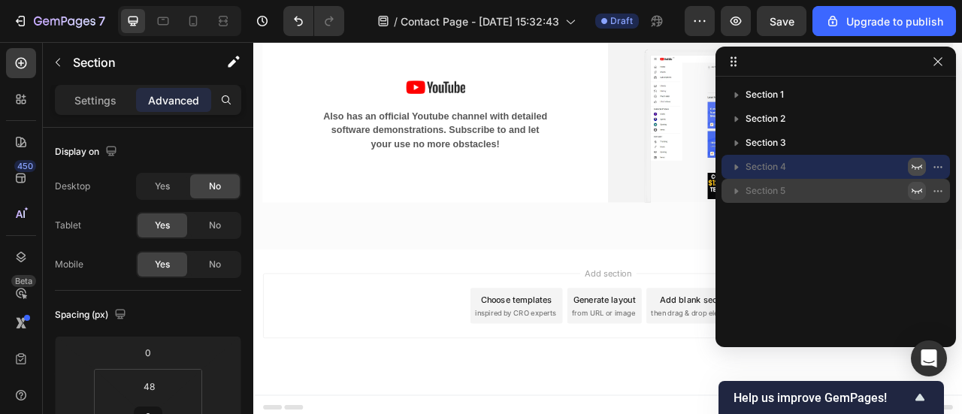
click at [915, 167] on icon "button" at bounding box center [916, 167] width 11 height 5
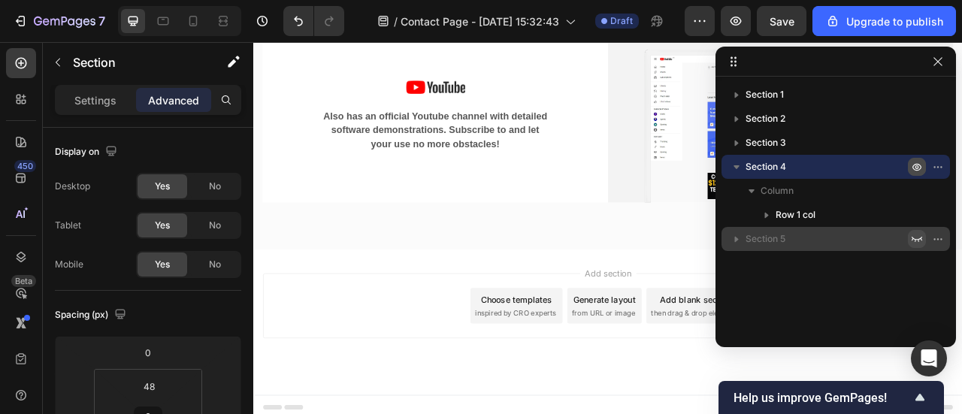
scroll to position [1481, 0]
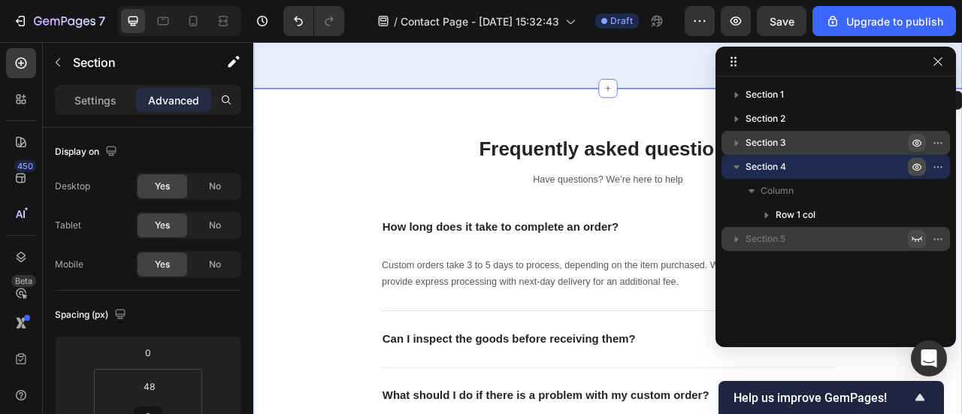
click at [909, 144] on button "button" at bounding box center [916, 143] width 18 height 18
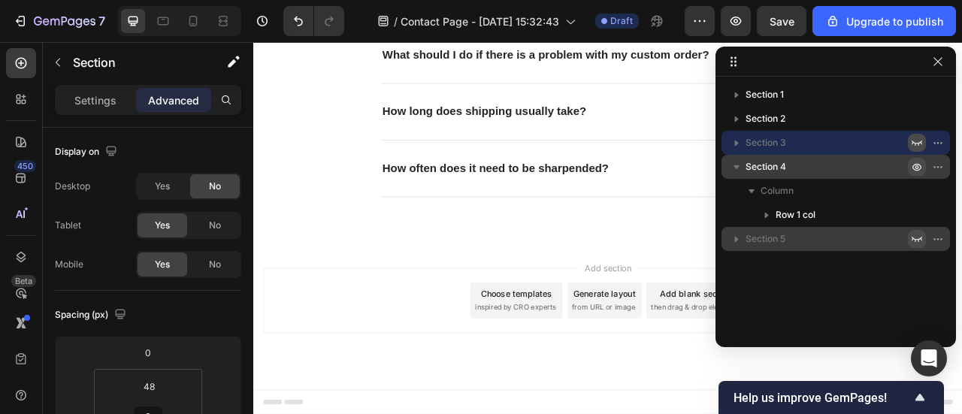
scroll to position [1349, 0]
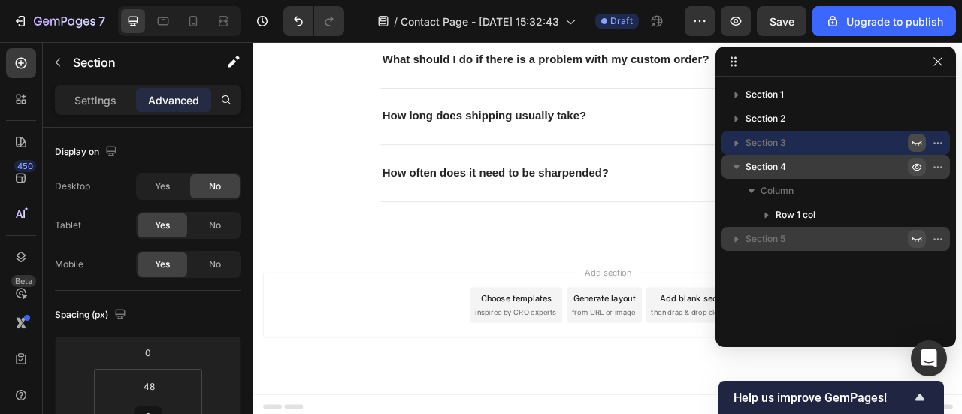
click at [913, 144] on icon "button" at bounding box center [916, 143] width 12 height 12
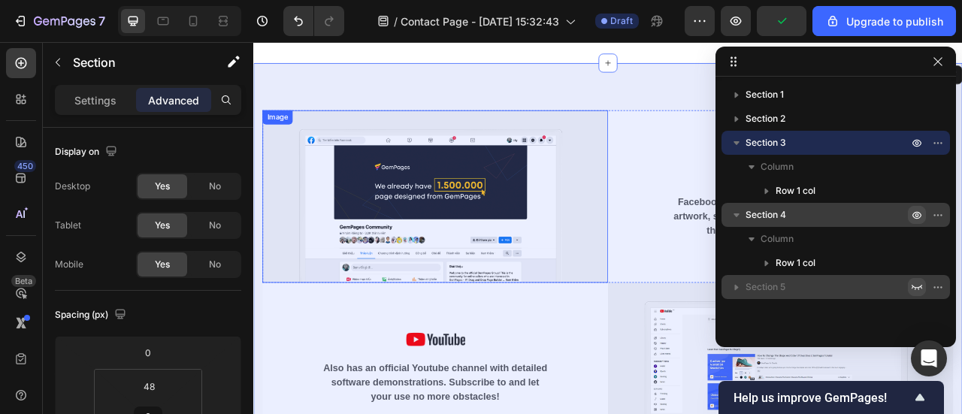
scroll to position [880, 0]
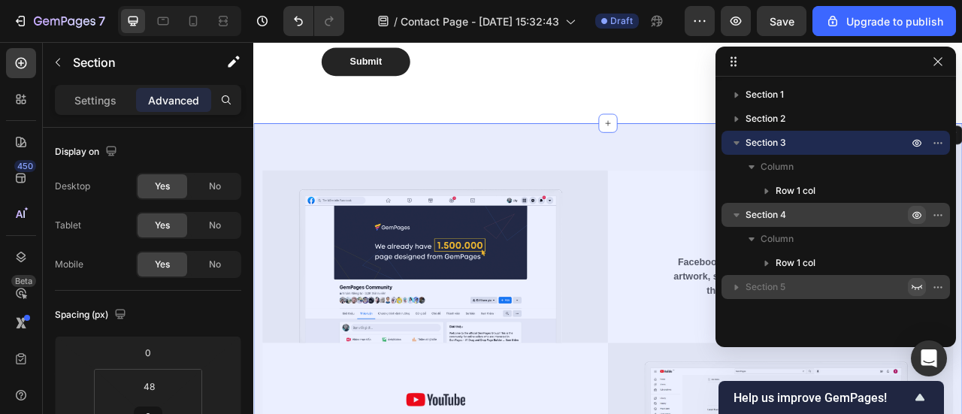
click at [740, 142] on icon "button" at bounding box center [736, 142] width 15 height 15
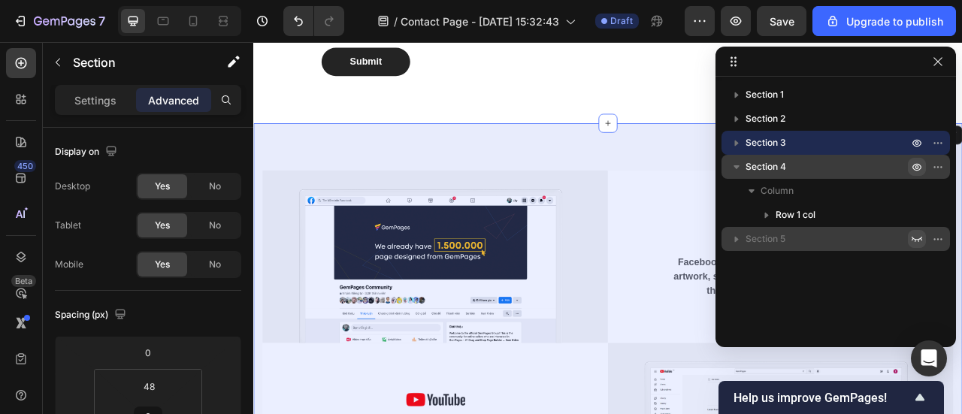
click at [740, 142] on icon "button" at bounding box center [736, 142] width 15 height 15
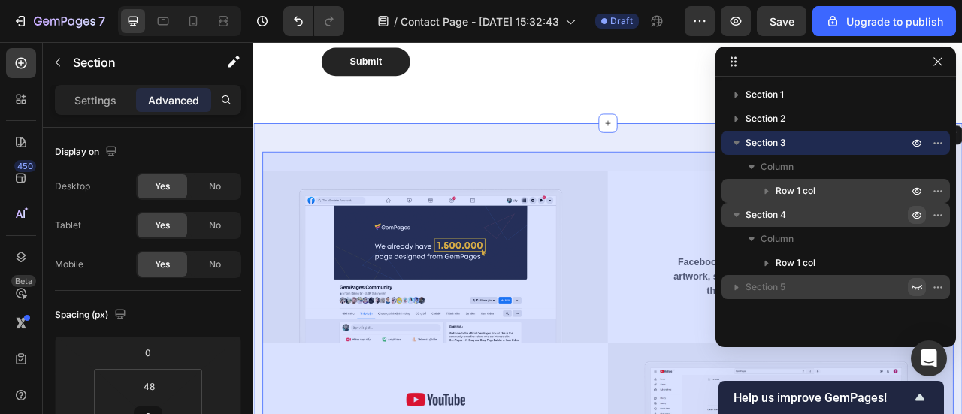
click at [762, 189] on icon "button" at bounding box center [766, 190] width 15 height 15
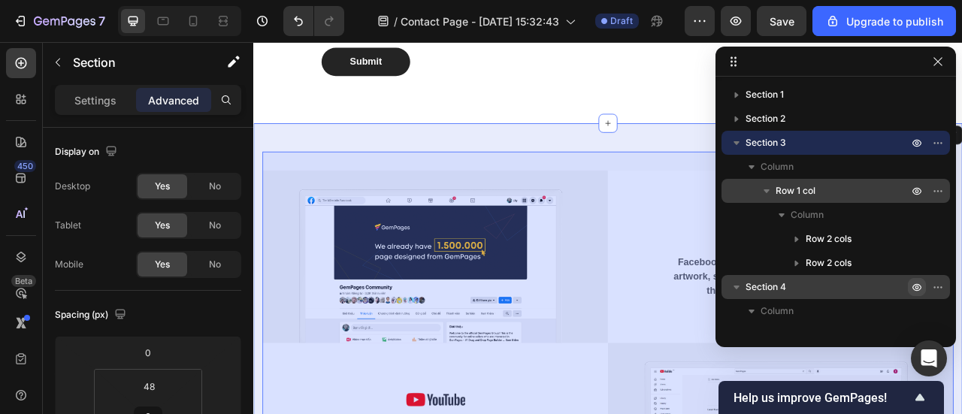
click at [762, 189] on icon "button" at bounding box center [766, 190] width 15 height 15
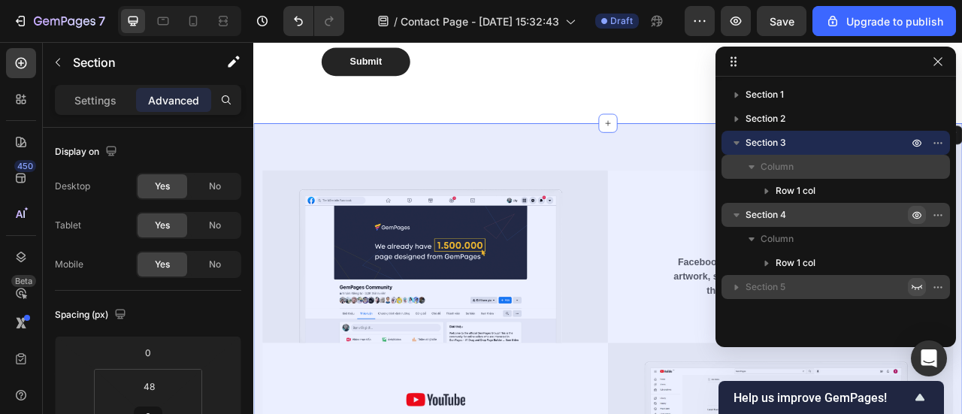
click at [753, 166] on icon "button" at bounding box center [751, 167] width 6 height 4
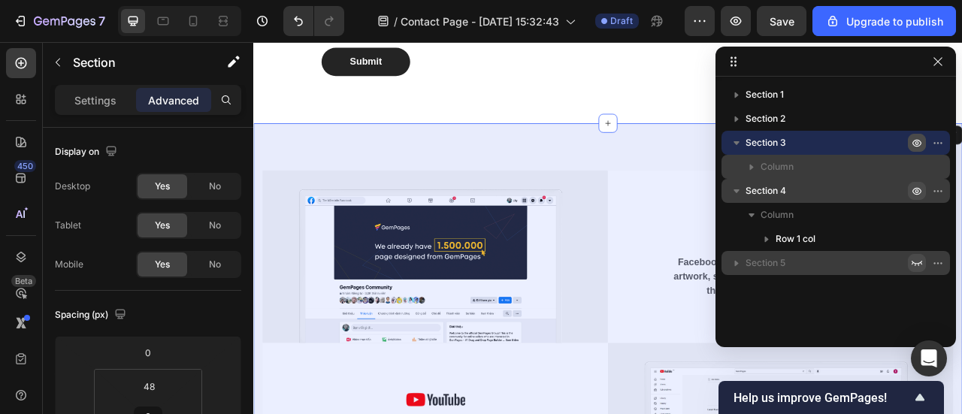
click at [913, 144] on icon "button" at bounding box center [916, 144] width 9 height 8
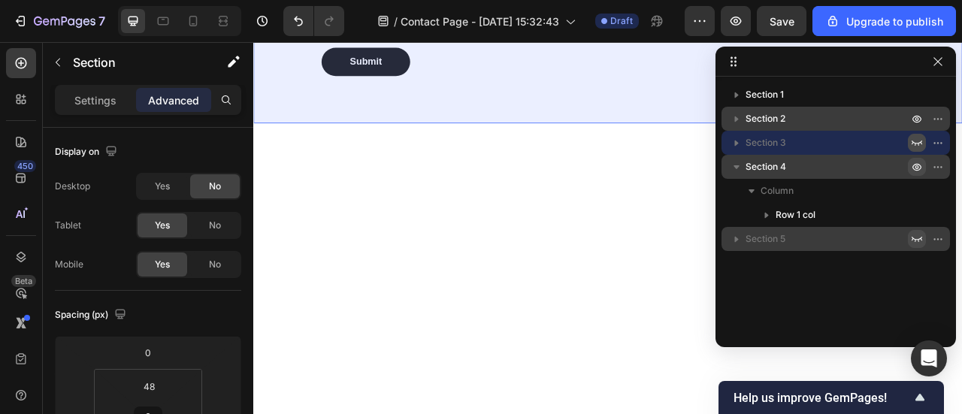
click at [771, 116] on span "Section 2" at bounding box center [765, 118] width 40 height 15
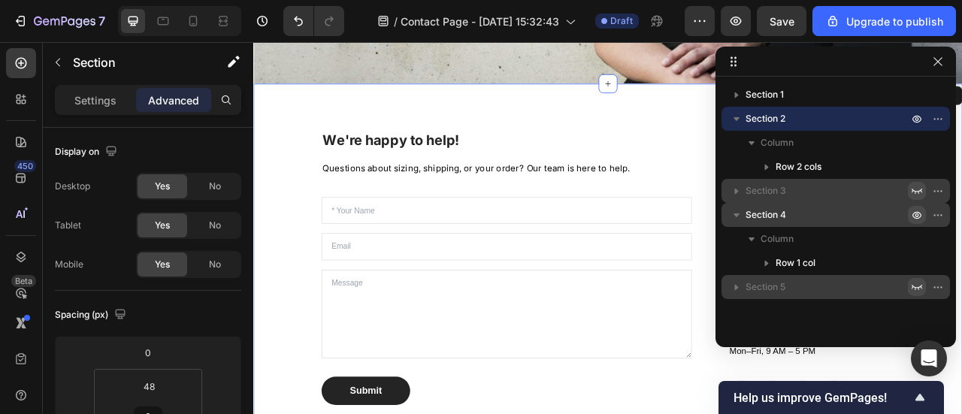
scroll to position [461, 0]
click at [829, 195] on p "Section 3" at bounding box center [827, 190] width 165 height 15
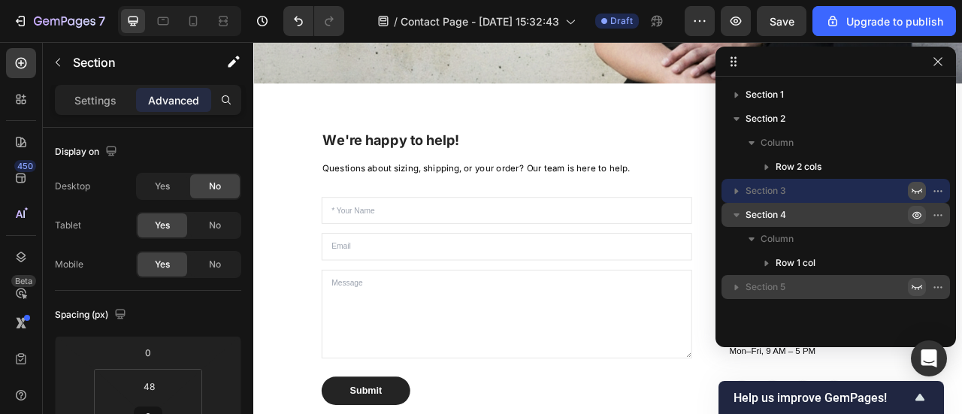
click at [743, 219] on icon "button" at bounding box center [736, 214] width 15 height 15
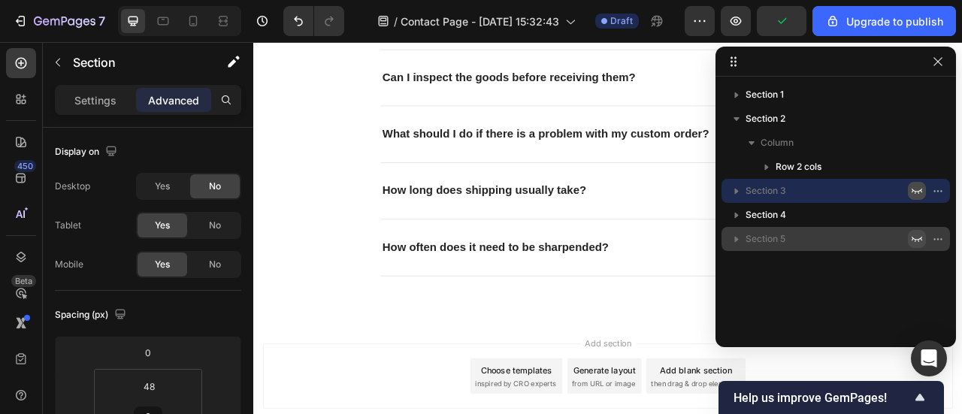
scroll to position [1288, 0]
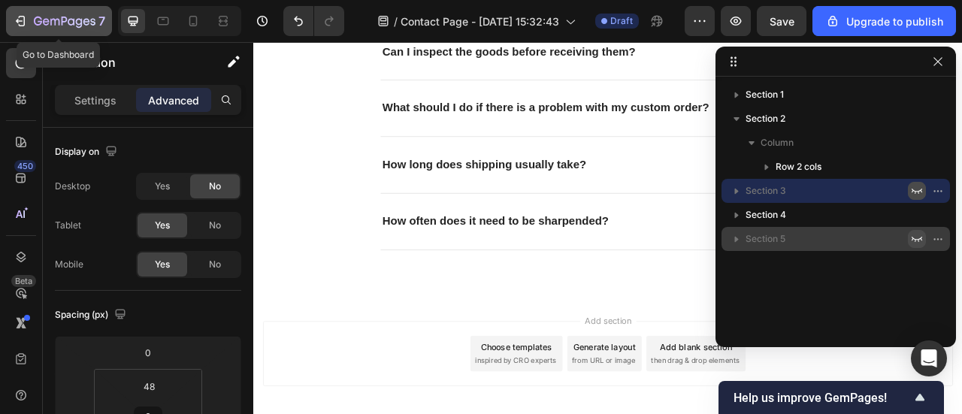
click at [76, 16] on icon "button" at bounding box center [65, 22] width 62 height 13
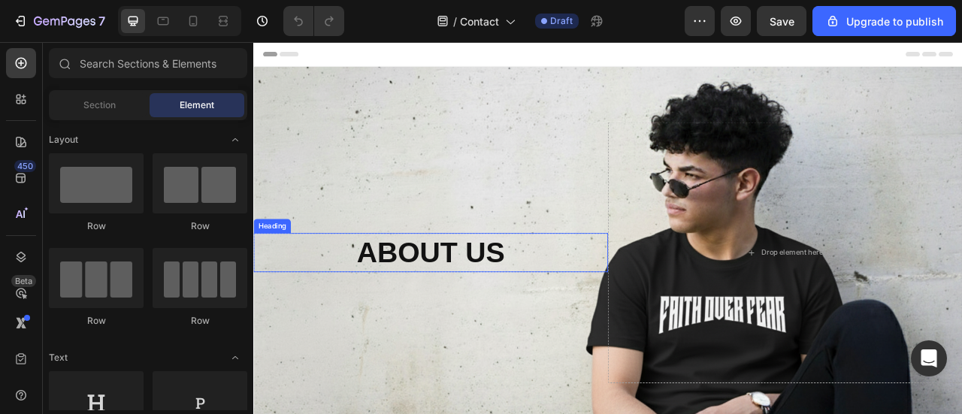
click at [557, 310] on h2 "ABOUT US" at bounding box center [478, 310] width 451 height 50
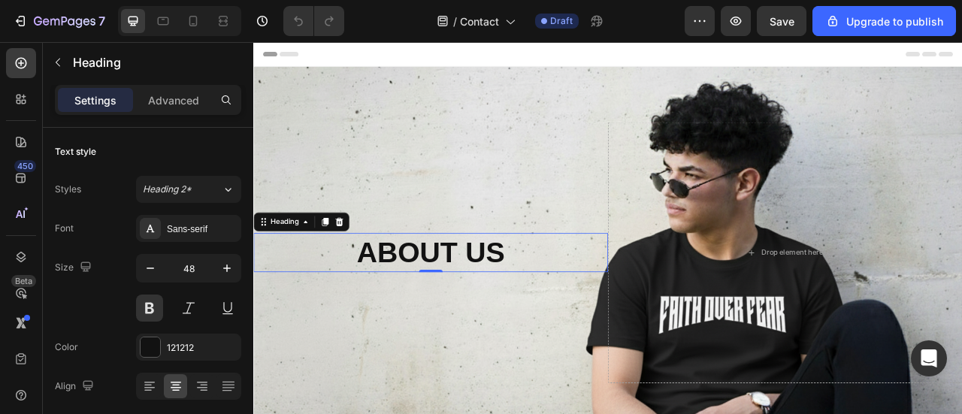
click at [551, 311] on h2 "ABOUT US" at bounding box center [478, 310] width 451 height 50
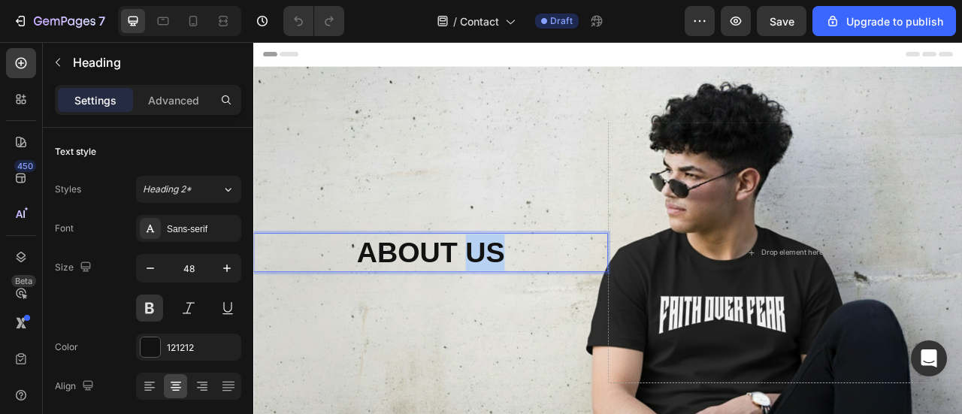
click at [551, 311] on p "ABOUT US" at bounding box center [479, 309] width 448 height 47
